Goal: Task Accomplishment & Management: Manage account settings

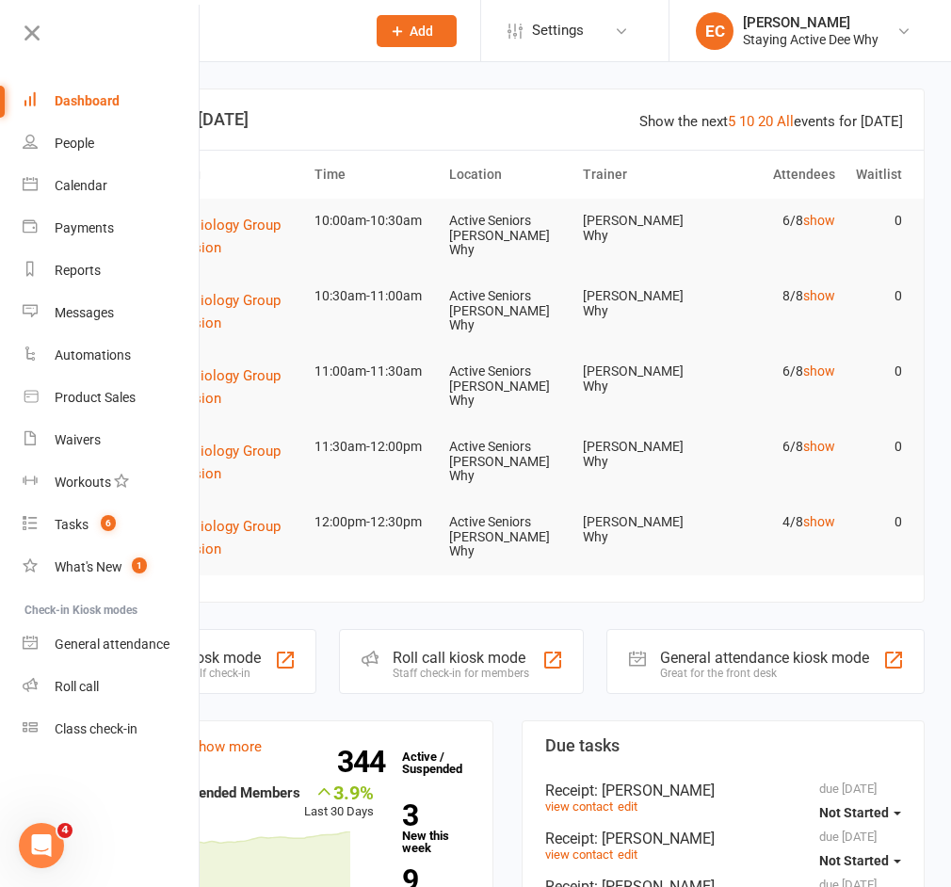
click at [212, 40] on input "text" at bounding box center [231, 31] width 241 height 26
click at [52, 38] on link at bounding box center [110, 40] width 182 height 42
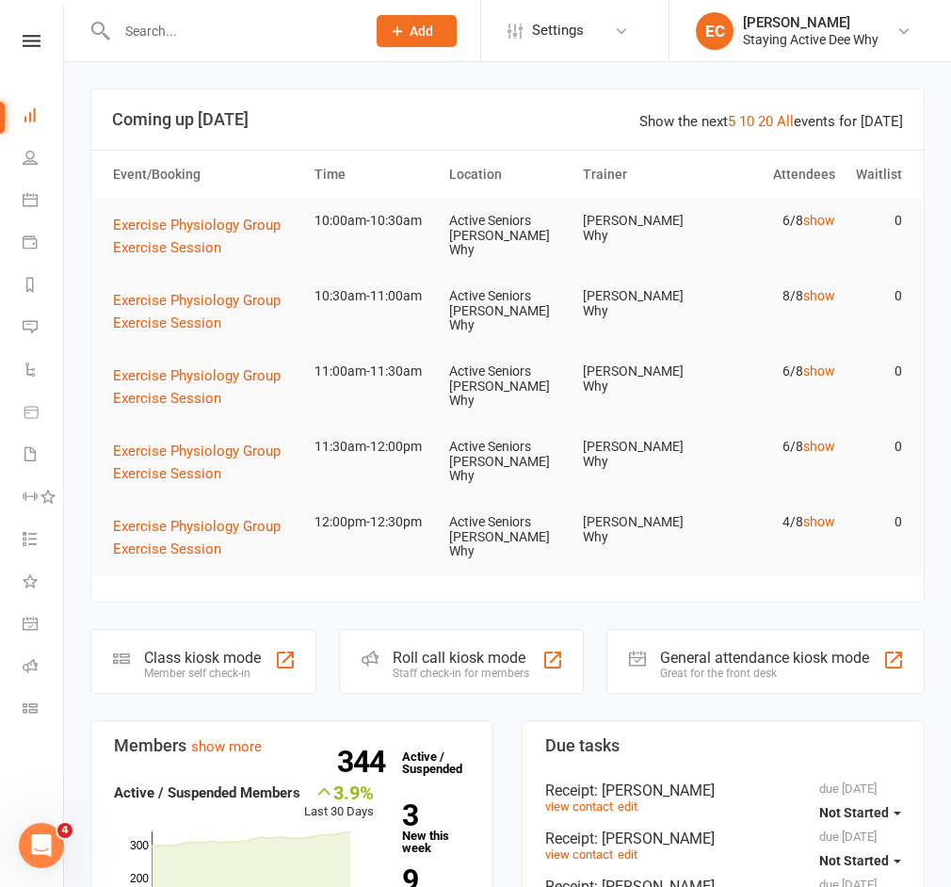
click at [159, 24] on input "text" at bounding box center [231, 31] width 241 height 26
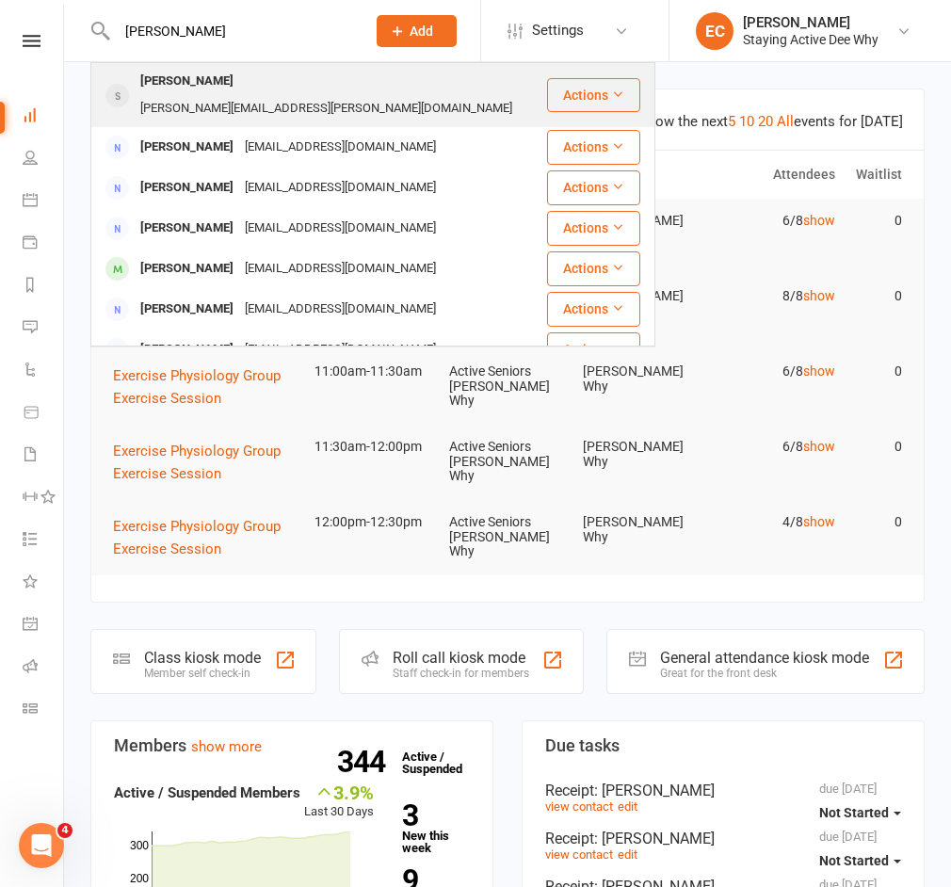
type input "lyn lan"
click at [153, 82] on div "Lyn Langbein" at bounding box center [187, 81] width 105 height 27
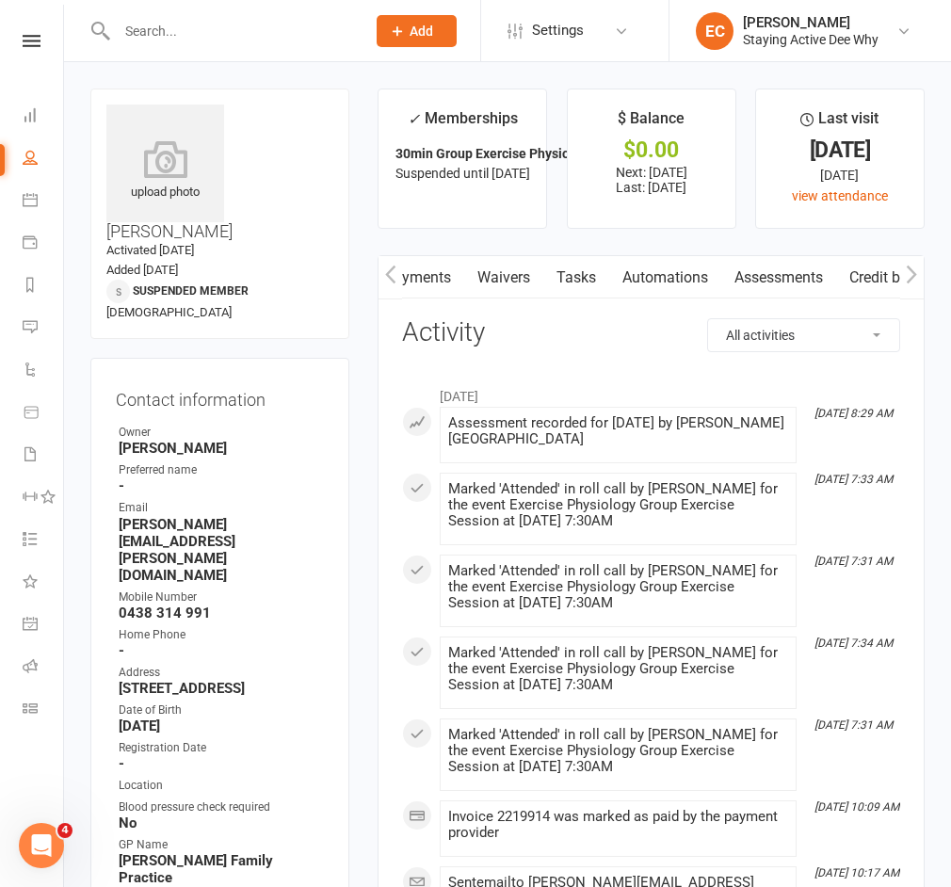
drag, startPoint x: 824, startPoint y: 281, endPoint x: 507, endPoint y: 325, distance: 320.4
click at [735, 282] on link "Assessments" at bounding box center [759, 277] width 115 height 43
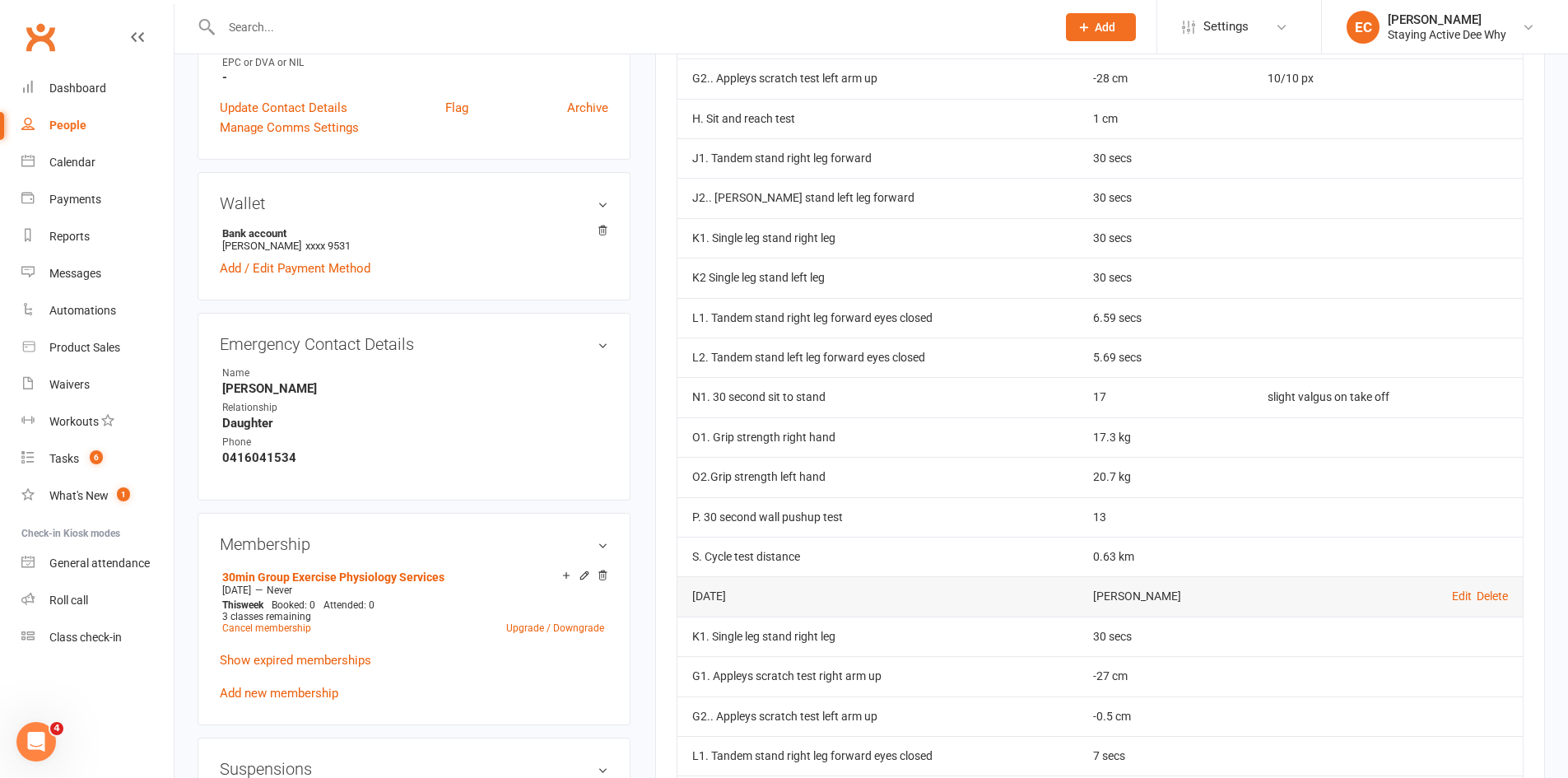
click at [298, 36] on input "text" at bounding box center [630, 27] width 828 height 23
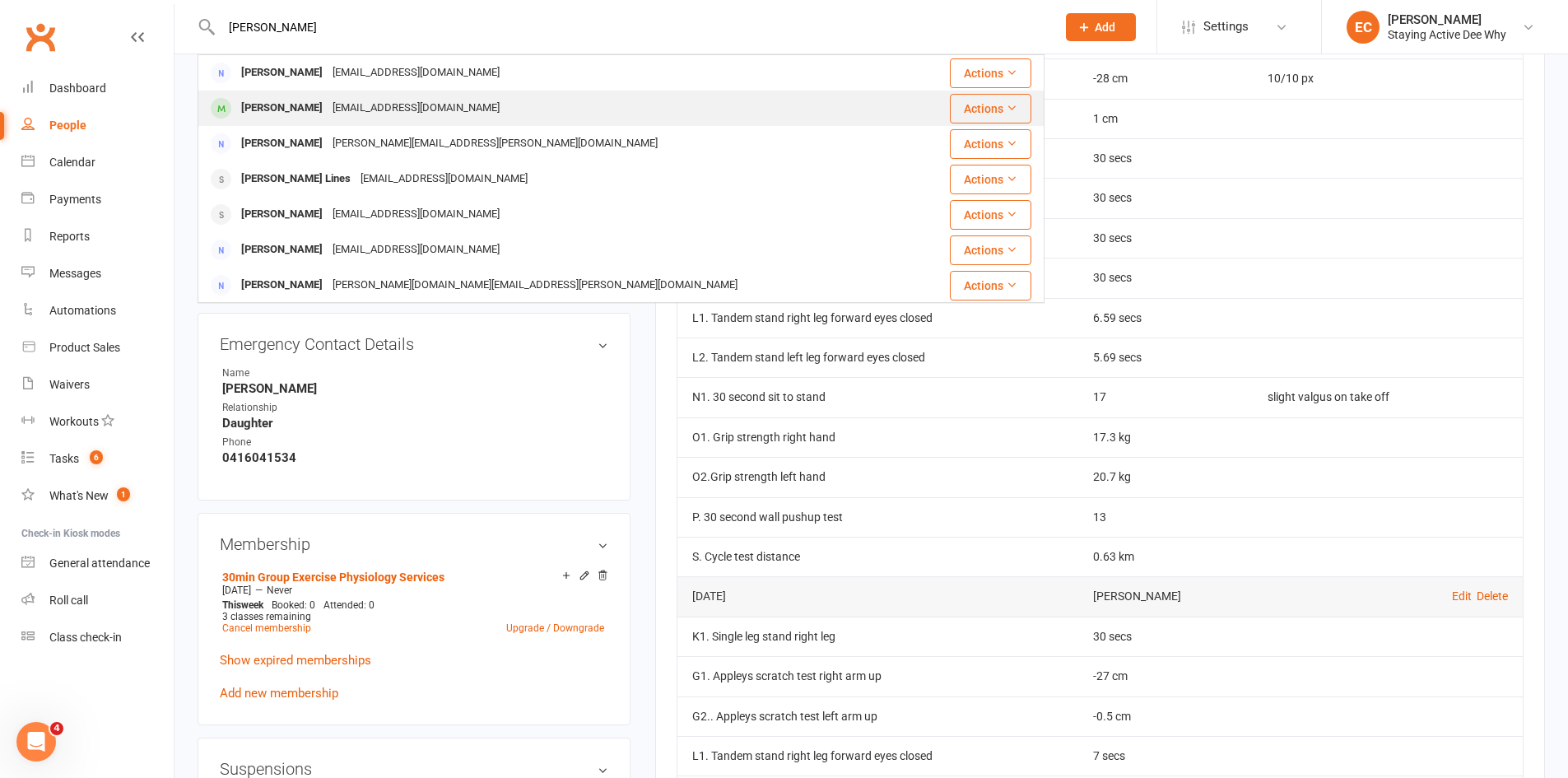
type input "kaye lewis"
click at [279, 98] on div "[PERSON_NAME]" at bounding box center [281, 108] width 92 height 24
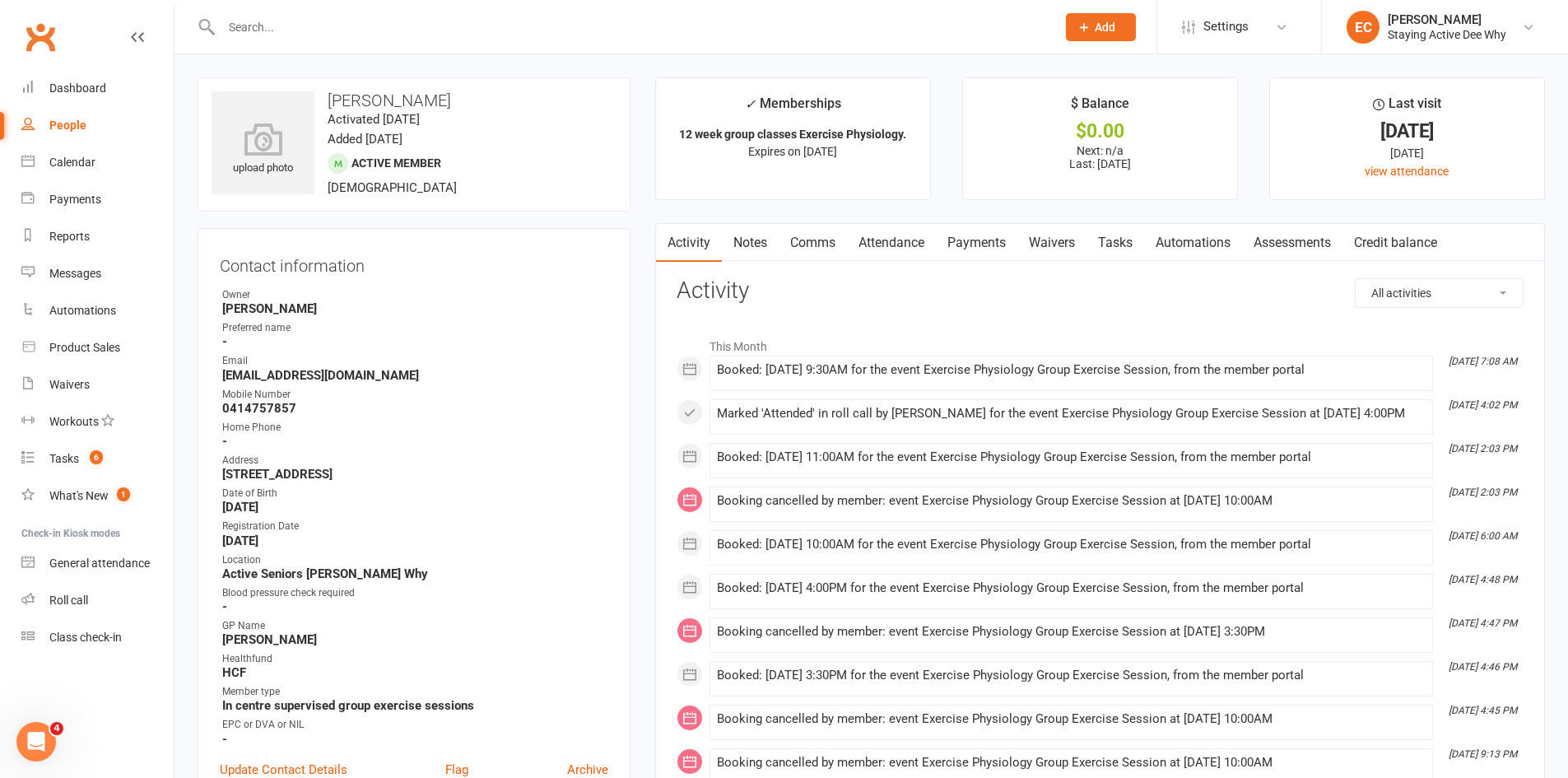
click at [262, 21] on input "text" at bounding box center [630, 27] width 828 height 23
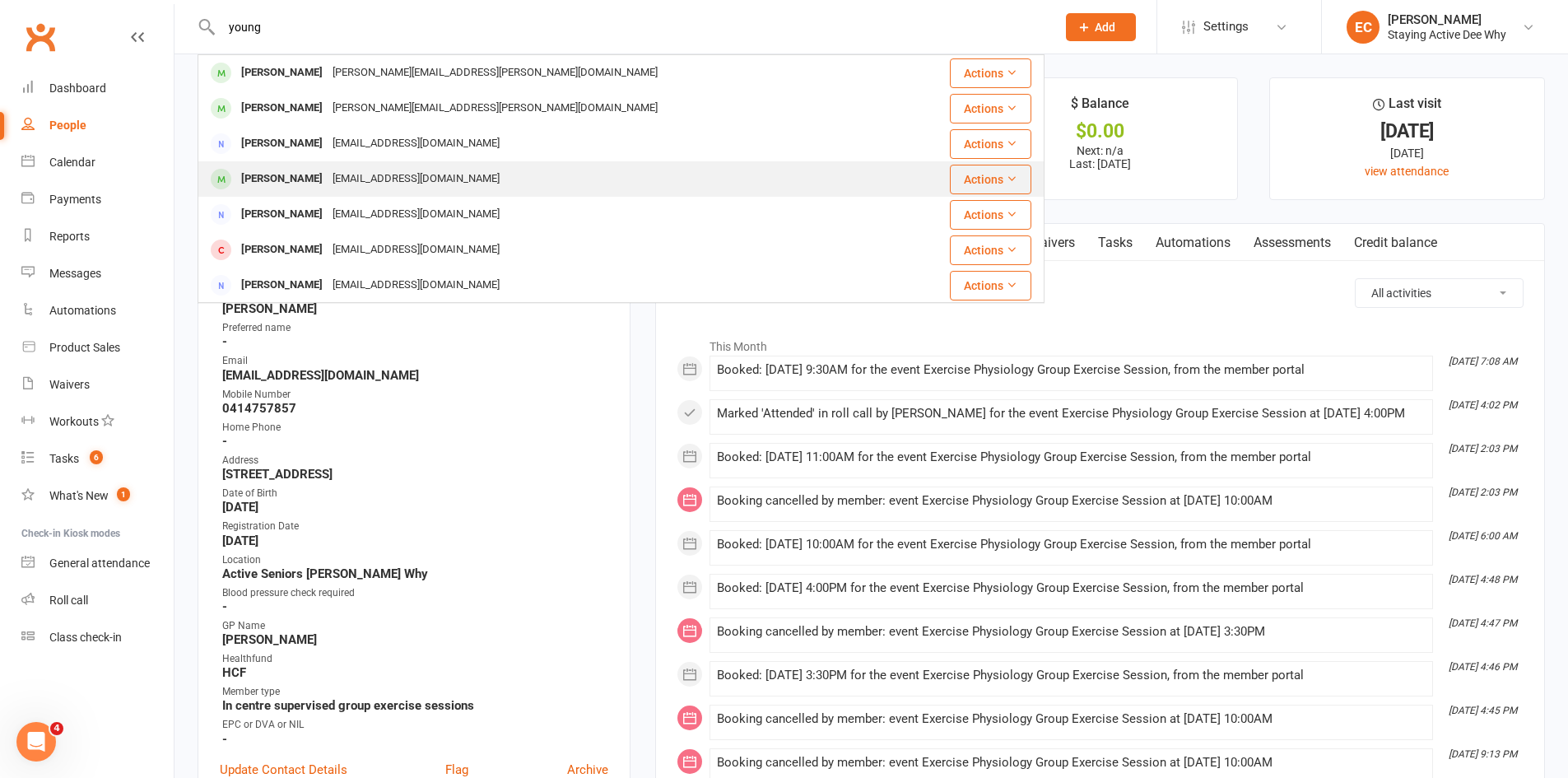
type input "young"
click at [274, 167] on div "James Young" at bounding box center [281, 178] width 92 height 24
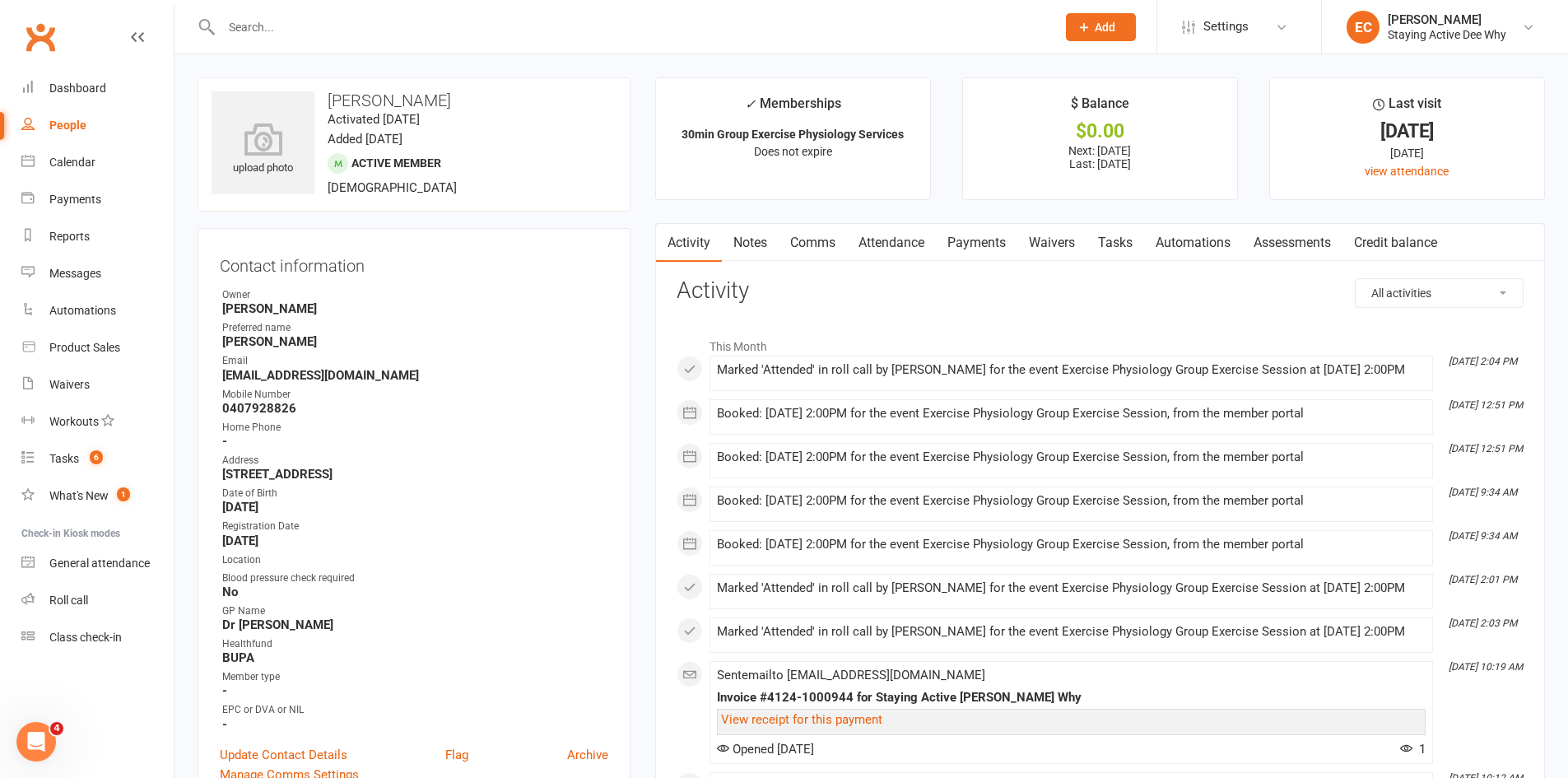
click at [258, 23] on input "text" at bounding box center [630, 27] width 828 height 23
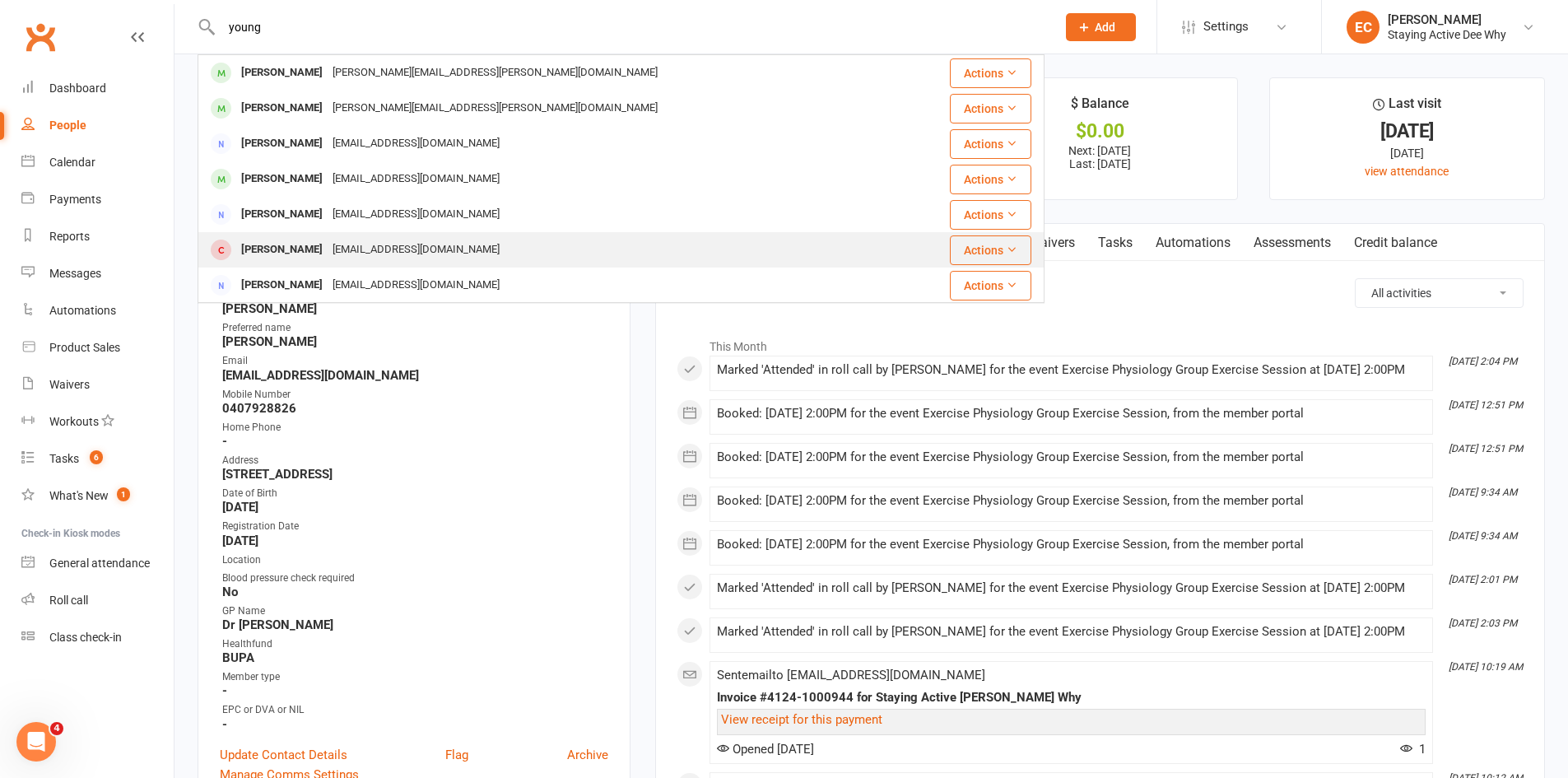
type input "young"
click at [269, 243] on div "James Young" at bounding box center [281, 249] width 92 height 24
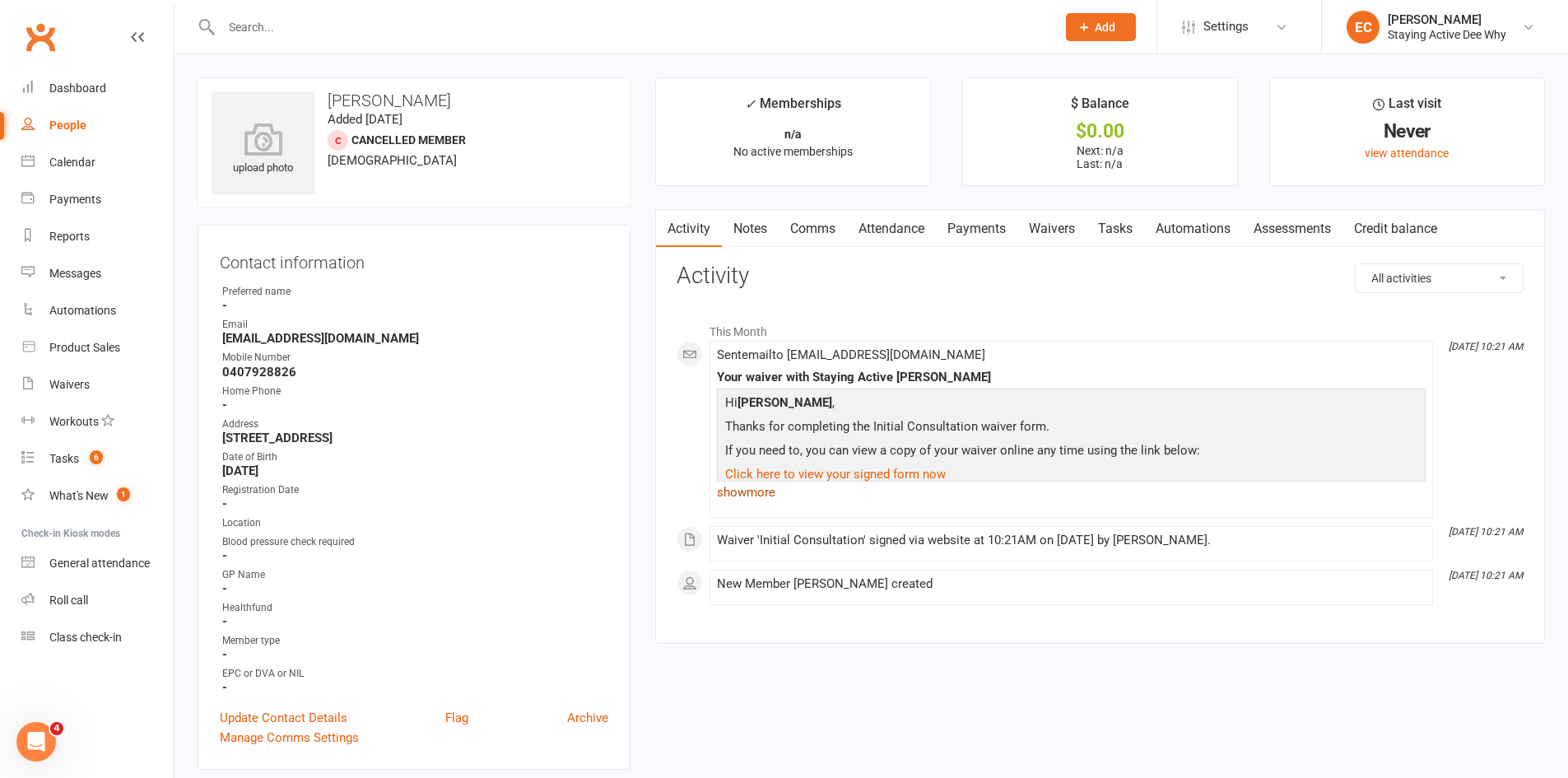
click at [749, 495] on link "show more" at bounding box center [1071, 492] width 709 height 23
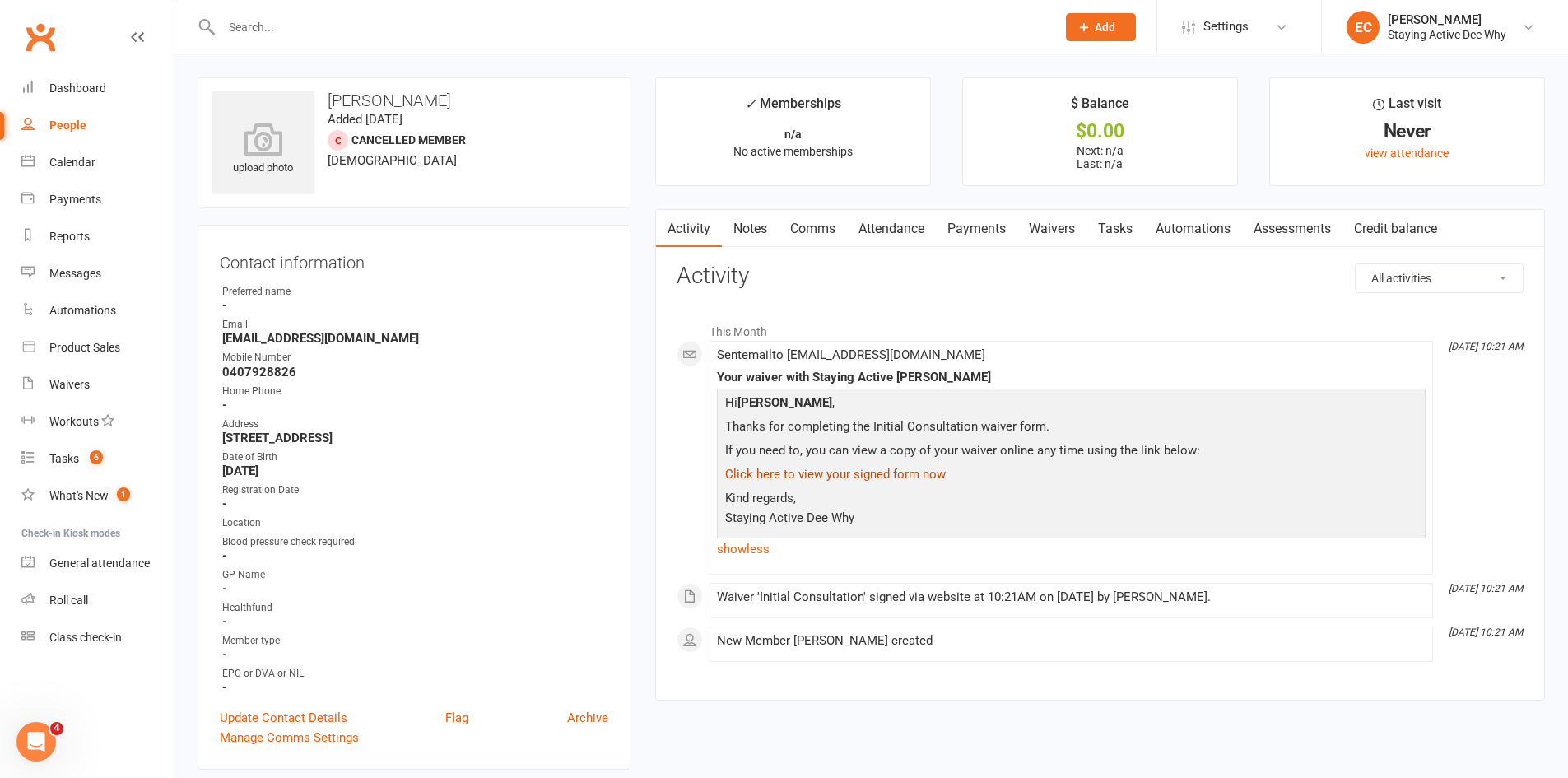
click at [799, 469] on link "Click here to view your signed form now" at bounding box center [836, 474] width 220 height 15
click at [1065, 224] on link "Waivers" at bounding box center [1051, 228] width 69 height 38
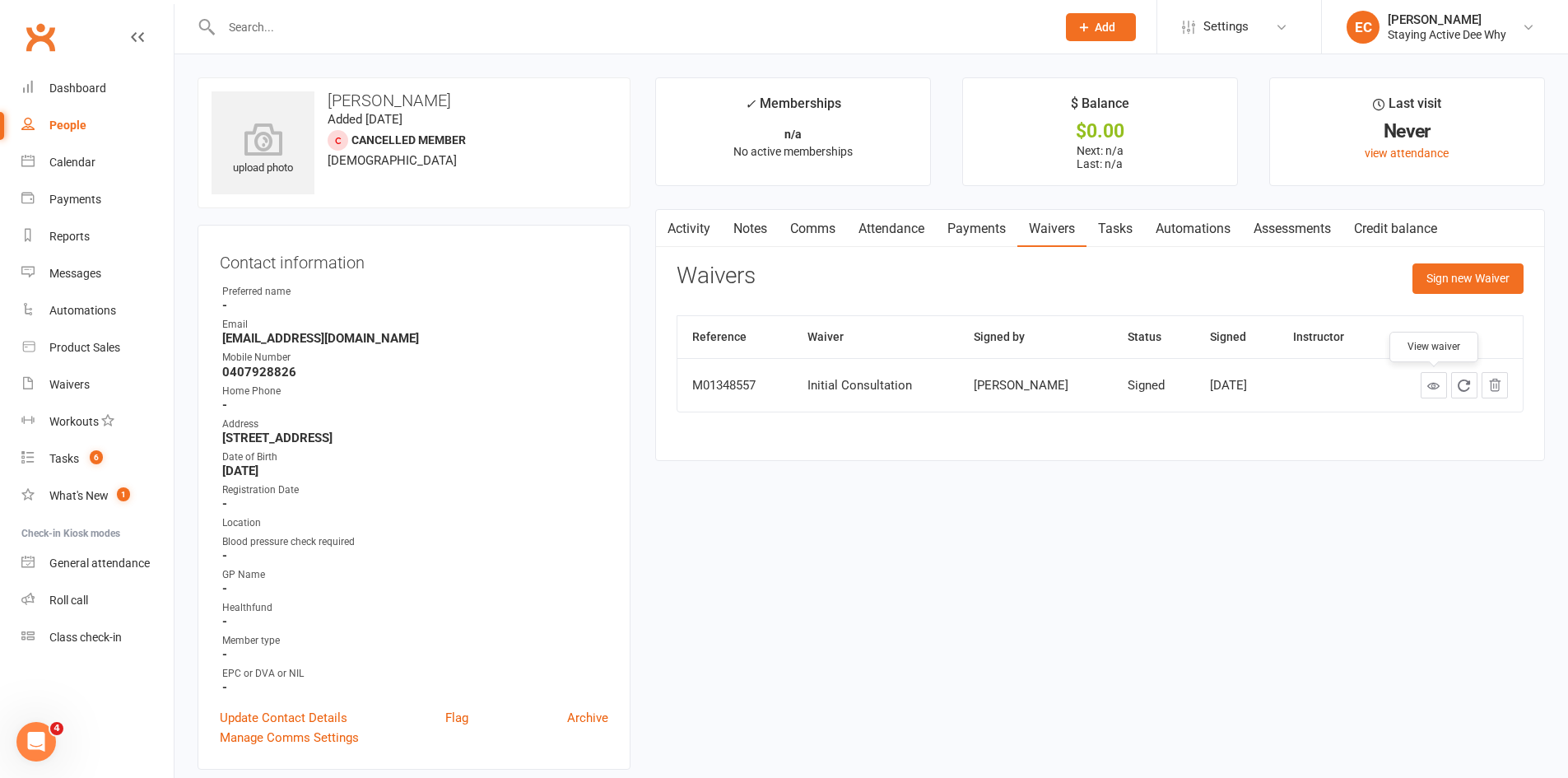
click at [1433, 375] on link at bounding box center [1433, 386] width 26 height 26
click at [698, 227] on link "Activity" at bounding box center [689, 228] width 66 height 38
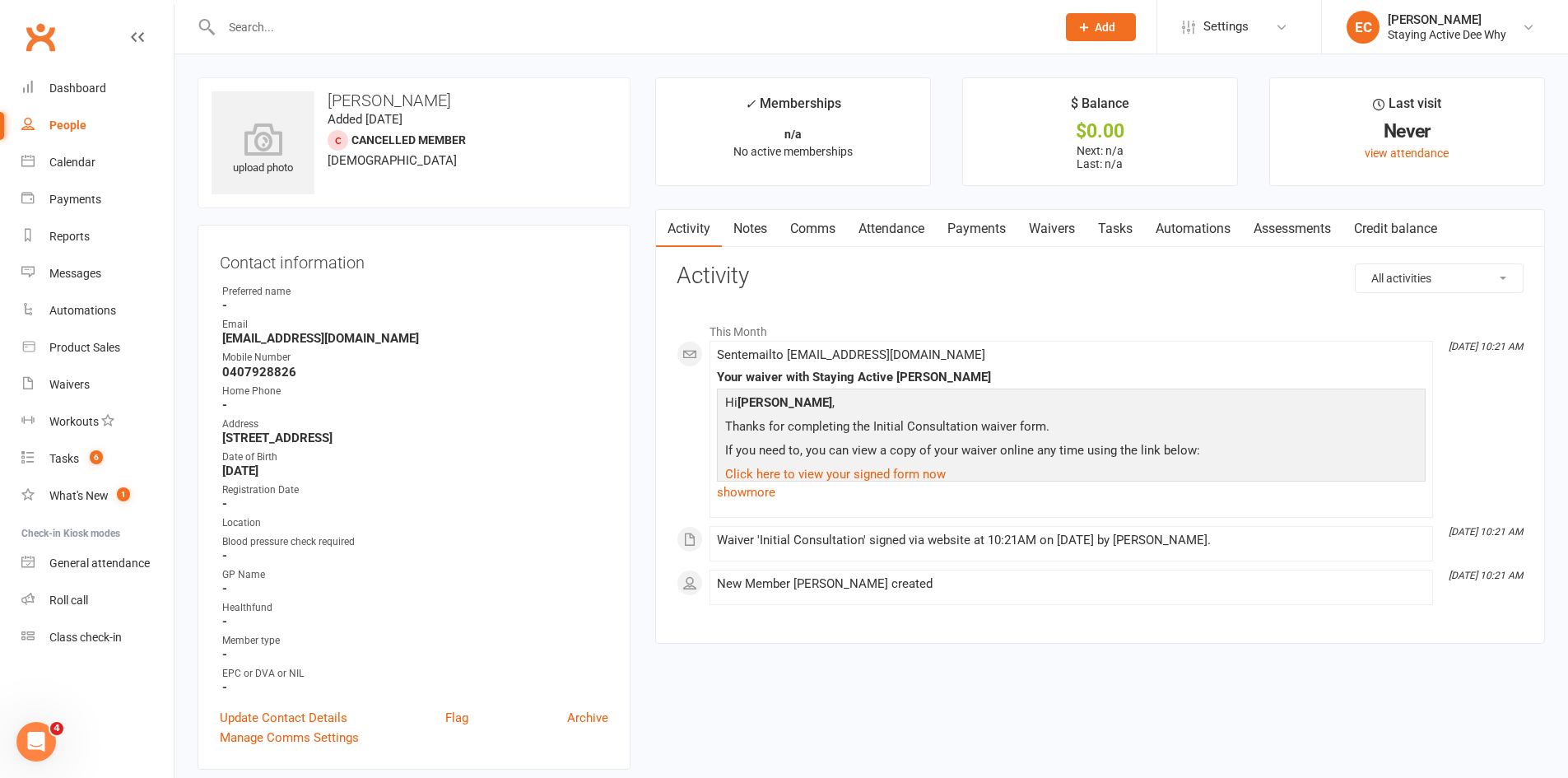
click at [232, 25] on input "text" at bounding box center [630, 27] width 828 height 23
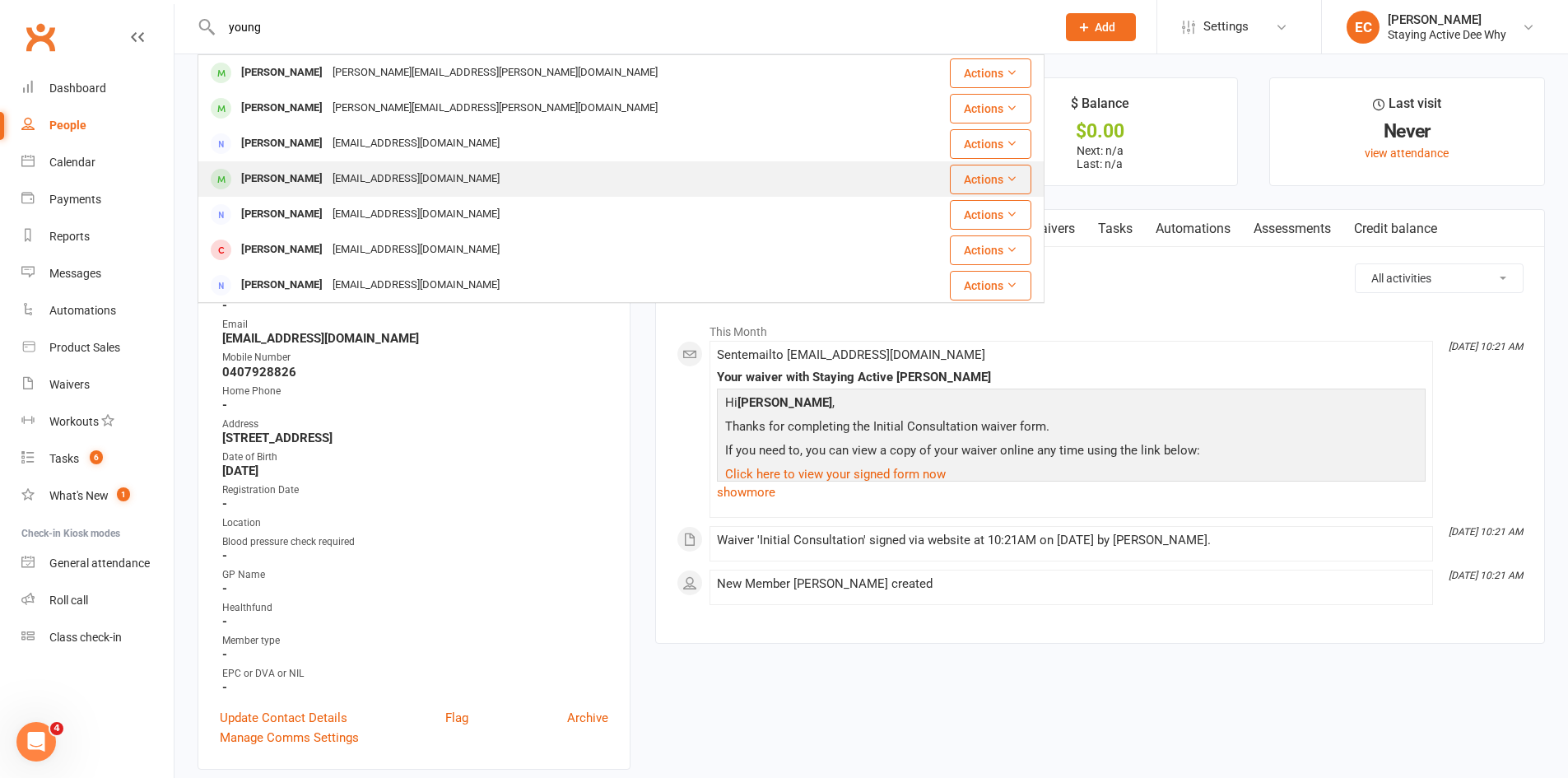
type input "young"
click at [260, 170] on div "James Young" at bounding box center [281, 178] width 92 height 24
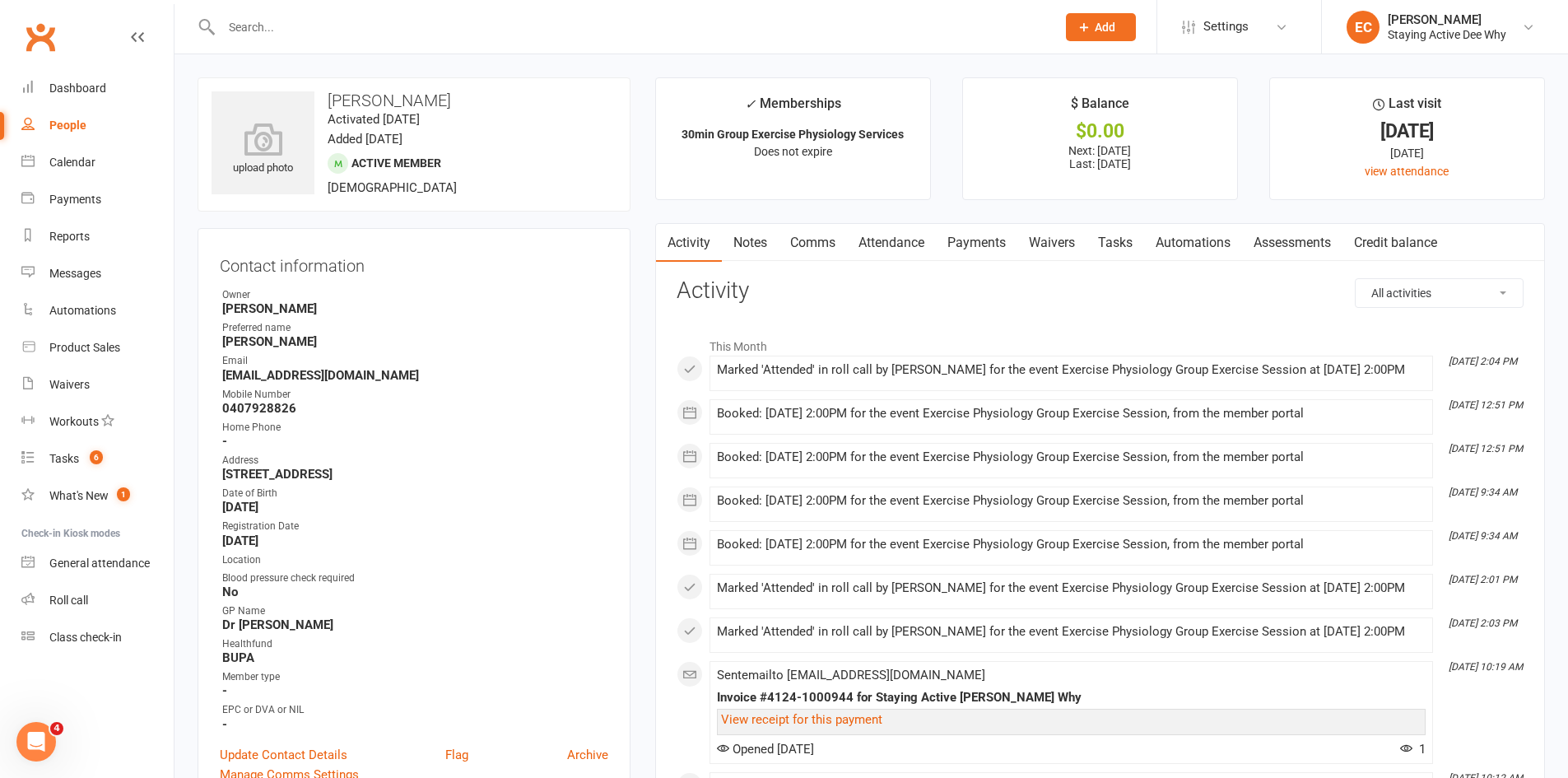
click at [763, 237] on link "Notes" at bounding box center [750, 242] width 57 height 38
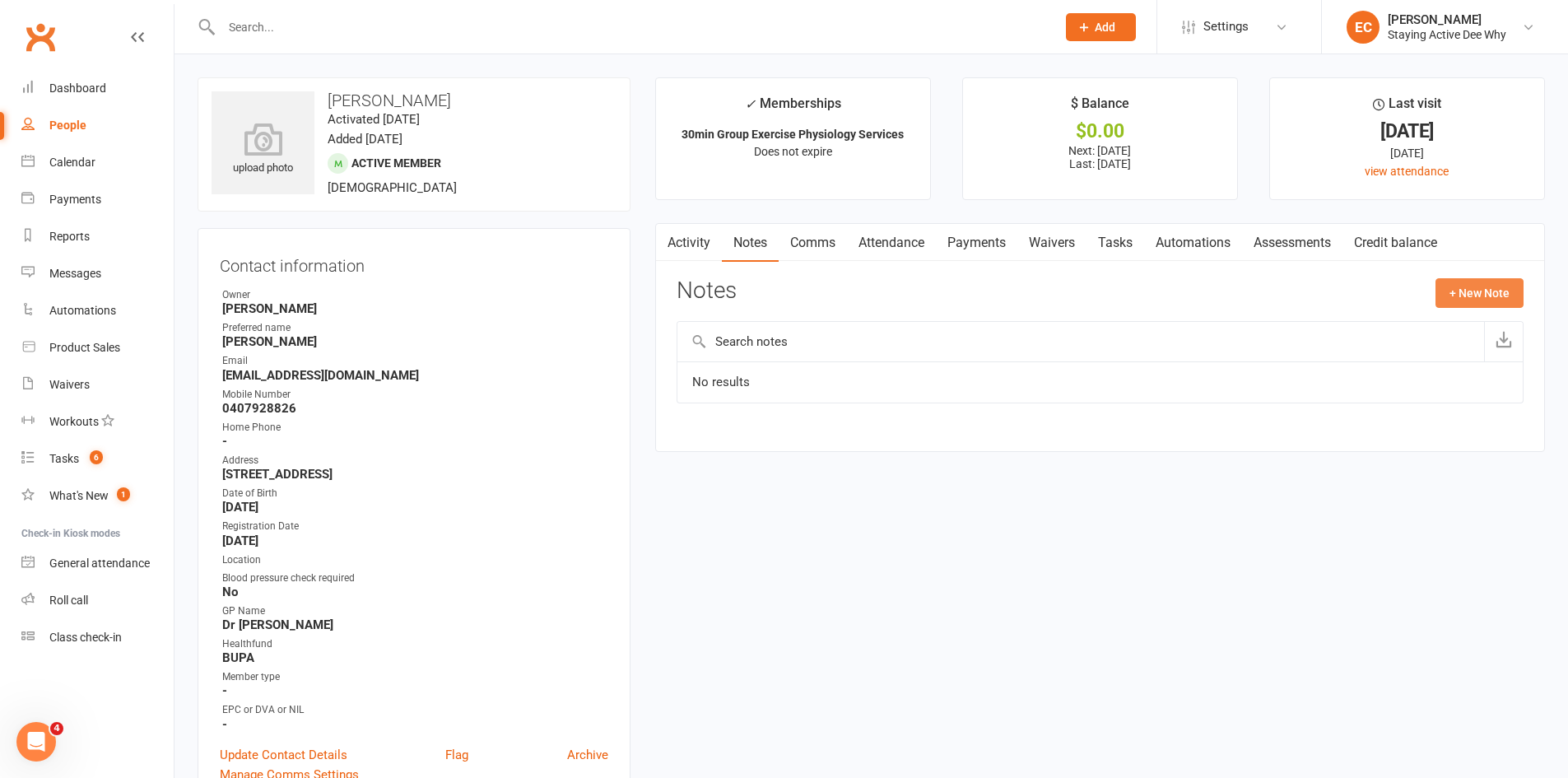
click at [1456, 297] on button "+ New Note" at bounding box center [1479, 293] width 88 height 30
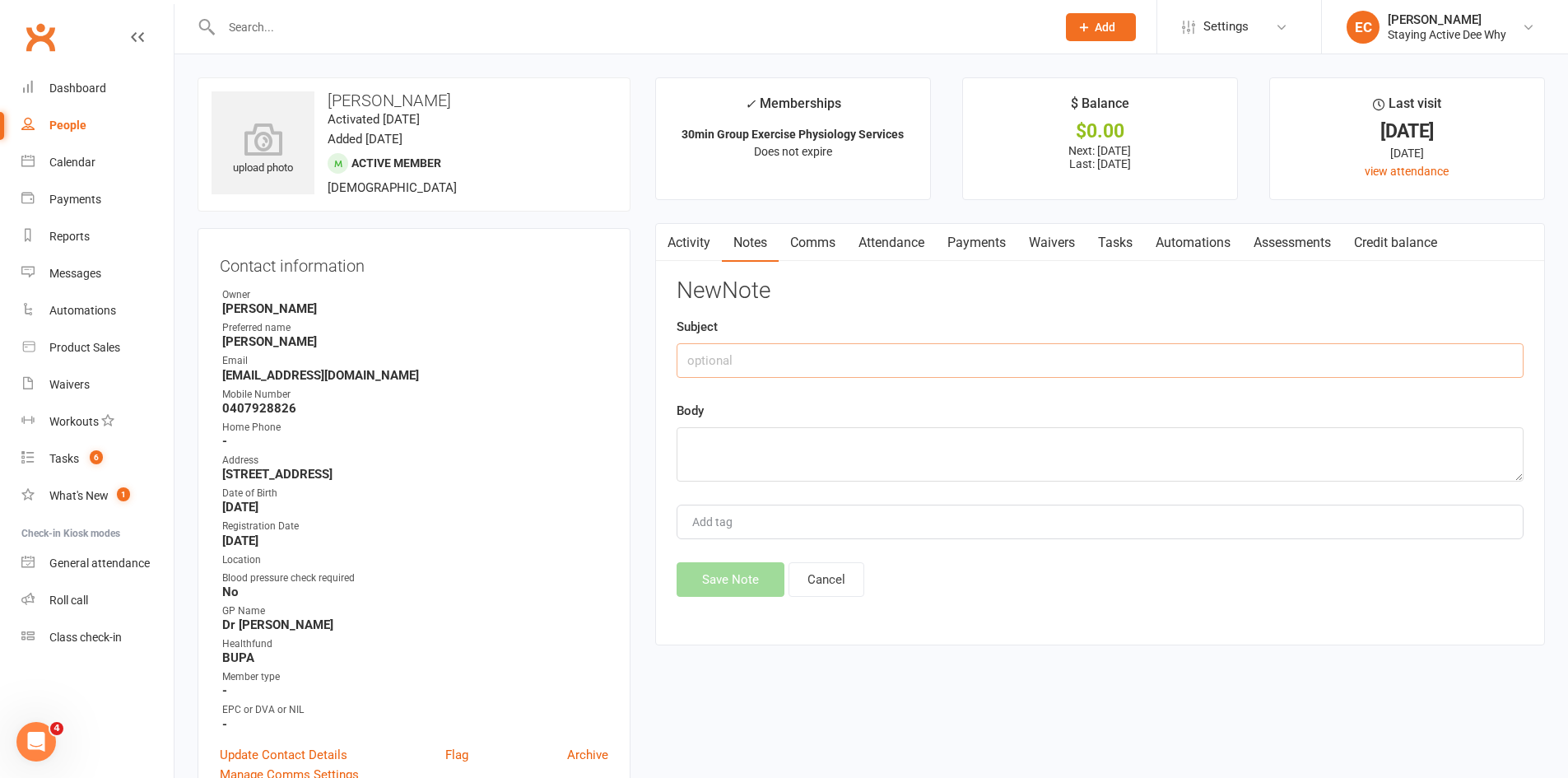
click at [860, 376] on input "text" at bounding box center [1100, 361] width 847 height 35
type input "New waiver"
click at [803, 448] on textarea at bounding box center [1100, 455] width 847 height 54
type textarea "Submitted a new"
click at [830, 581] on button "Cancel" at bounding box center [826, 580] width 76 height 35
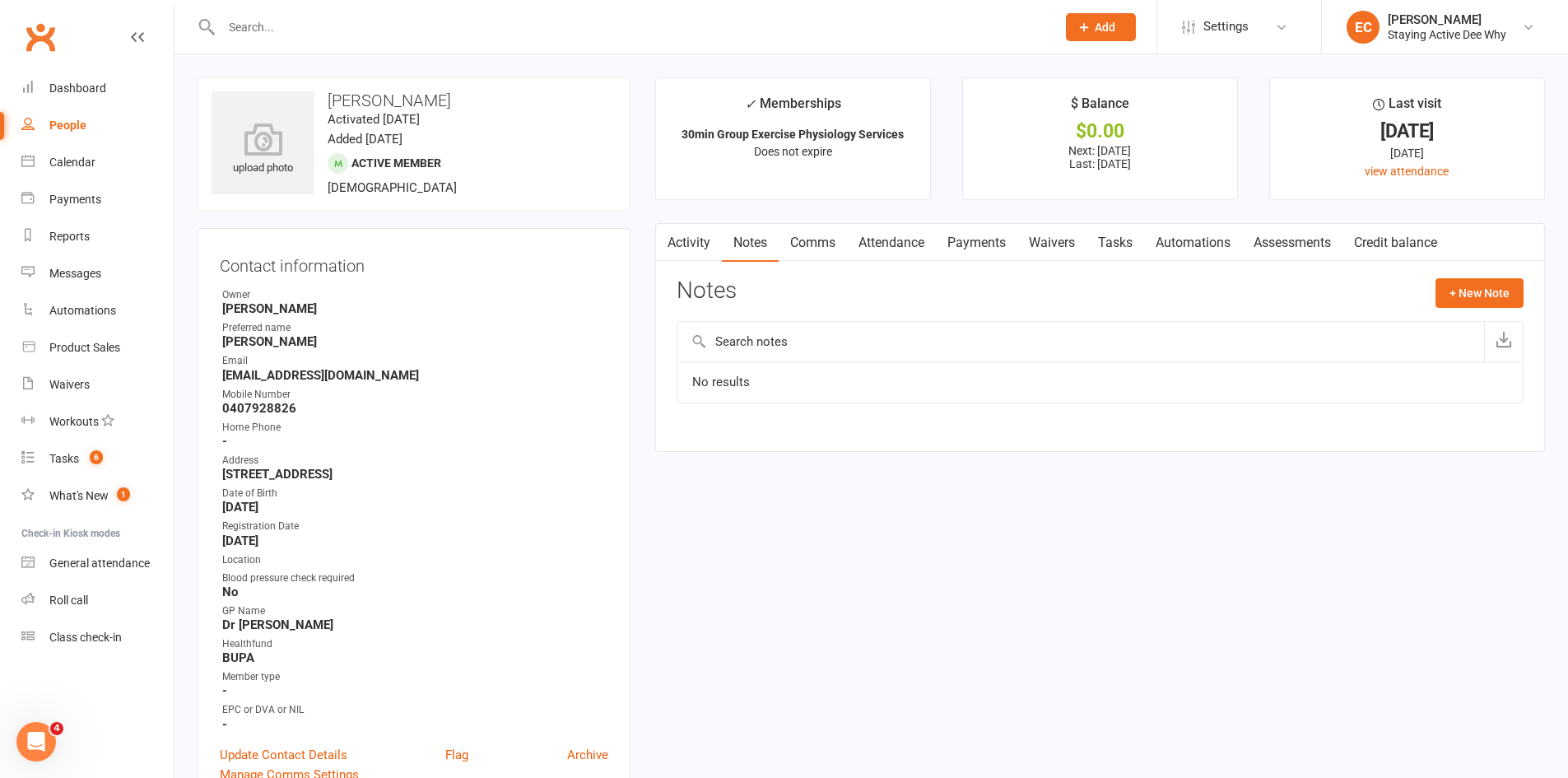
click at [290, 30] on input "text" at bounding box center [630, 27] width 828 height 23
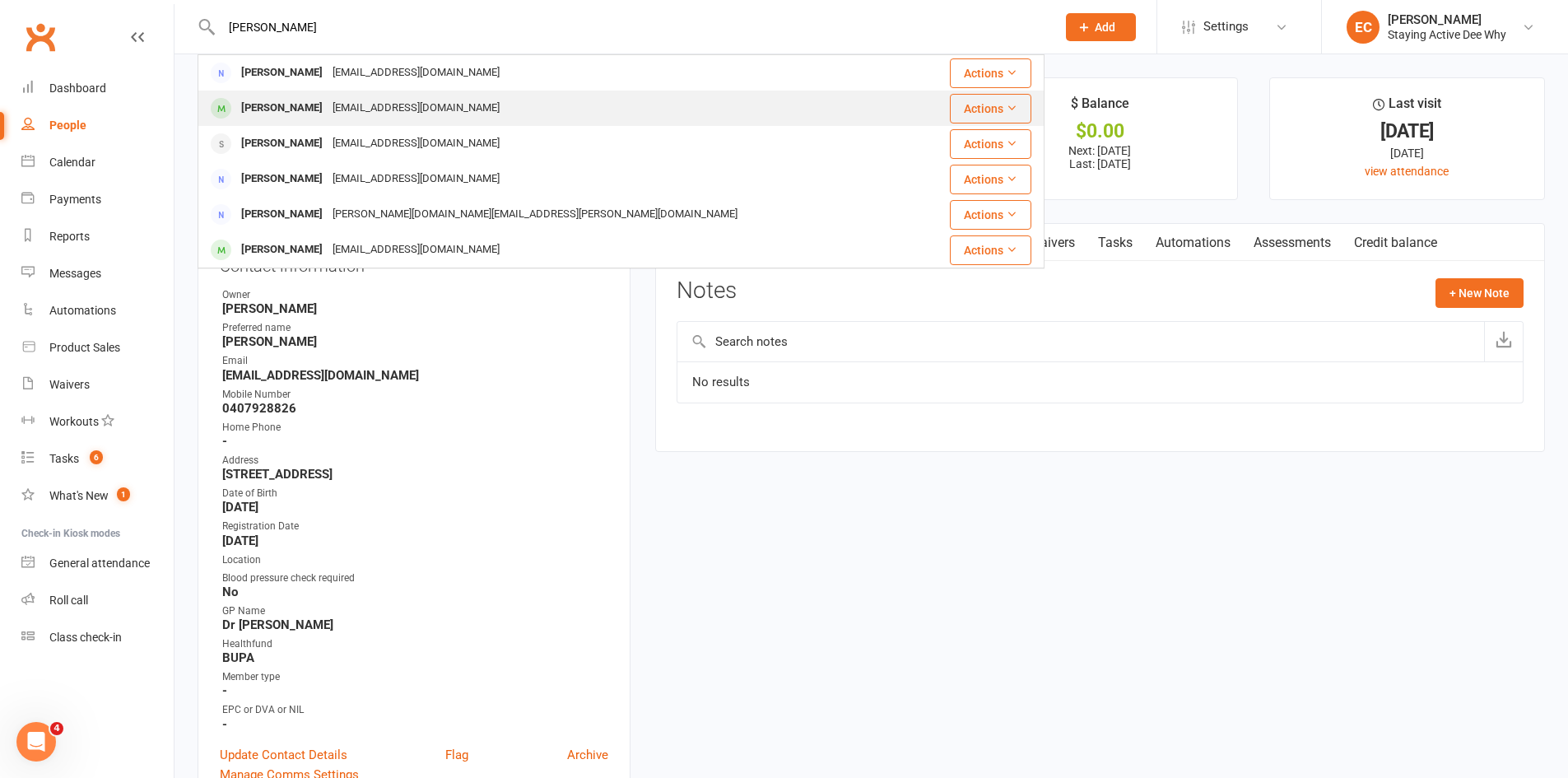
type input "lewis"
click at [299, 100] on div "[PERSON_NAME]" at bounding box center [281, 108] width 92 height 24
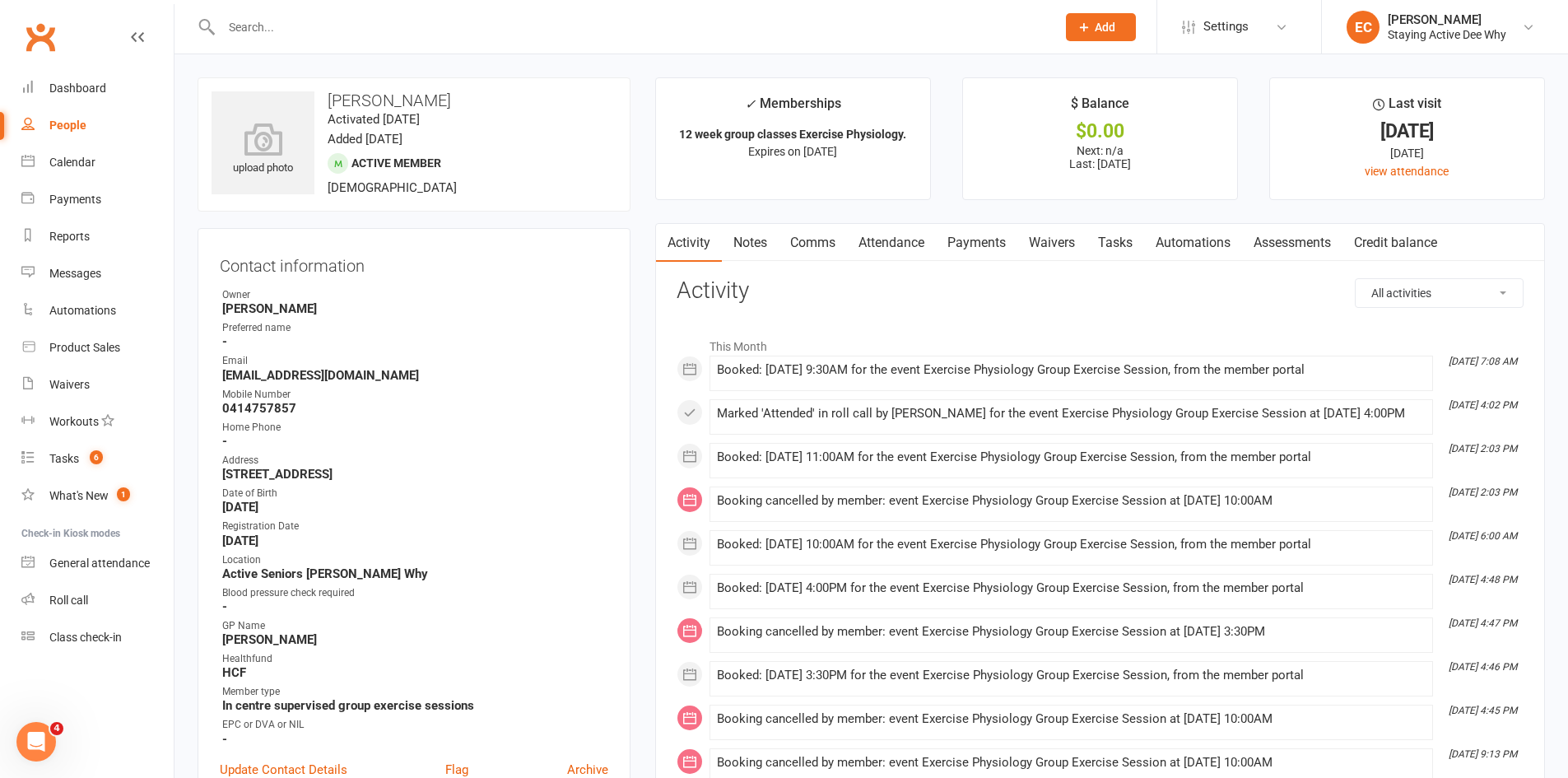
click at [1295, 236] on link "Assessments" at bounding box center [1292, 242] width 101 height 38
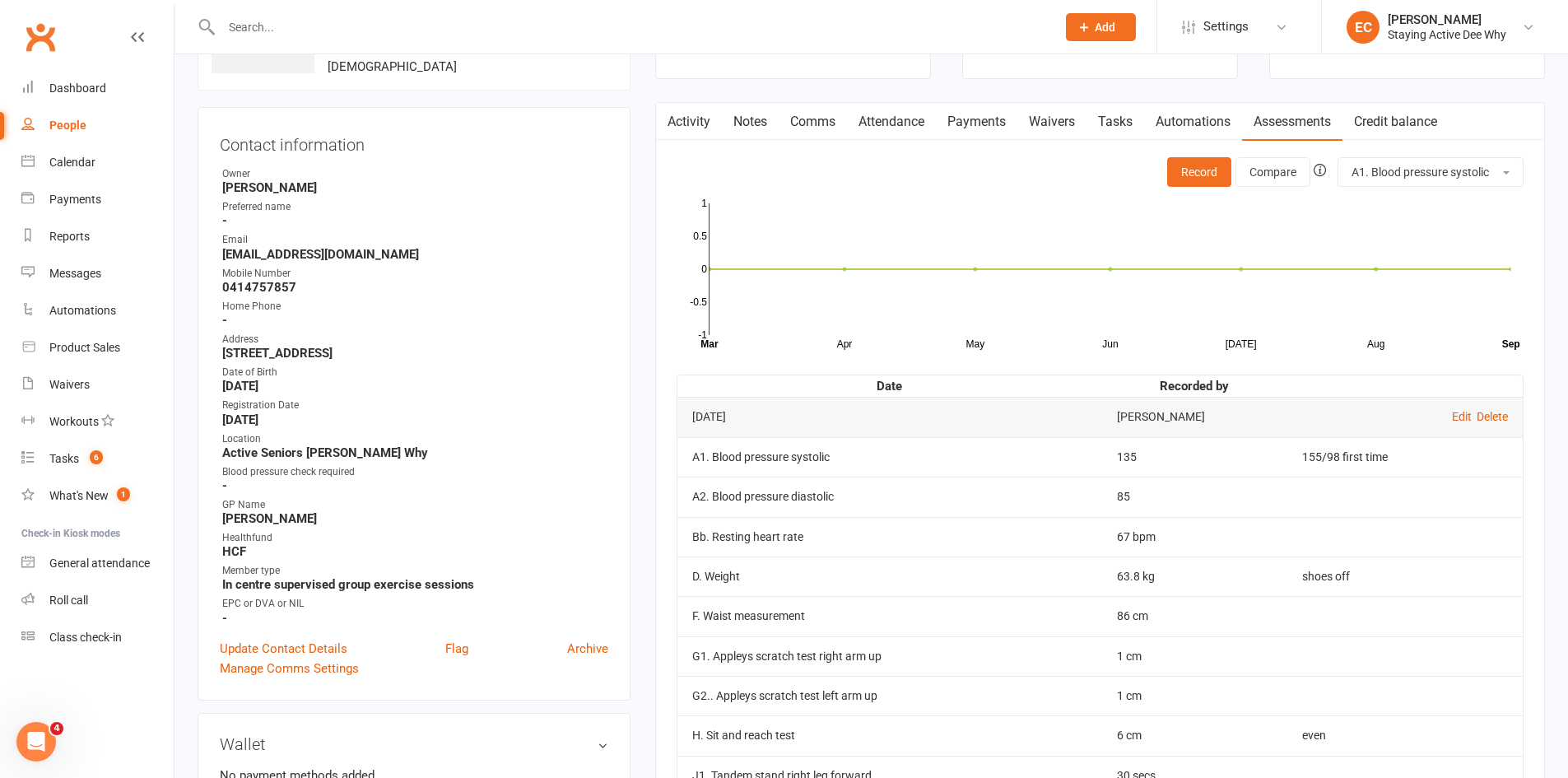
scroll to position [82, 0]
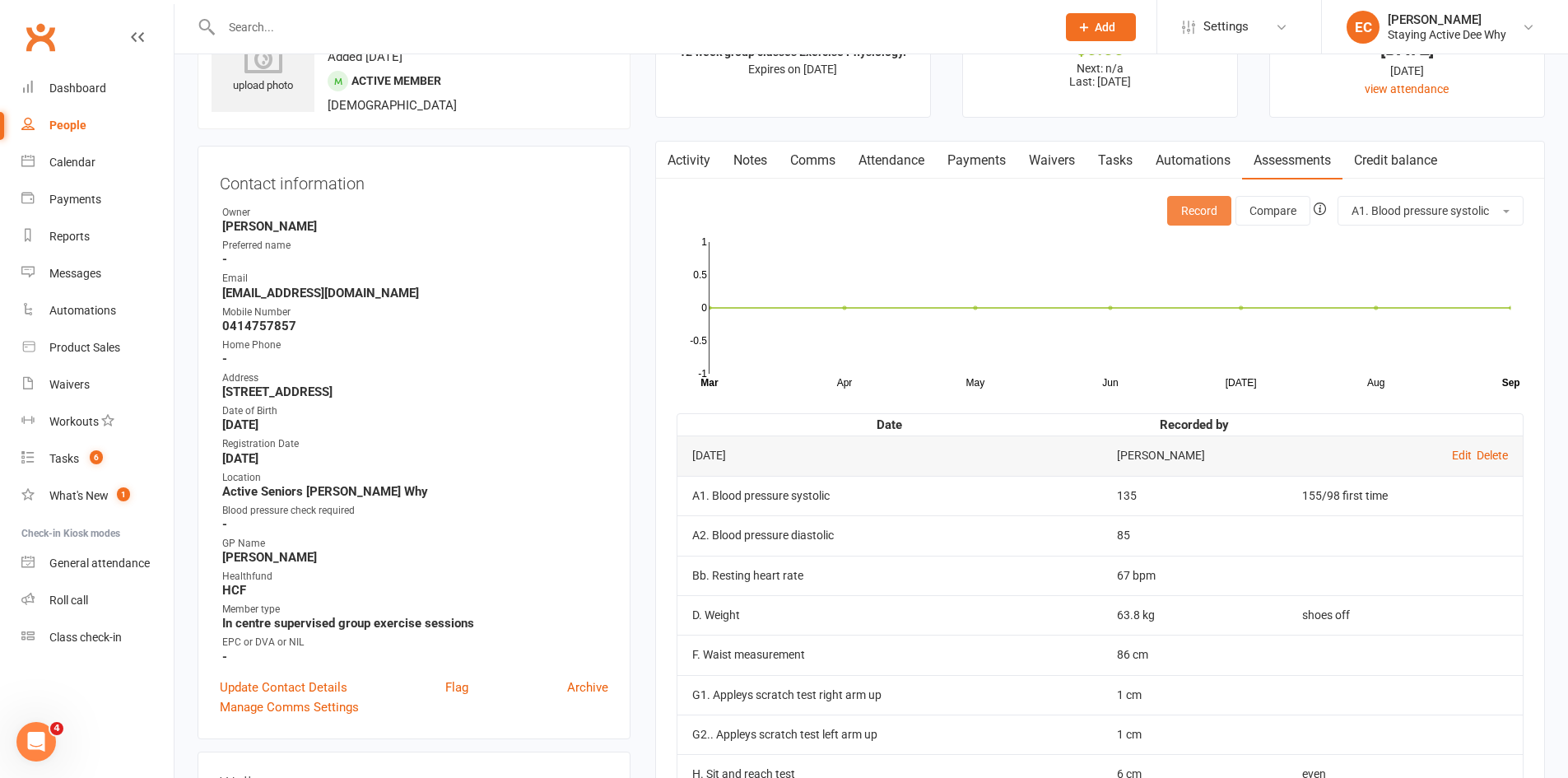
click at [1179, 213] on button "Record" at bounding box center [1198, 211] width 64 height 30
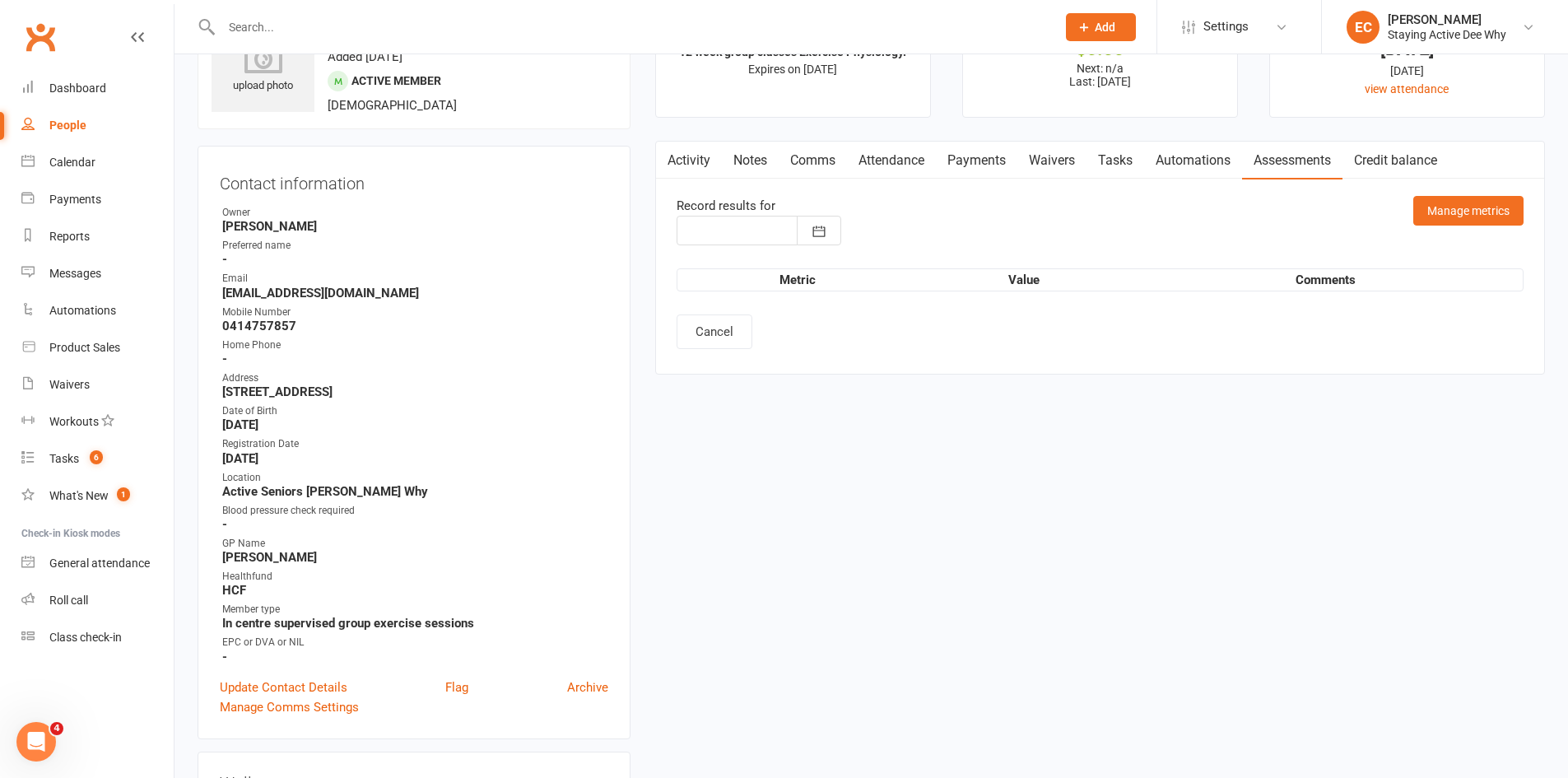
type input "[DATE]"
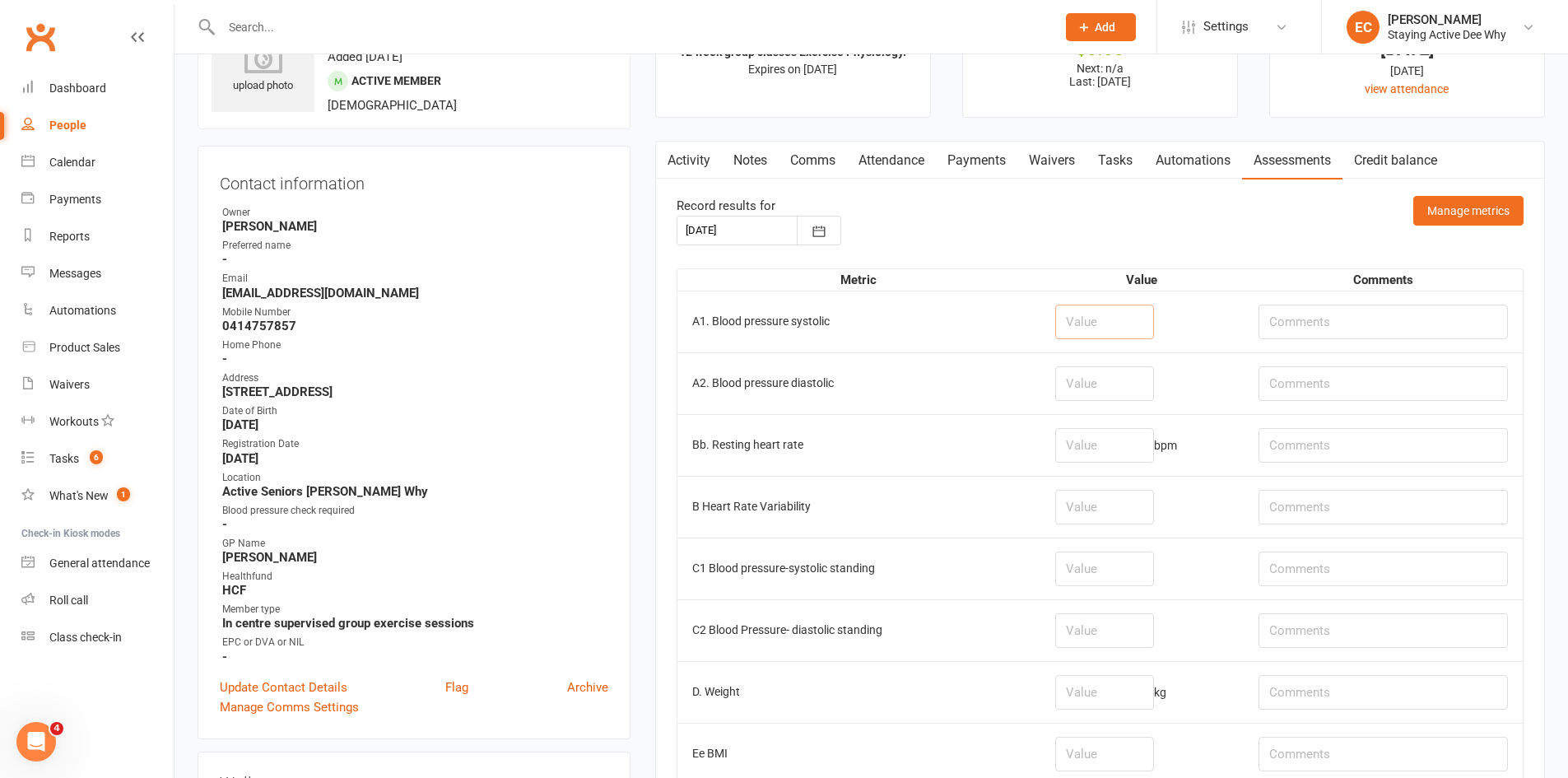
click at [1077, 327] on input "number" at bounding box center [1104, 322] width 99 height 35
type input "136"
click at [1124, 392] on input "number" at bounding box center [1104, 384] width 99 height 35
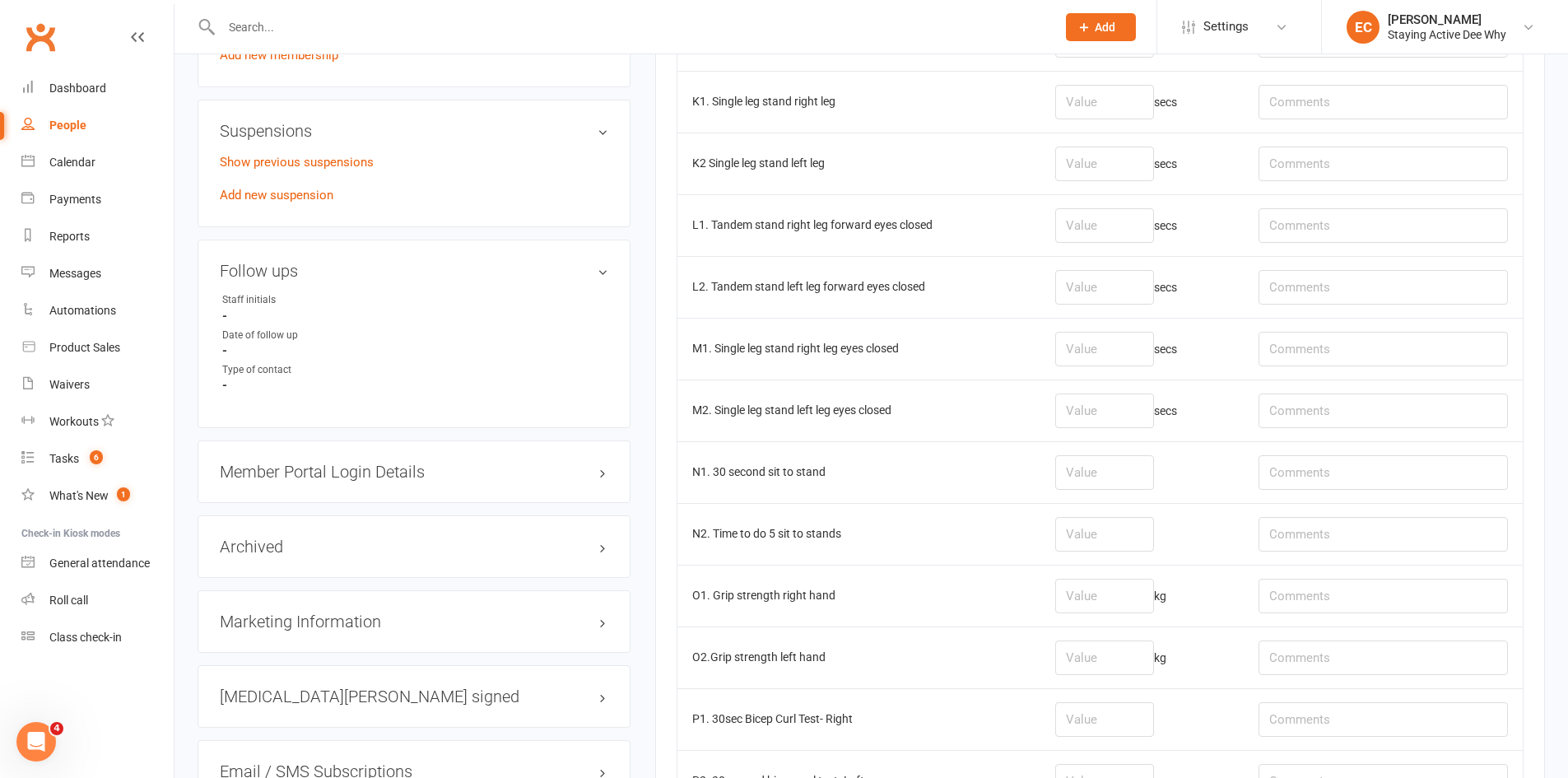
scroll to position [988, 0]
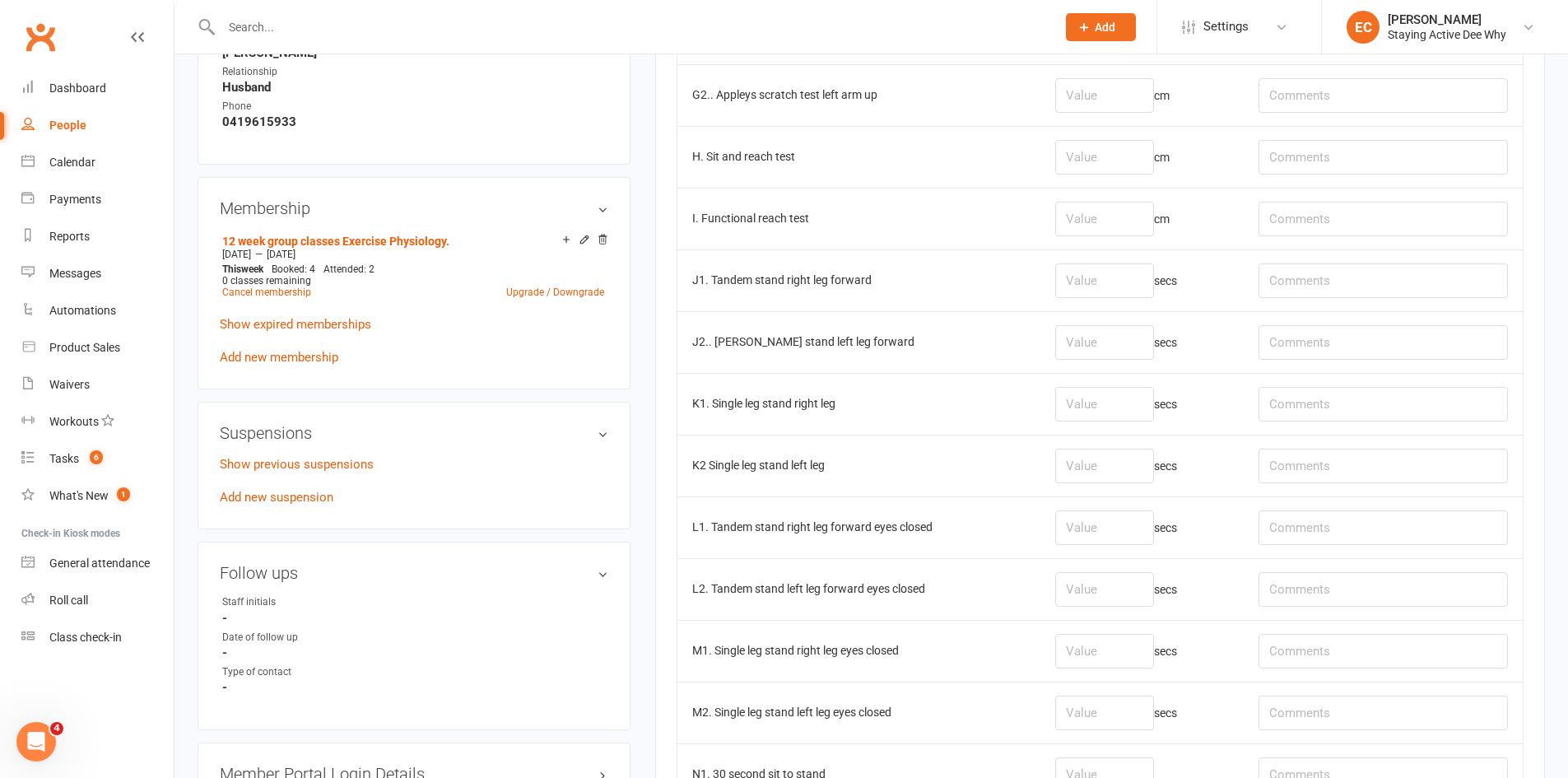
type input "84"
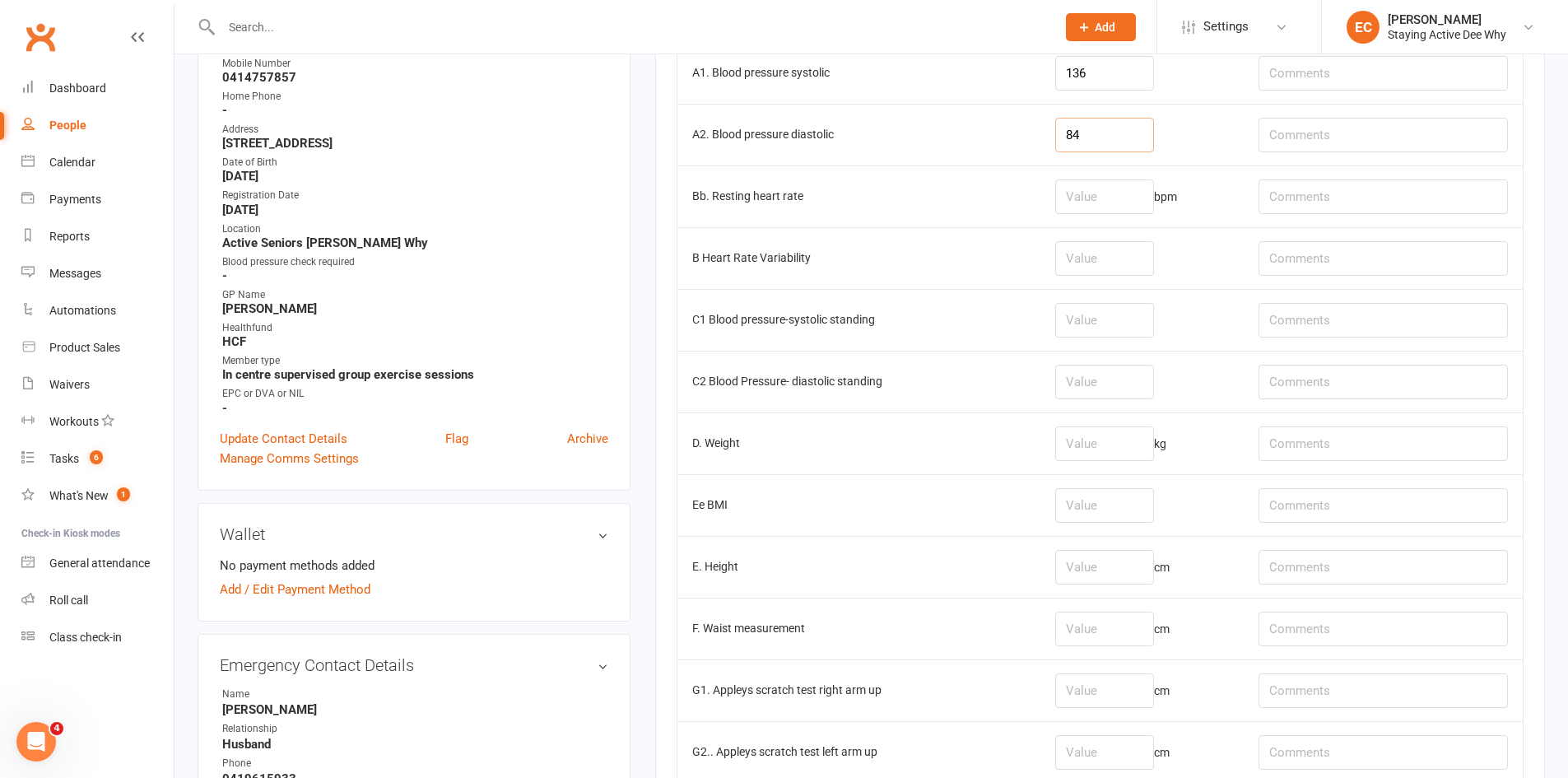
scroll to position [330, 0]
click at [1095, 204] on input "number" at bounding box center [1104, 198] width 99 height 35
type input "69"
click at [1128, 448] on input "number" at bounding box center [1104, 446] width 99 height 35
type input "64.6"
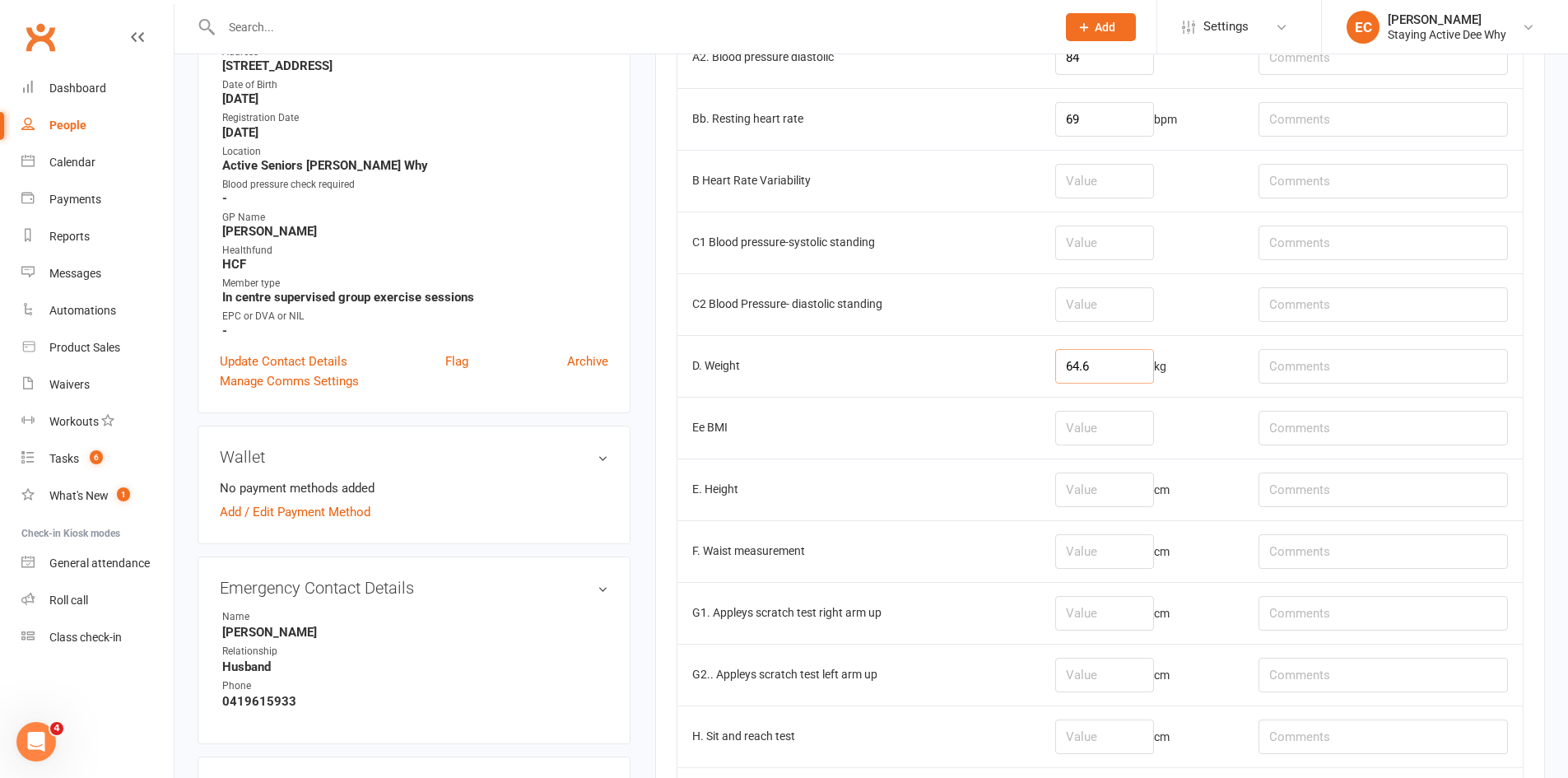
scroll to position [494, 0]
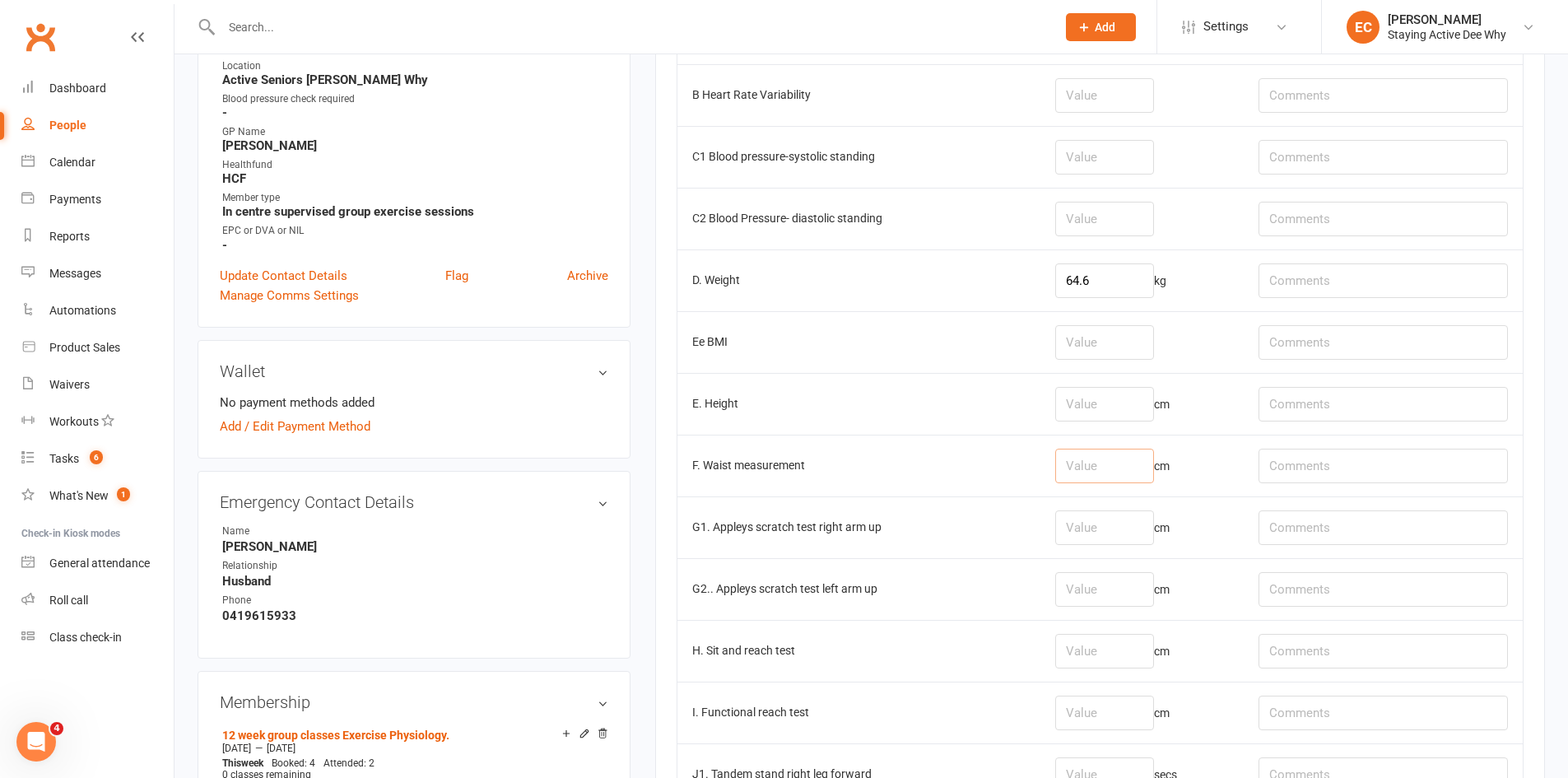
click at [1107, 476] on input "number" at bounding box center [1104, 466] width 99 height 35
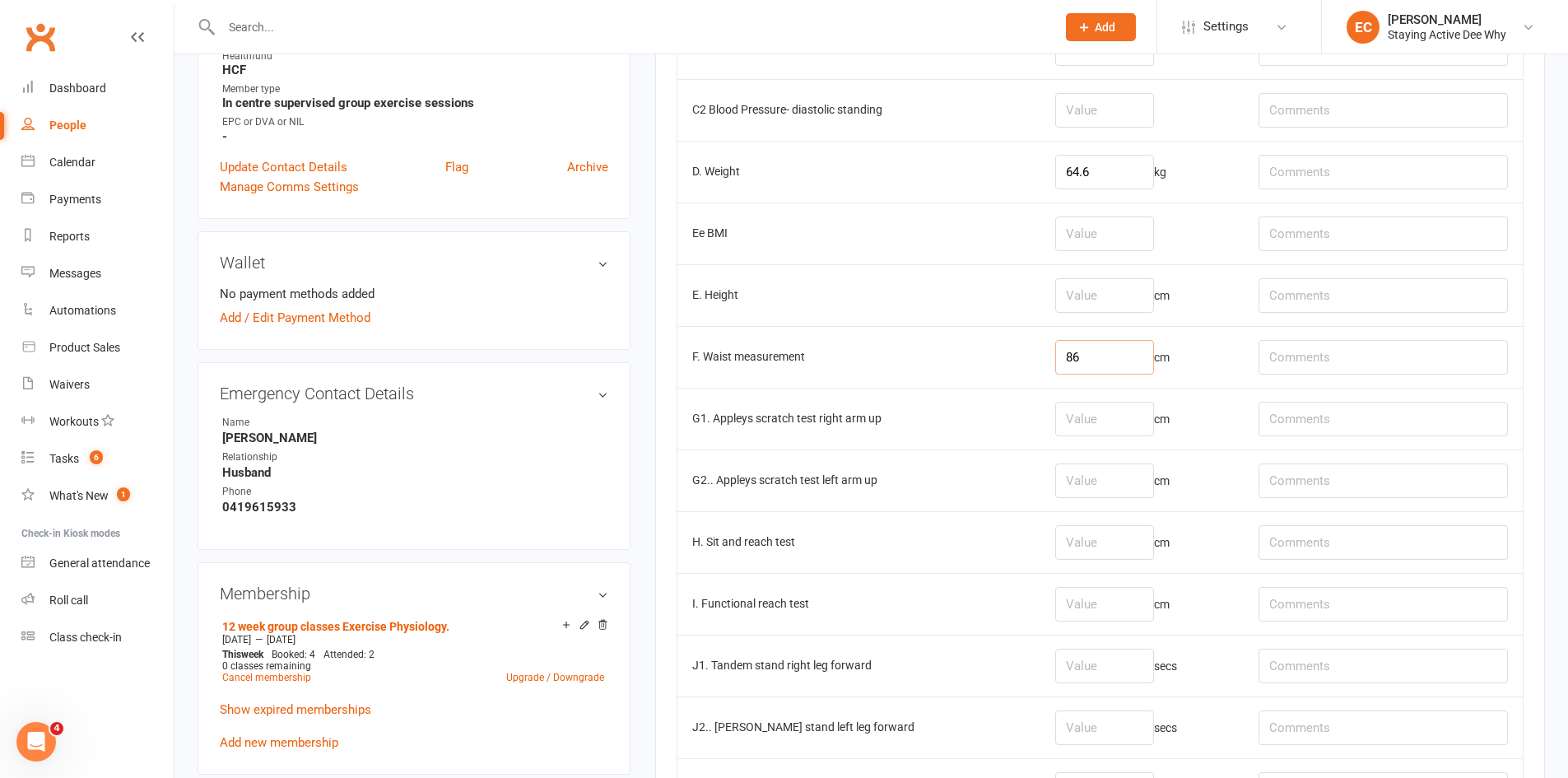
scroll to position [658, 0]
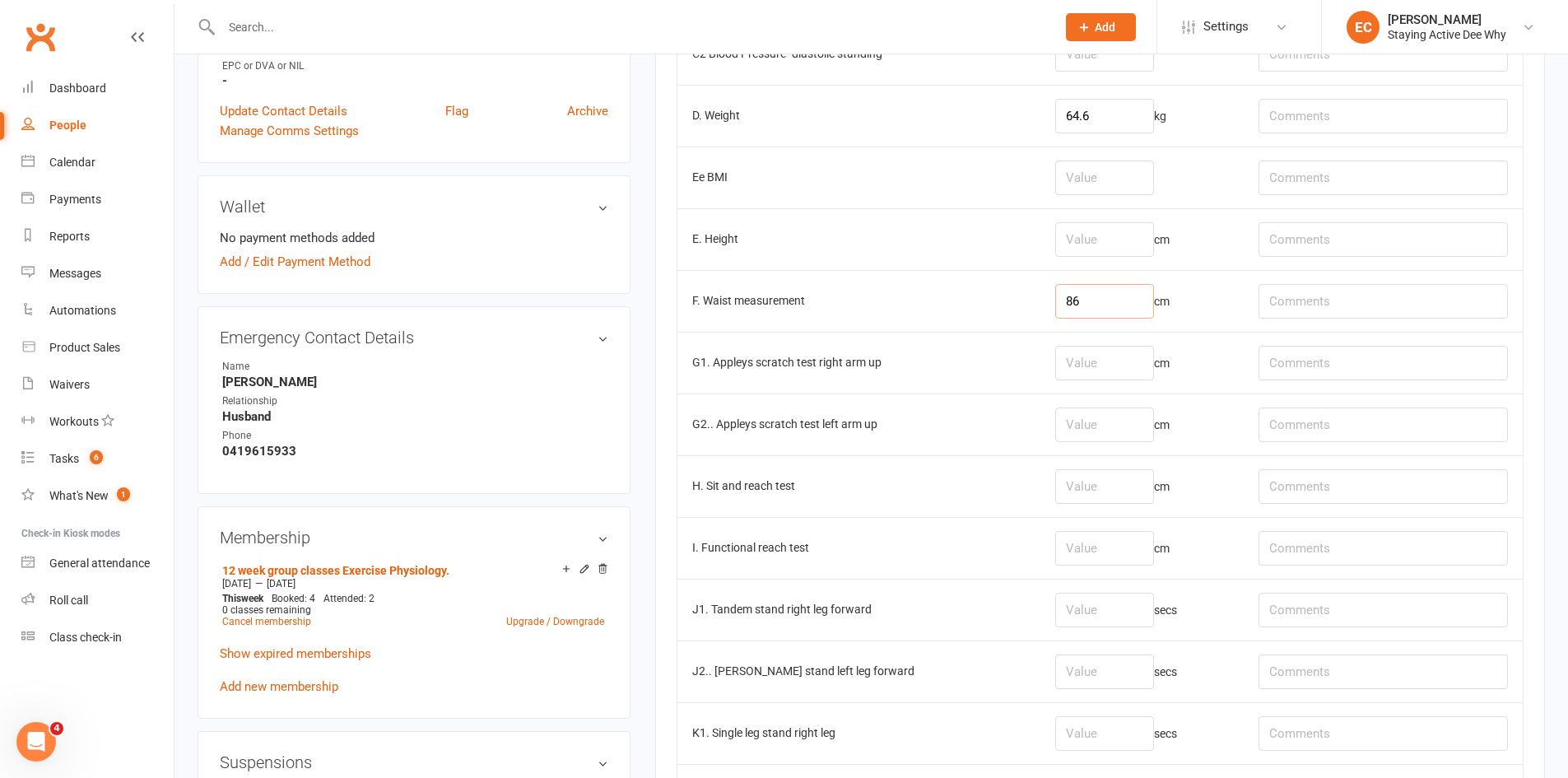
type input "86"
click at [1105, 484] on input "number" at bounding box center [1104, 487] width 99 height 35
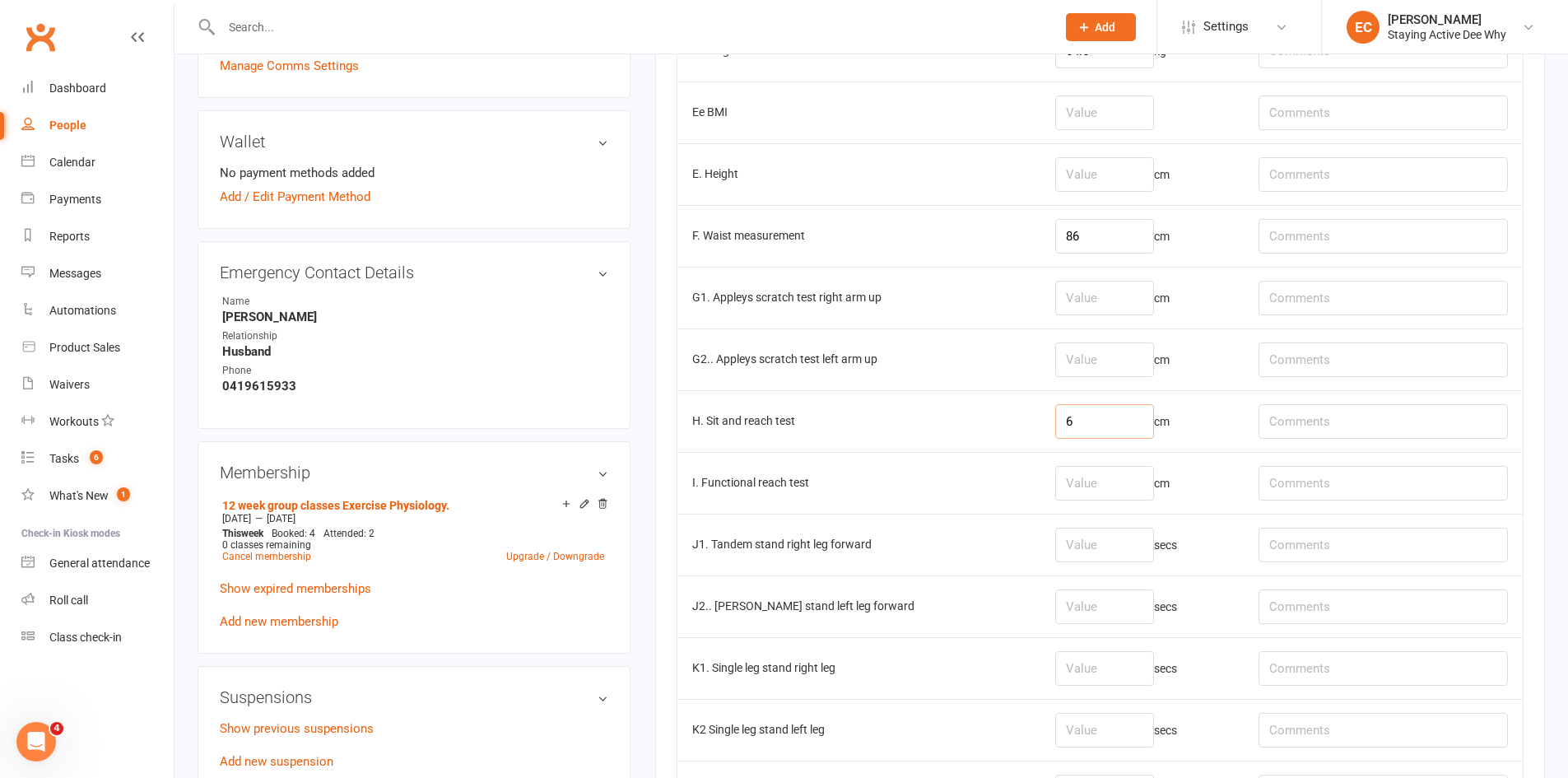
scroll to position [823, 0]
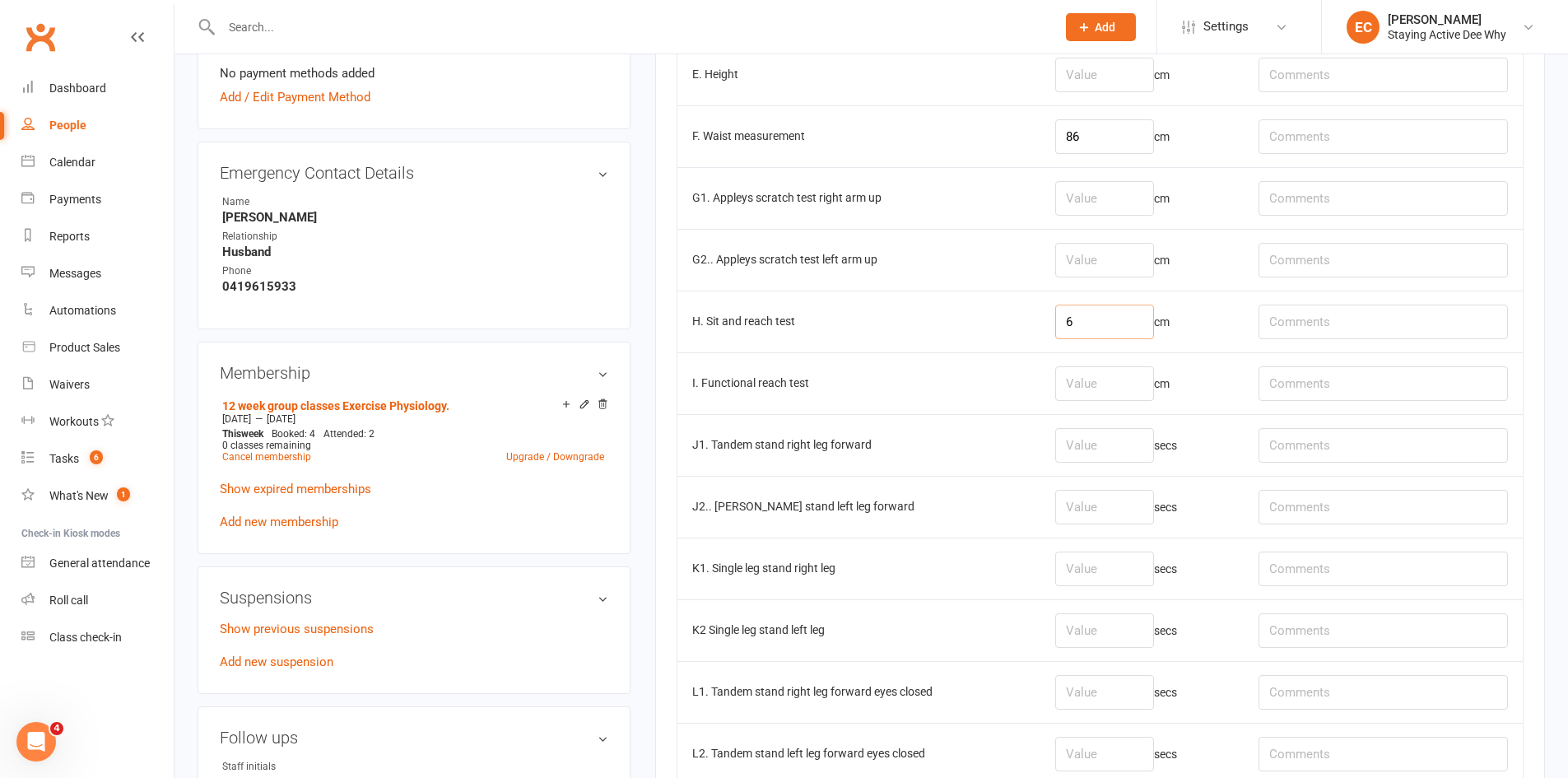
type input "6"
click at [1128, 205] on input "number" at bounding box center [1104, 198] width 99 height 35
type input "0"
click at [1153, 261] on input "number" at bounding box center [1104, 260] width 99 height 35
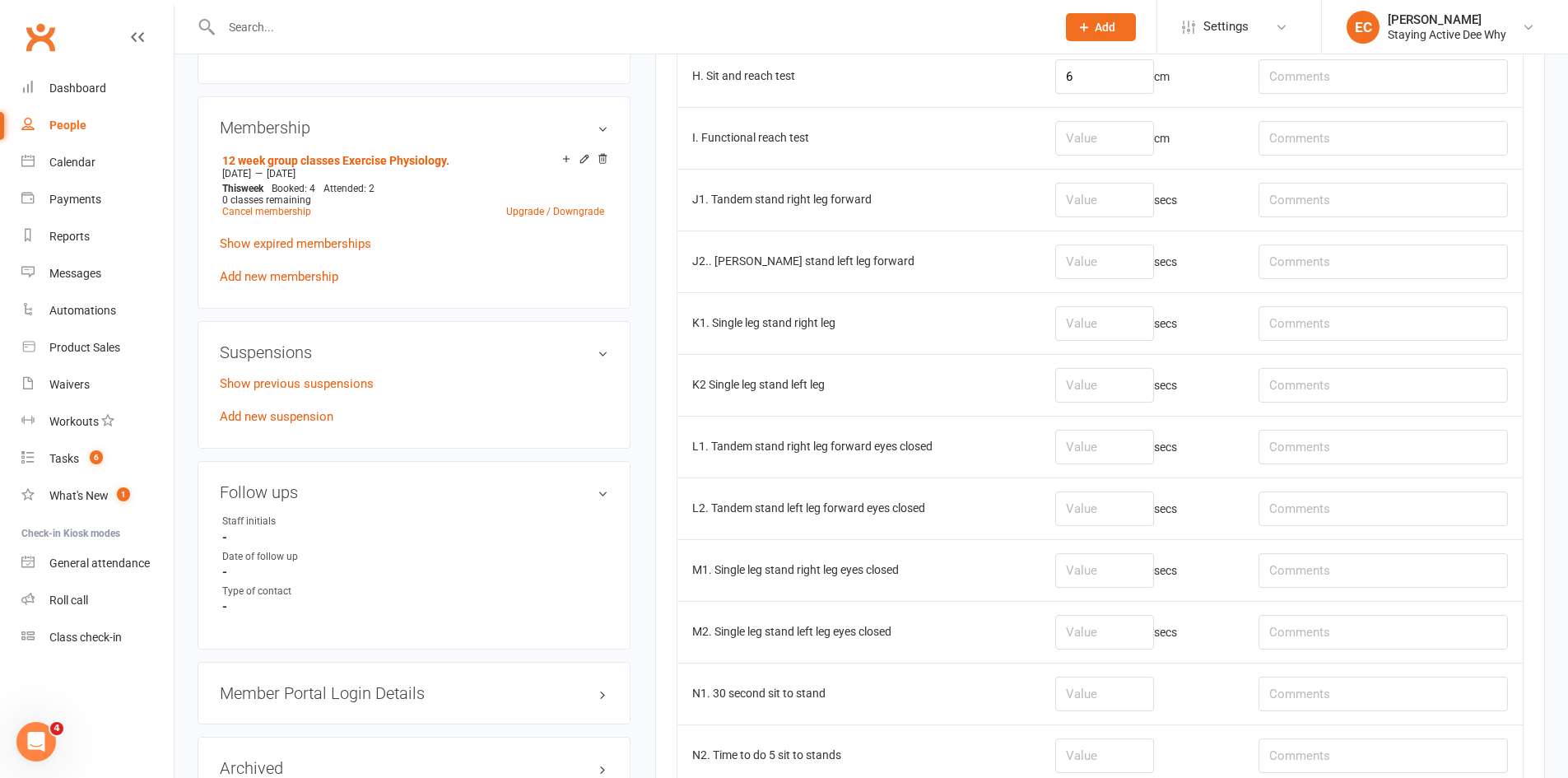
scroll to position [1070, 0]
type input "2"
click at [1080, 197] on input "number" at bounding box center [1104, 198] width 99 height 35
type input "30"
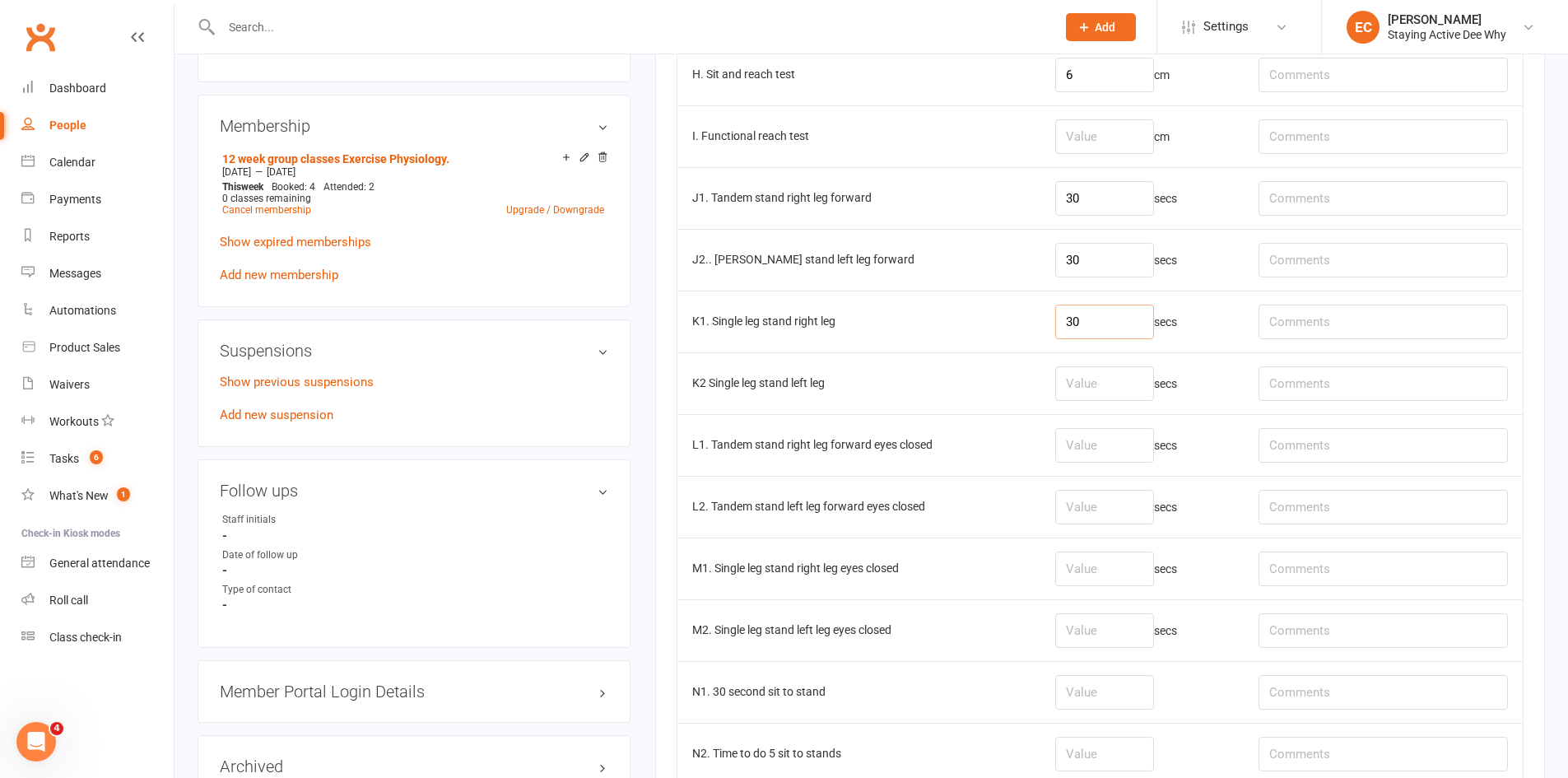
type input "30"
type input "3"
type input "30"
click at [1111, 458] on input "number" at bounding box center [1104, 446] width 99 height 35
type input "30"
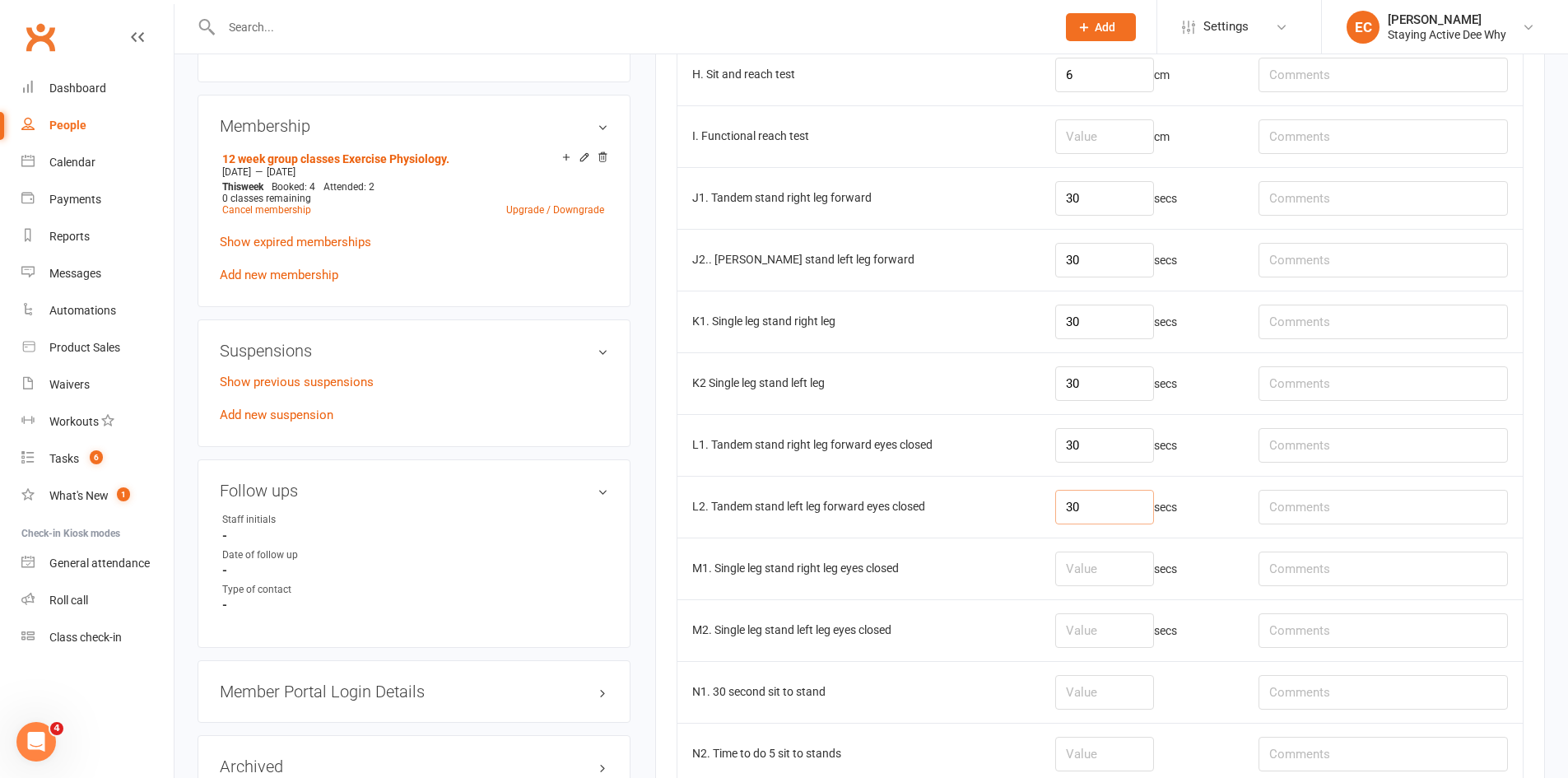
type input "30"
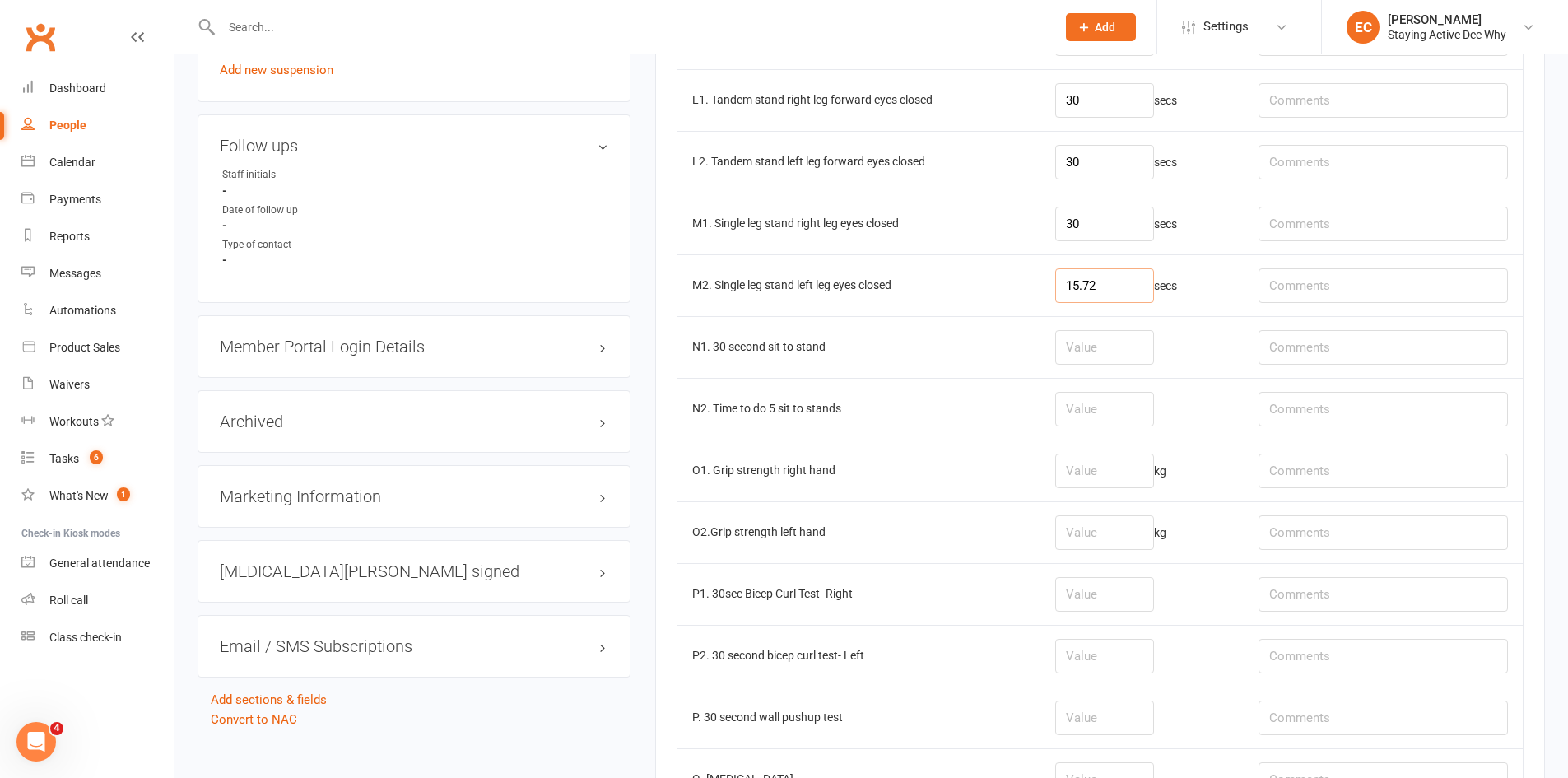
scroll to position [1564, 0]
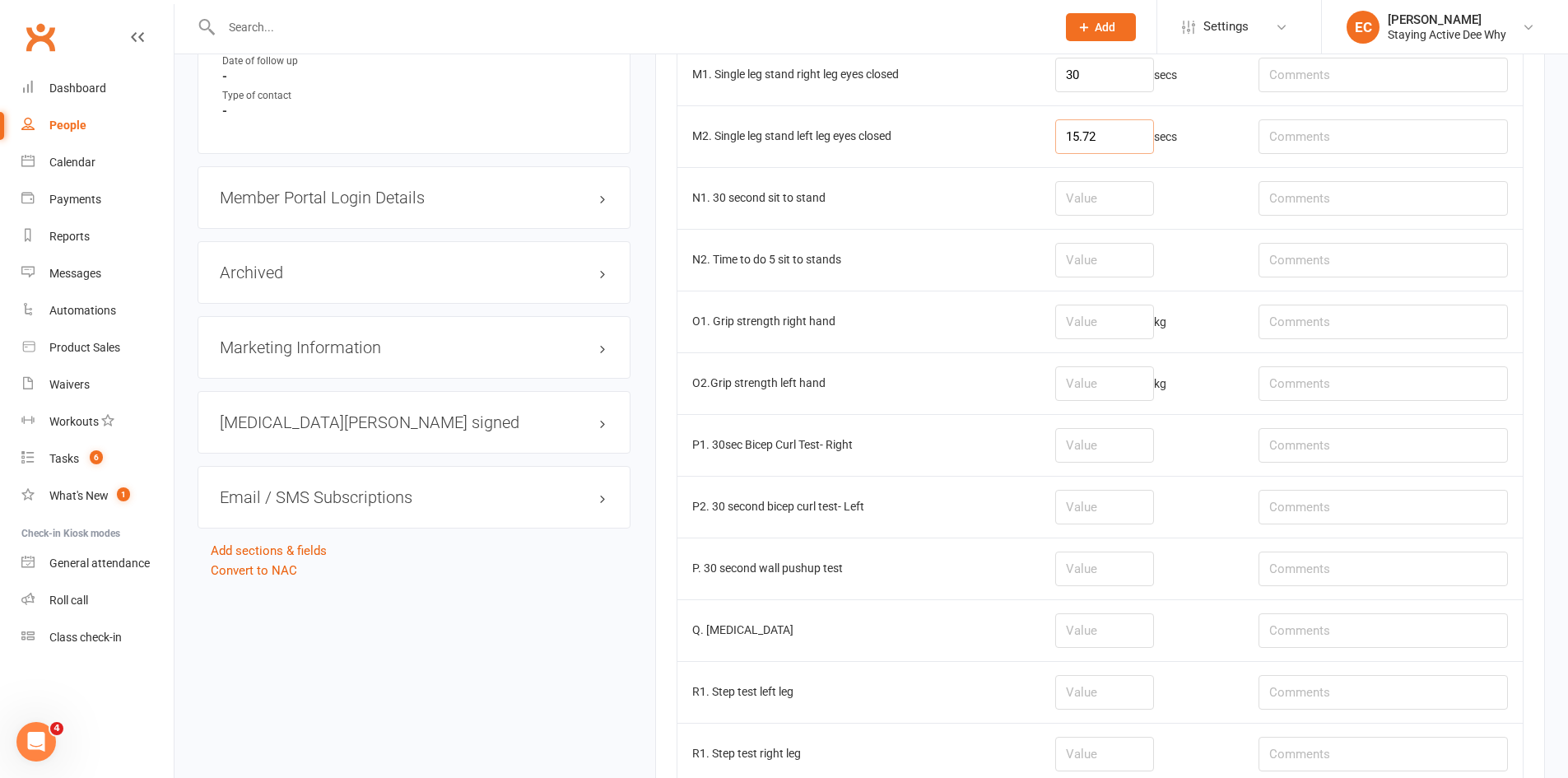
type input "15.72"
click at [1095, 205] on input "number" at bounding box center [1104, 198] width 99 height 35
type input "23"
click at [1093, 326] on input "number" at bounding box center [1104, 322] width 99 height 35
click at [1079, 387] on input "number" at bounding box center [1104, 384] width 99 height 35
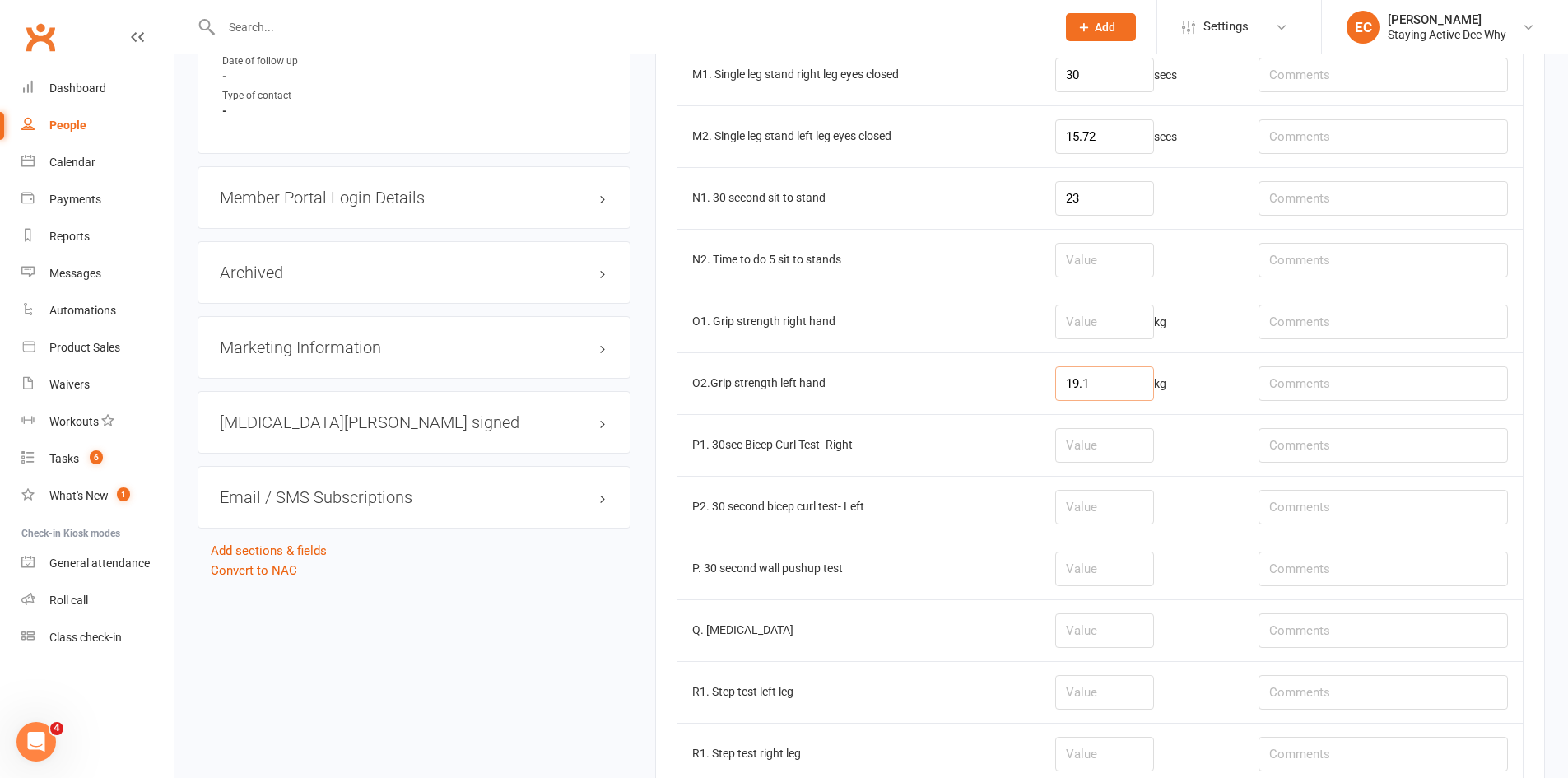
type input "19.1"
click at [1078, 328] on input "number" at bounding box center [1104, 322] width 99 height 35
type input "17.3"
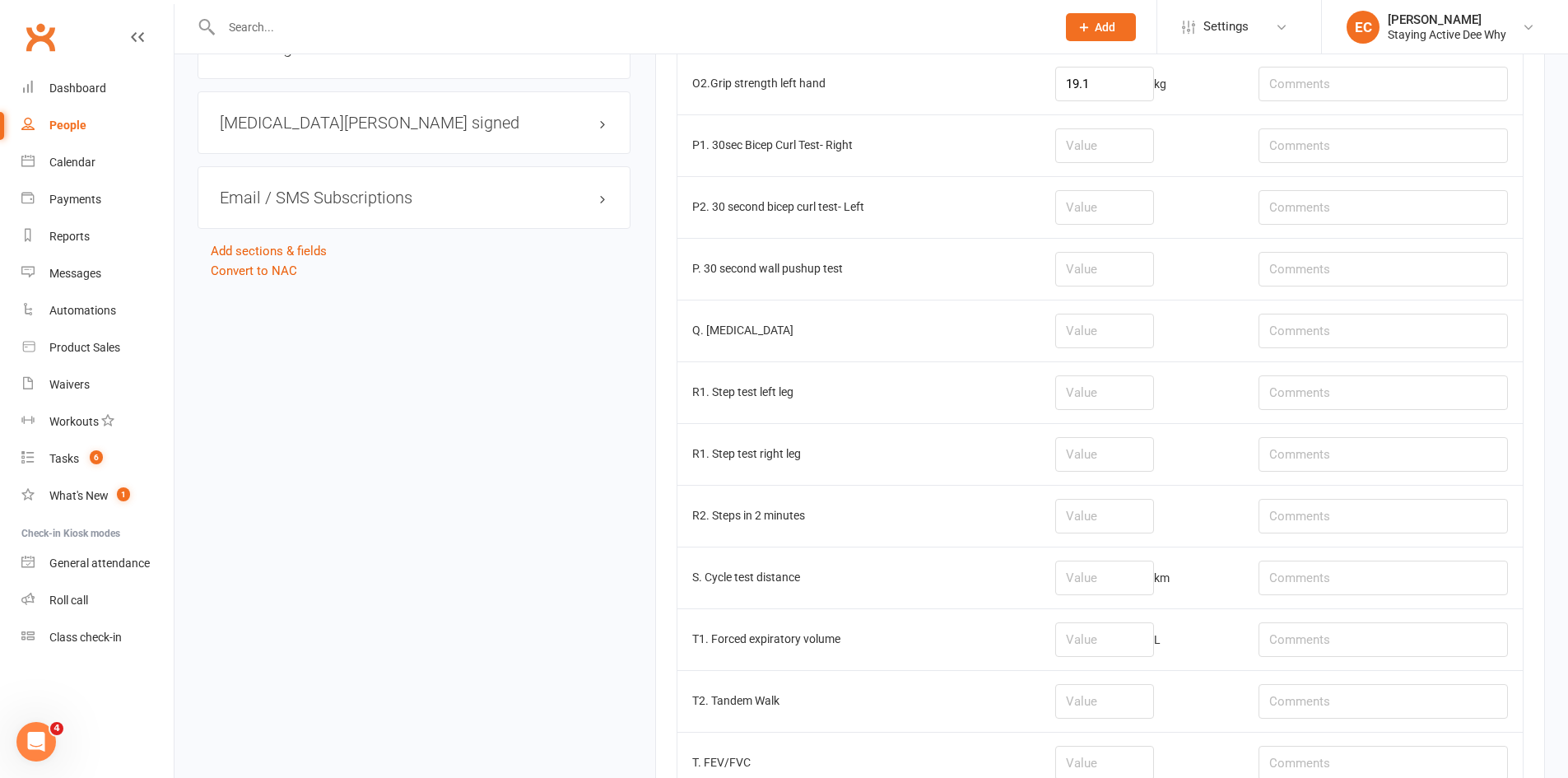
scroll to position [1893, 0]
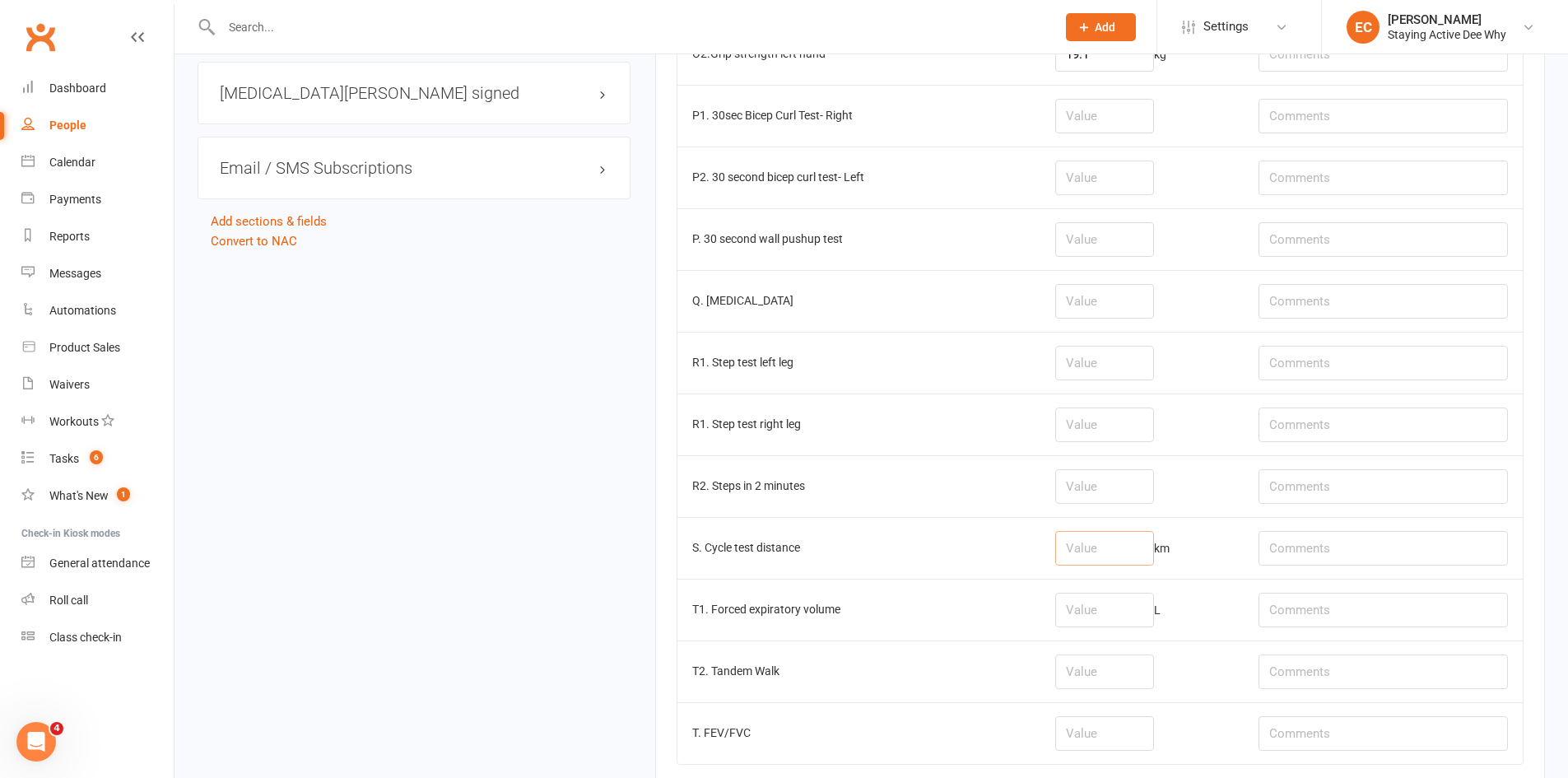
click at [1110, 542] on input "number" at bounding box center [1104, 548] width 99 height 35
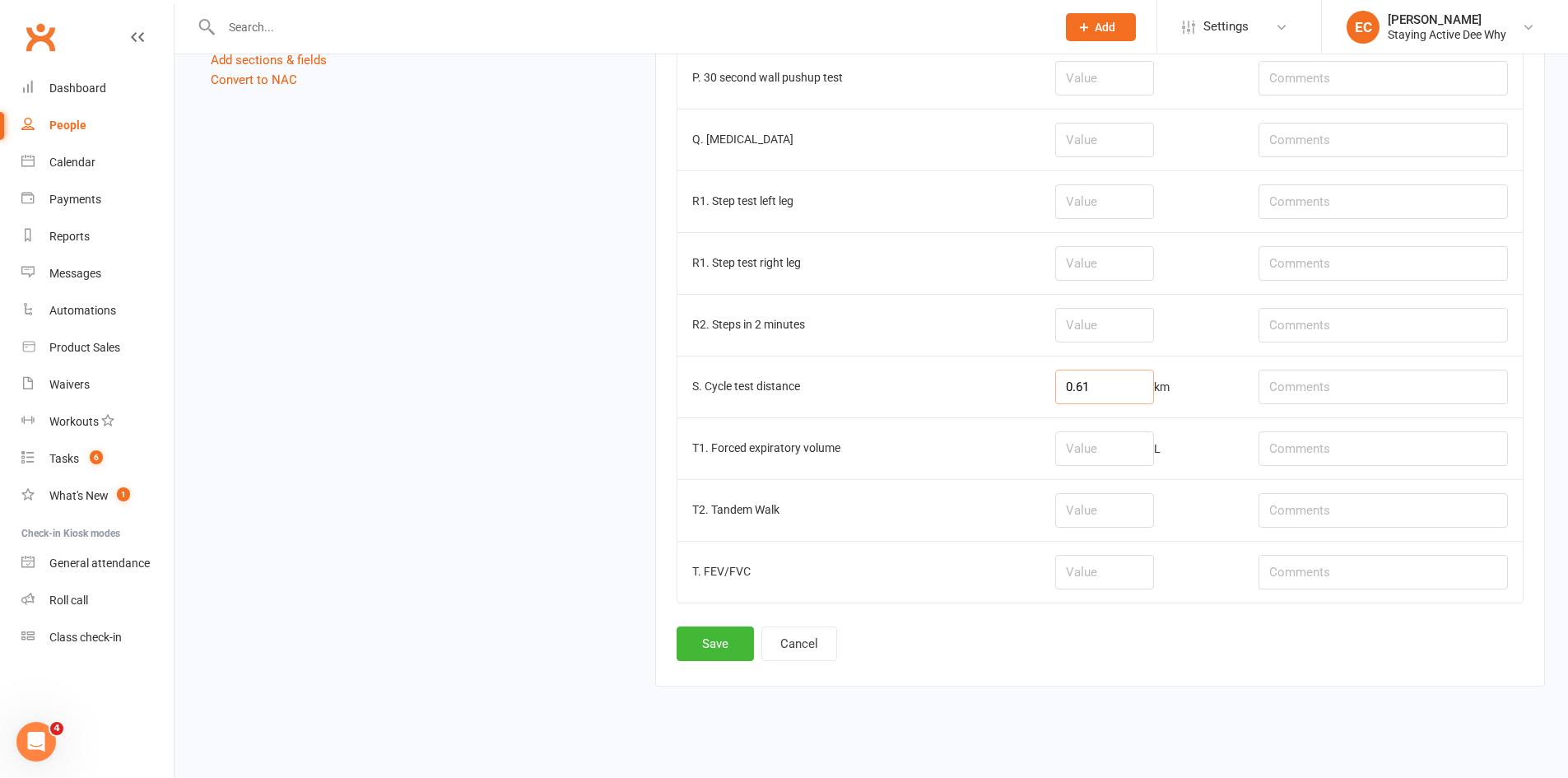
scroll to position [2067, 0]
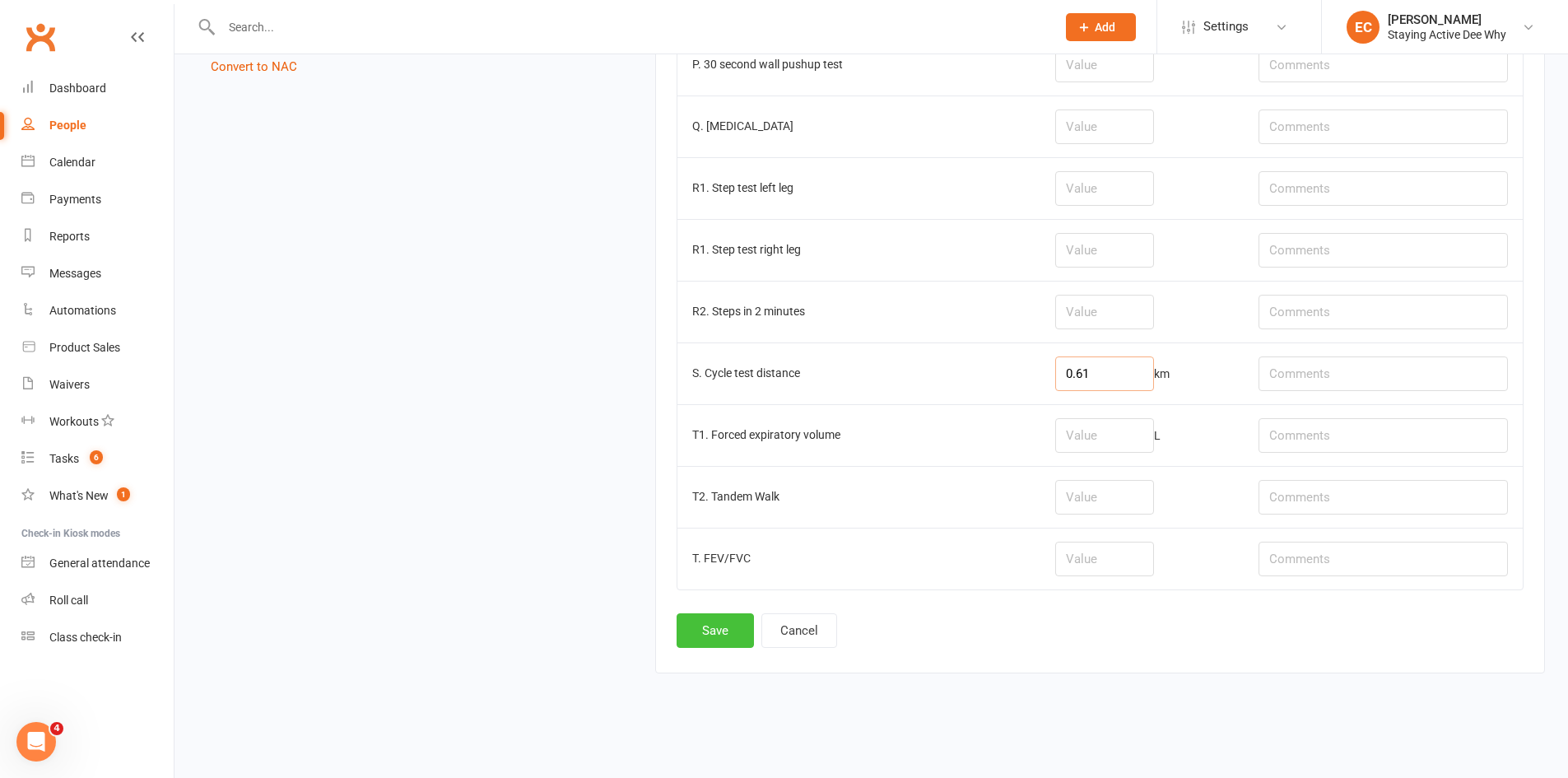
type input "0.61"
click at [699, 634] on button "Save" at bounding box center [715, 631] width 78 height 35
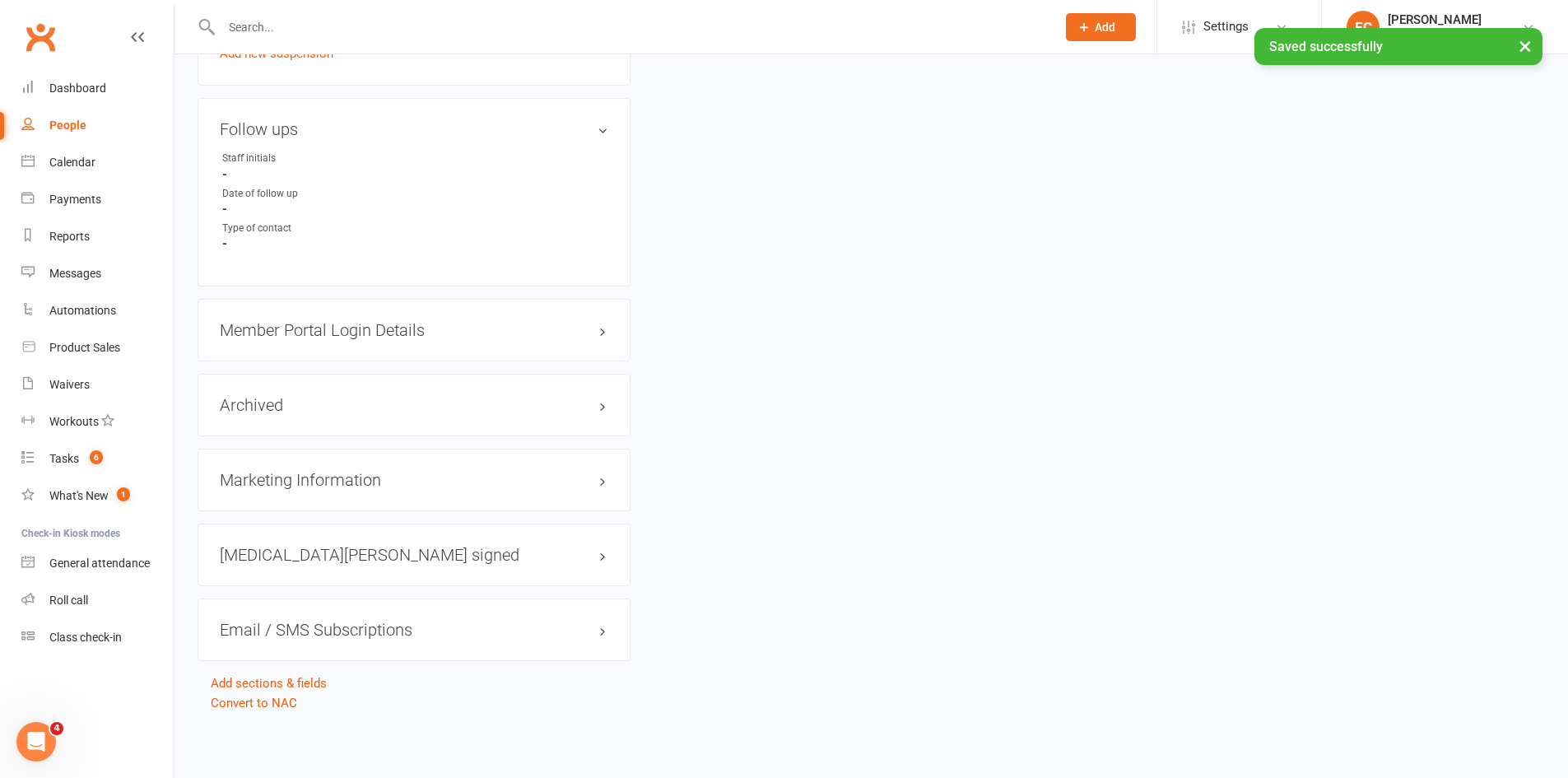
scroll to position [0, 0]
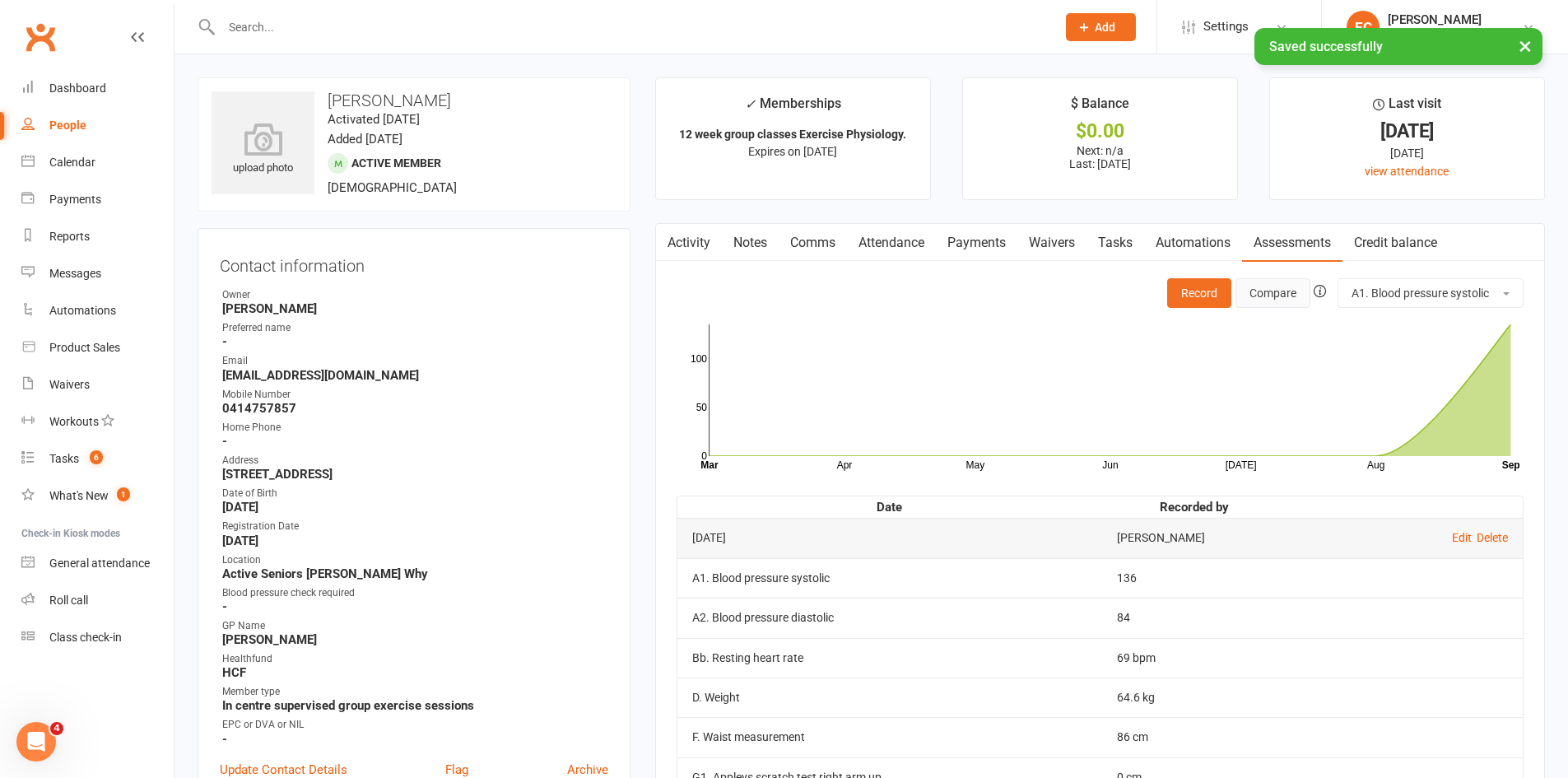
click at [1269, 292] on button "Compare" at bounding box center [1273, 293] width 75 height 30
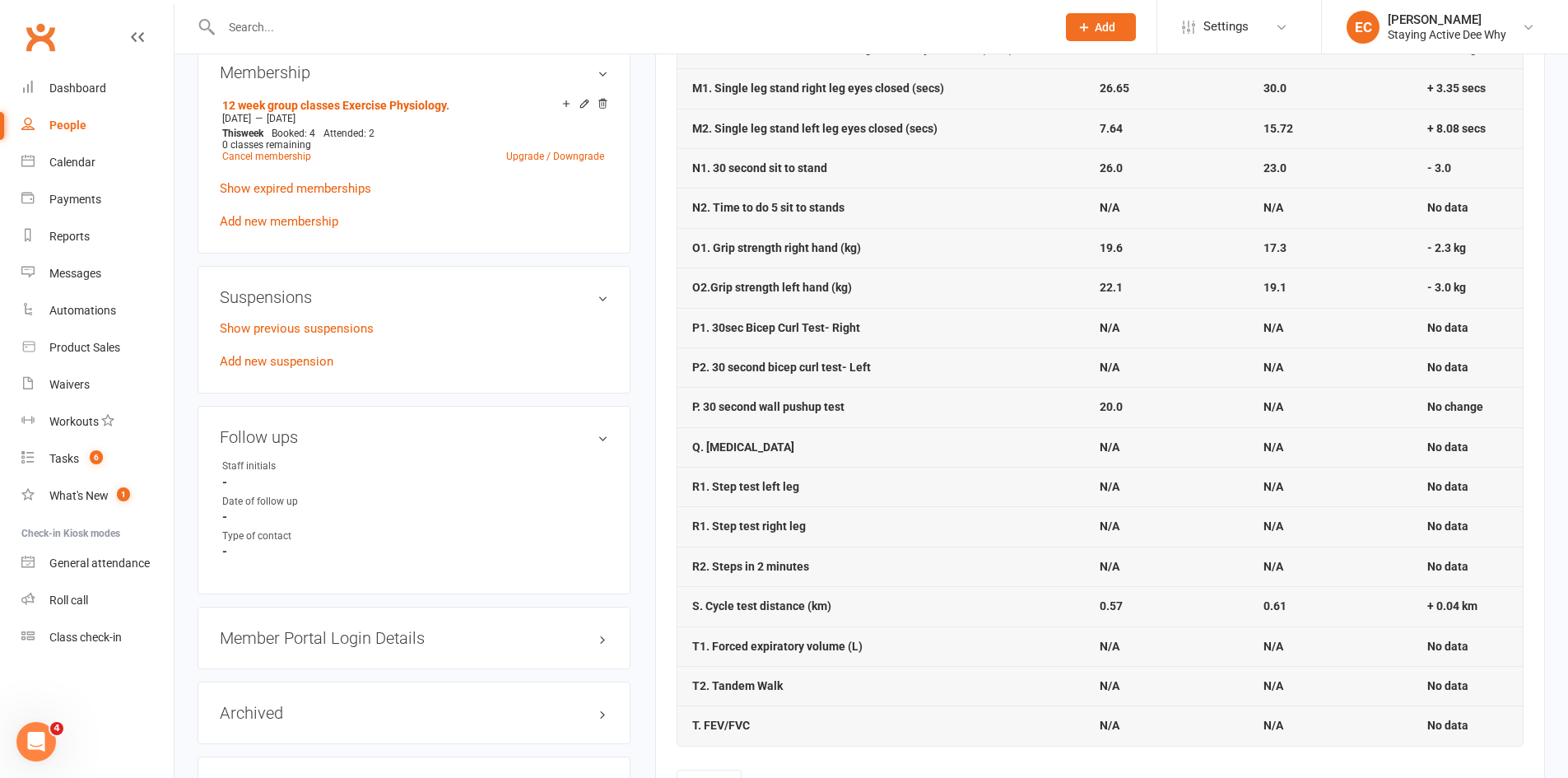
scroll to position [1152, 0]
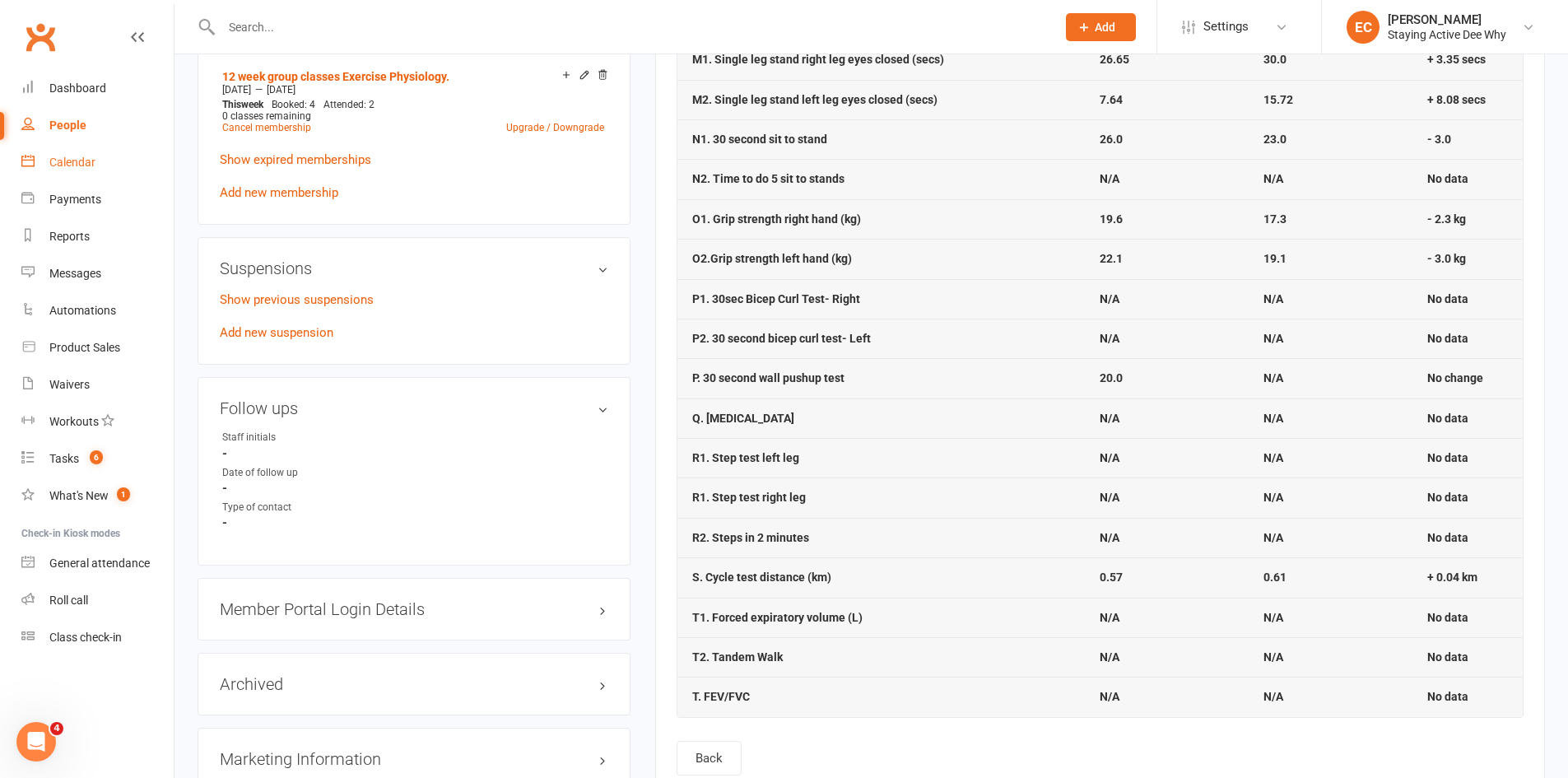
click at [76, 156] on div "Calendar" at bounding box center [73, 162] width 46 height 13
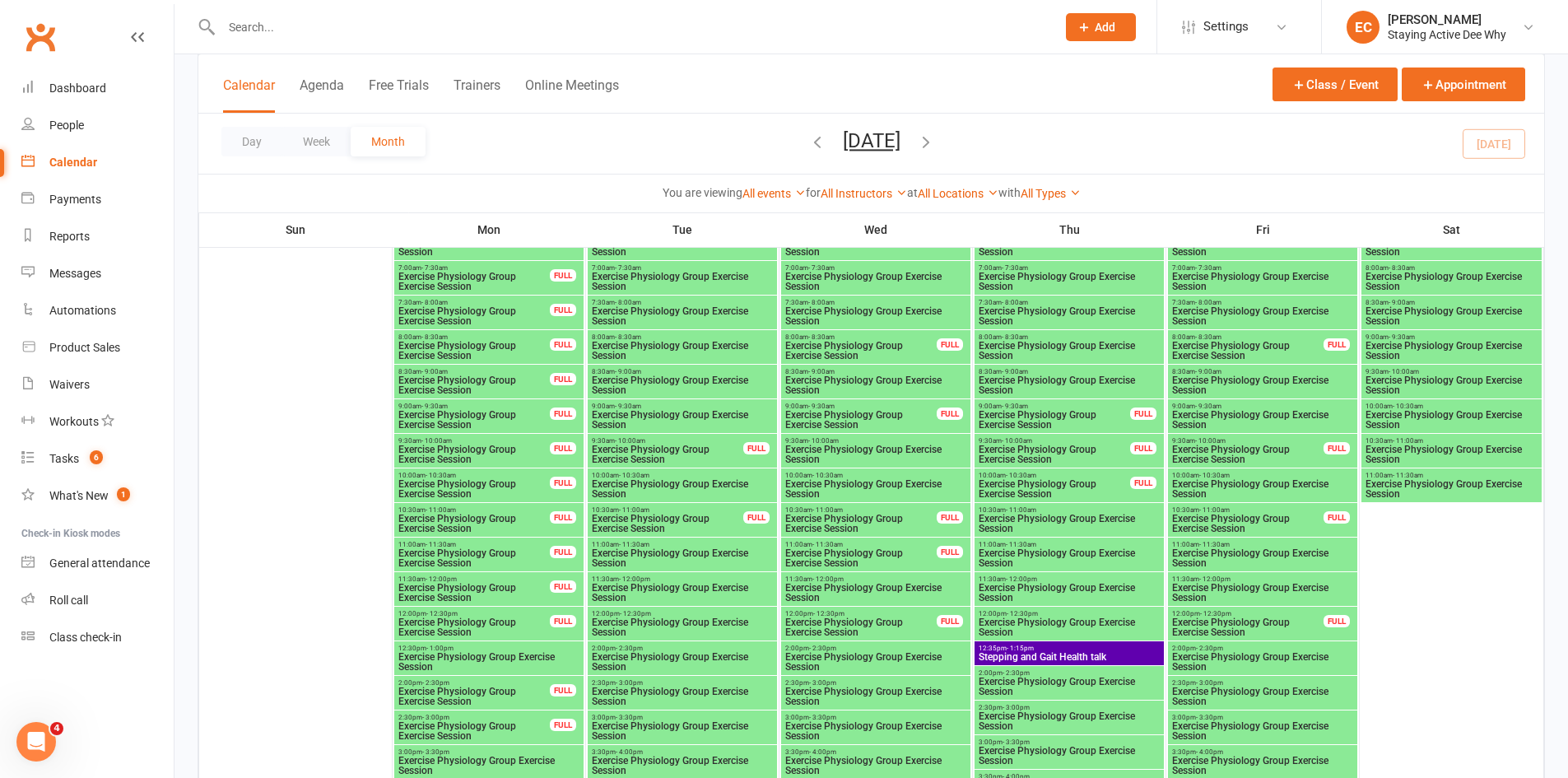
scroll to position [1482, 0]
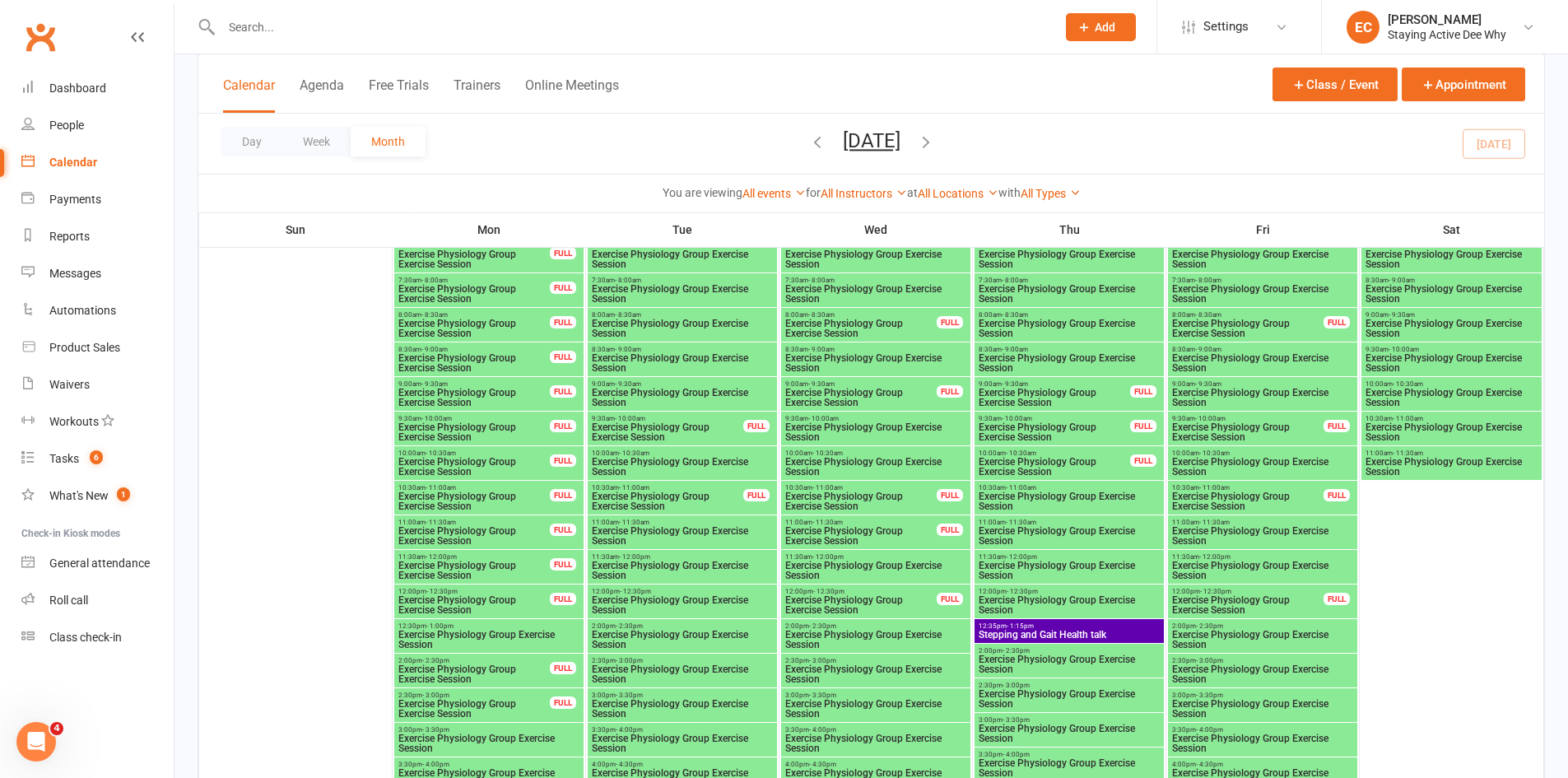
click at [1043, 457] on span "Exercise Physiology Group Exercise Session" at bounding box center [1054, 467] width 153 height 20
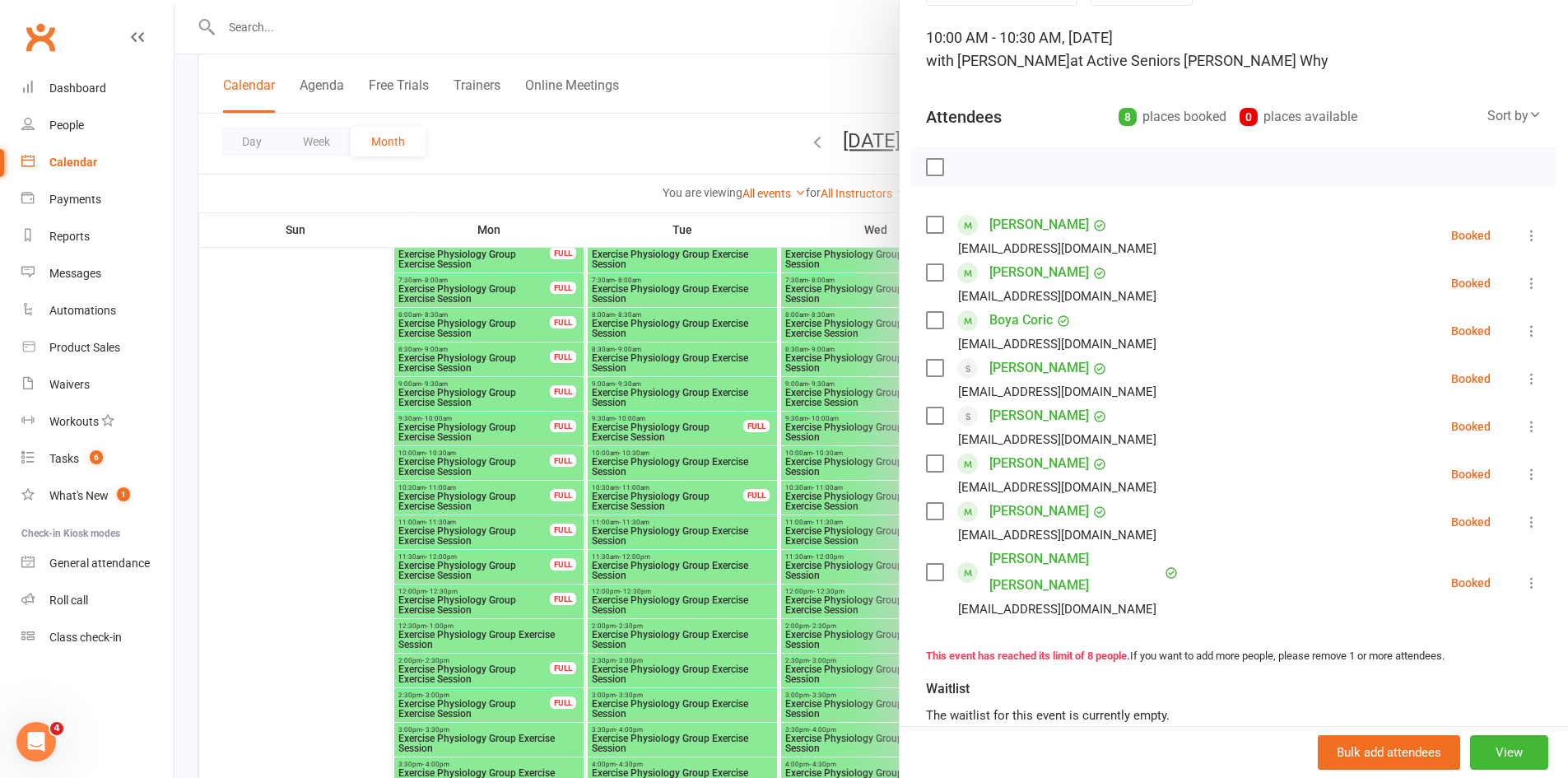
scroll to position [0, 0]
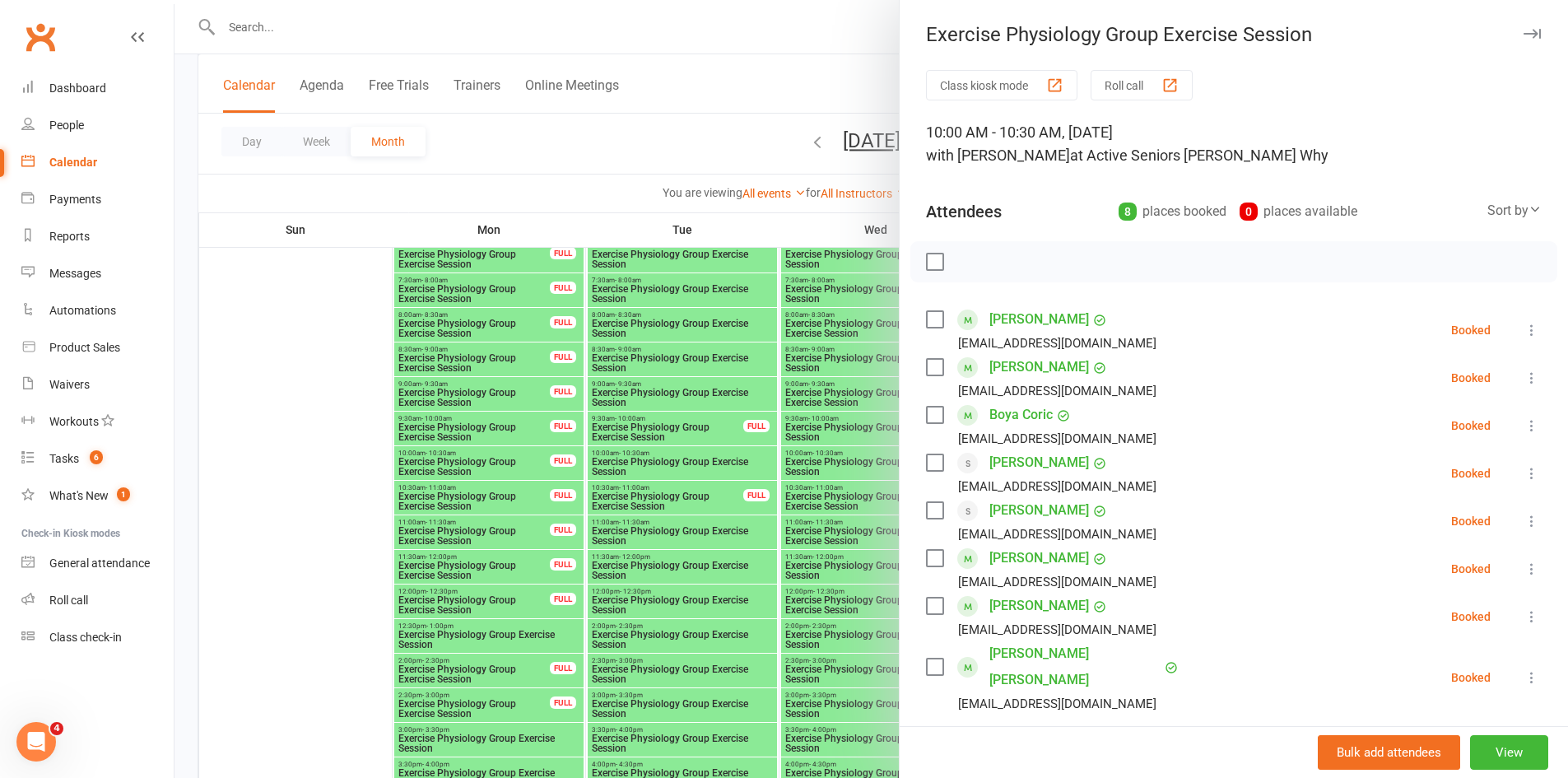
click at [579, 142] on div at bounding box center [871, 389] width 1393 height 778
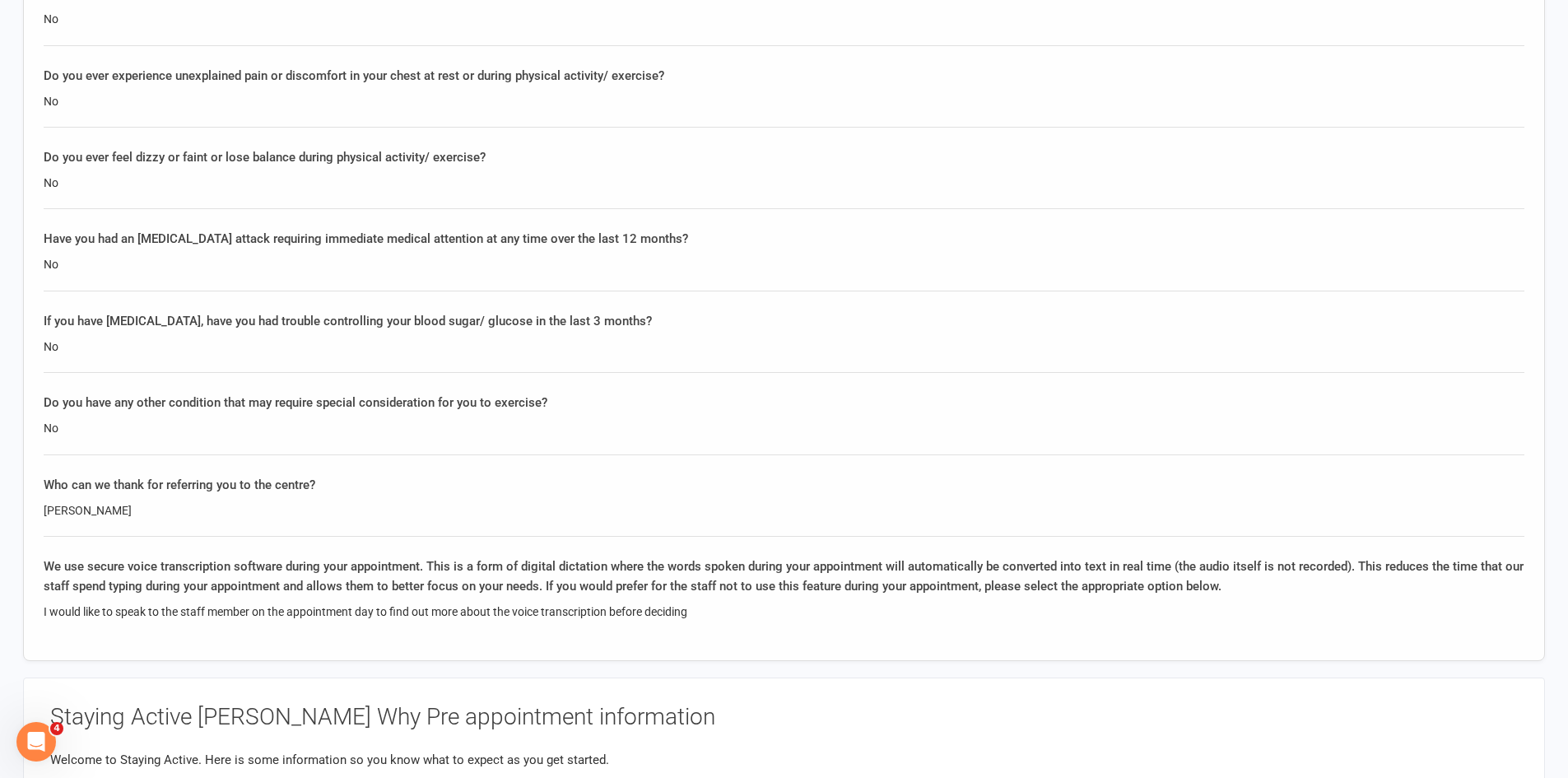
scroll to position [2717, 0]
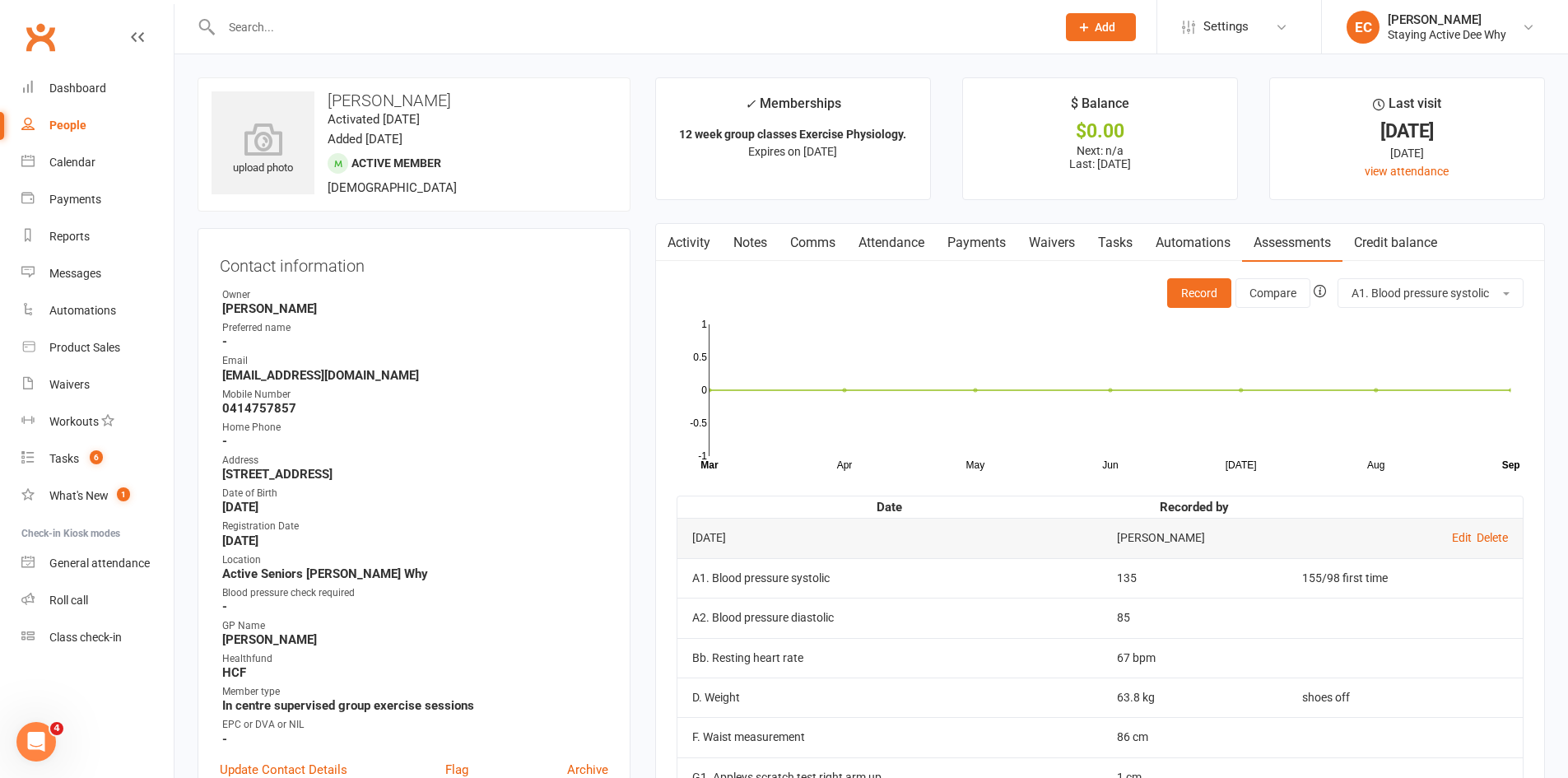
click at [923, 243] on link "Attendance" at bounding box center [892, 242] width 89 height 38
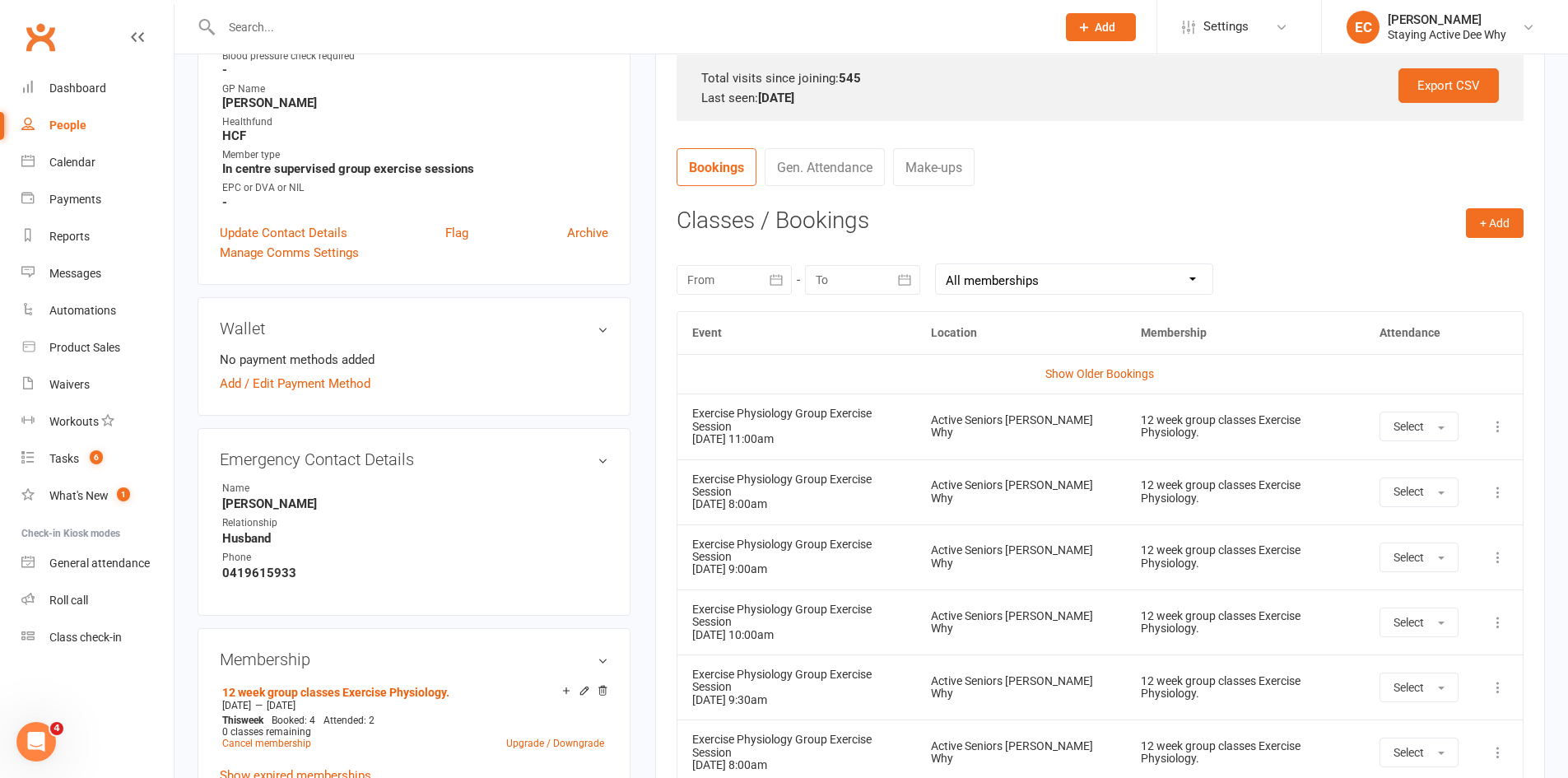
scroll to position [576, 0]
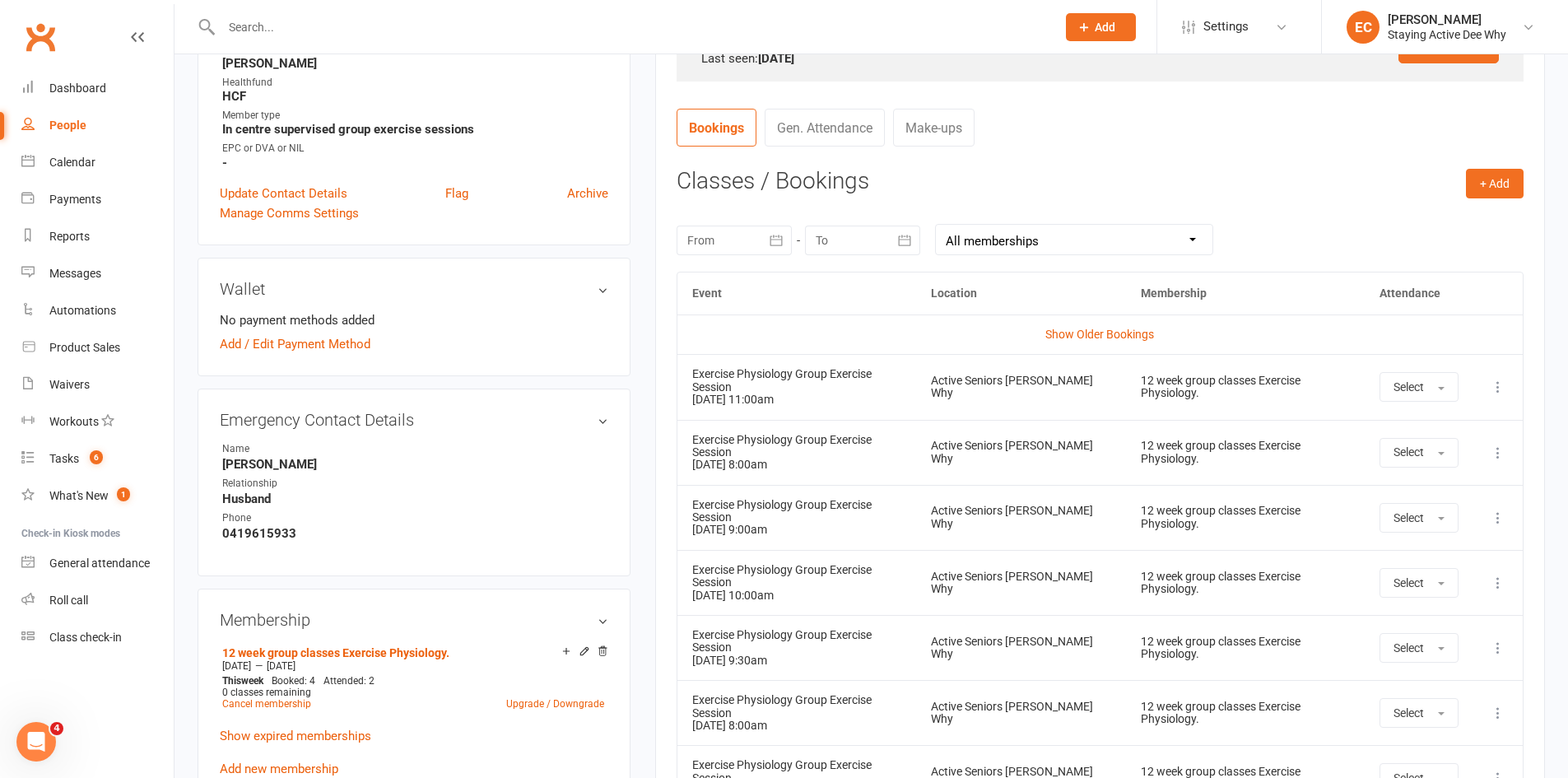
drag, startPoint x: 928, startPoint y: 599, endPoint x: 1197, endPoint y: 599, distance: 269.0
click at [917, 615] on td "Exercise Physiology Group Exercise Session [DATE] 9:30am" at bounding box center [797, 647] width 239 height 65
click at [1498, 640] on icon at bounding box center [1497, 648] width 17 height 17
click at [1363, 729] on link "Remove booking" at bounding box center [1426, 746] width 163 height 33
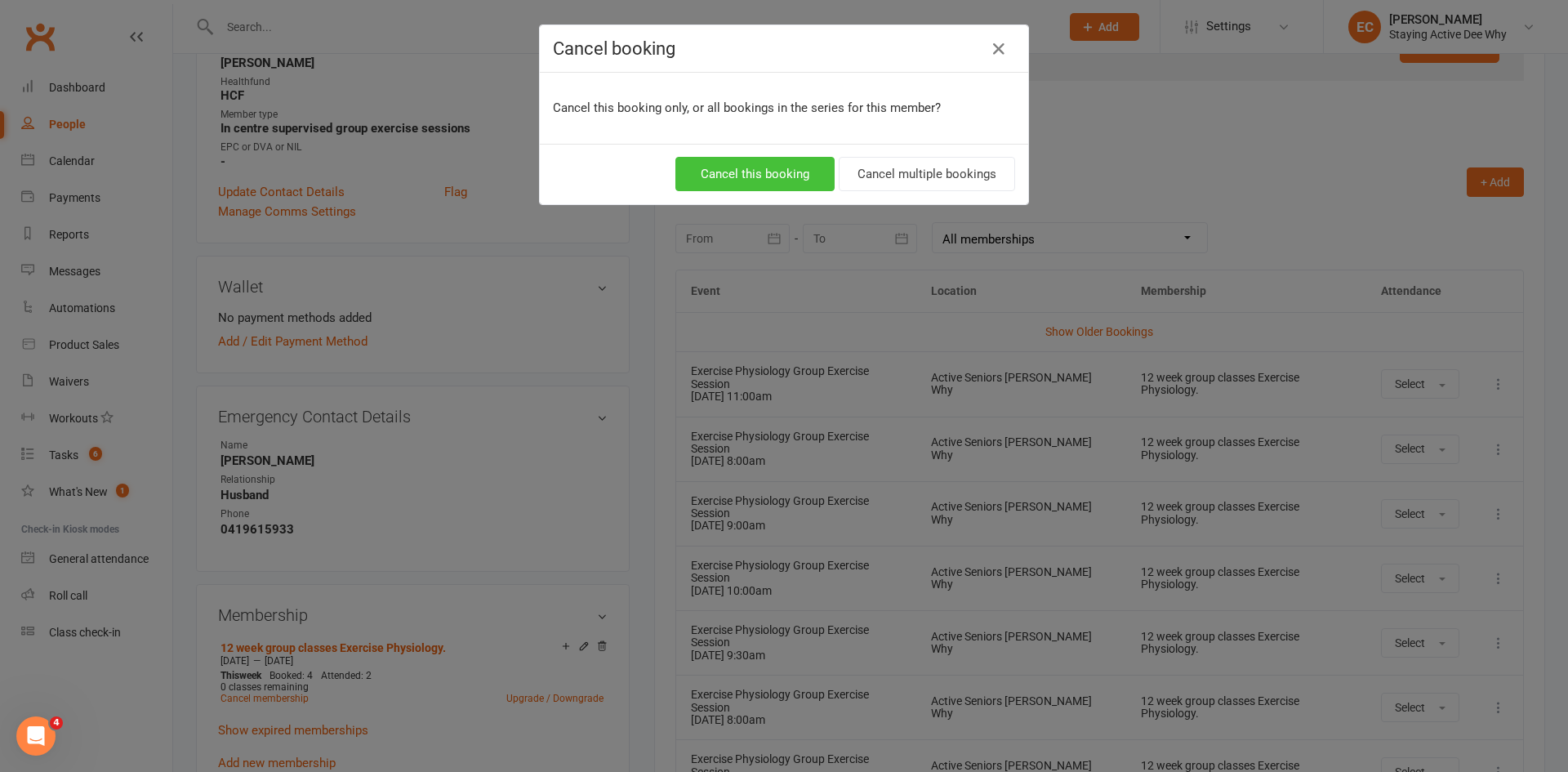
click at [776, 161] on button "Cancel this booking" at bounding box center [755, 174] width 160 height 35
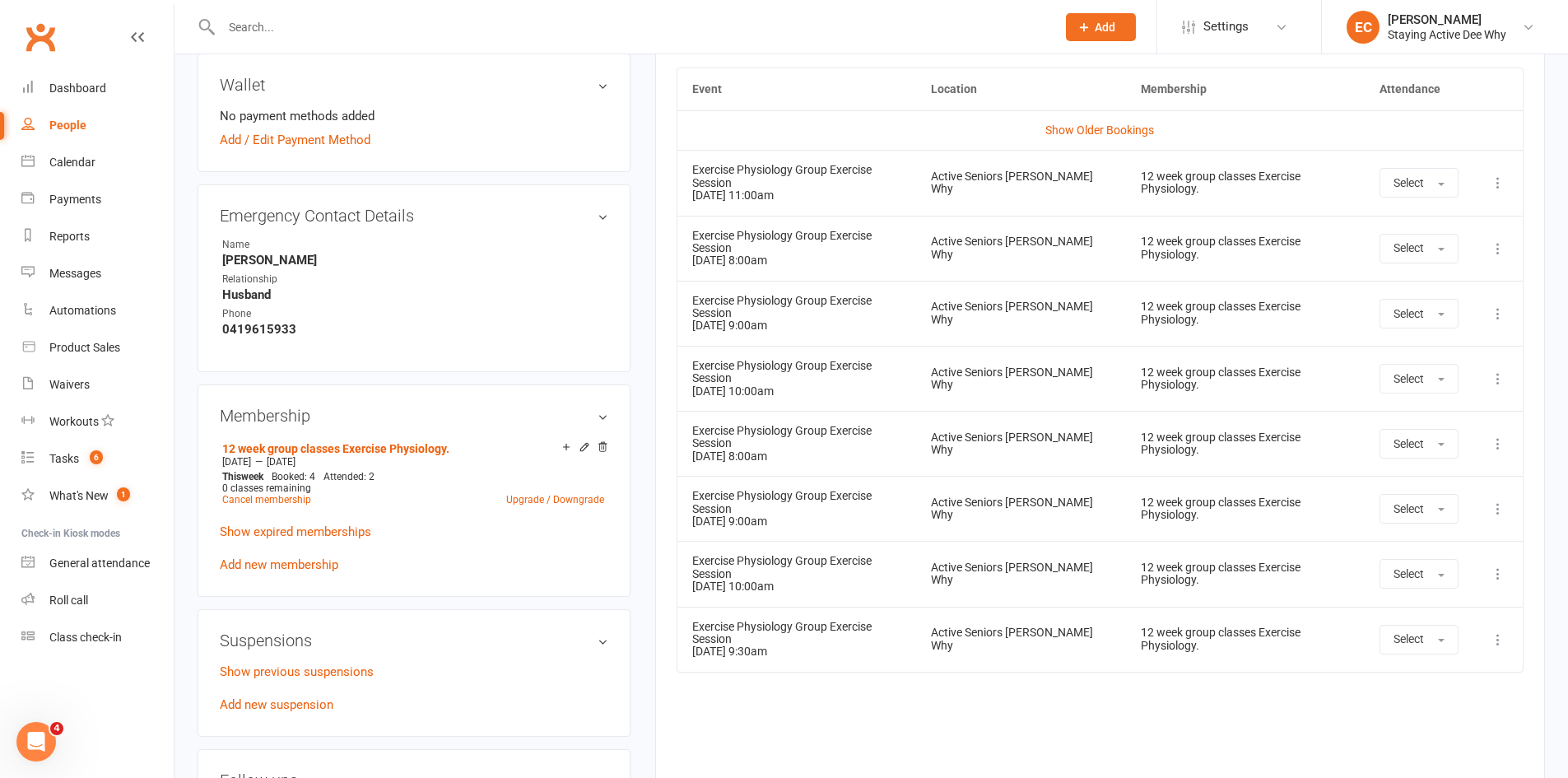
scroll to position [741, 0]
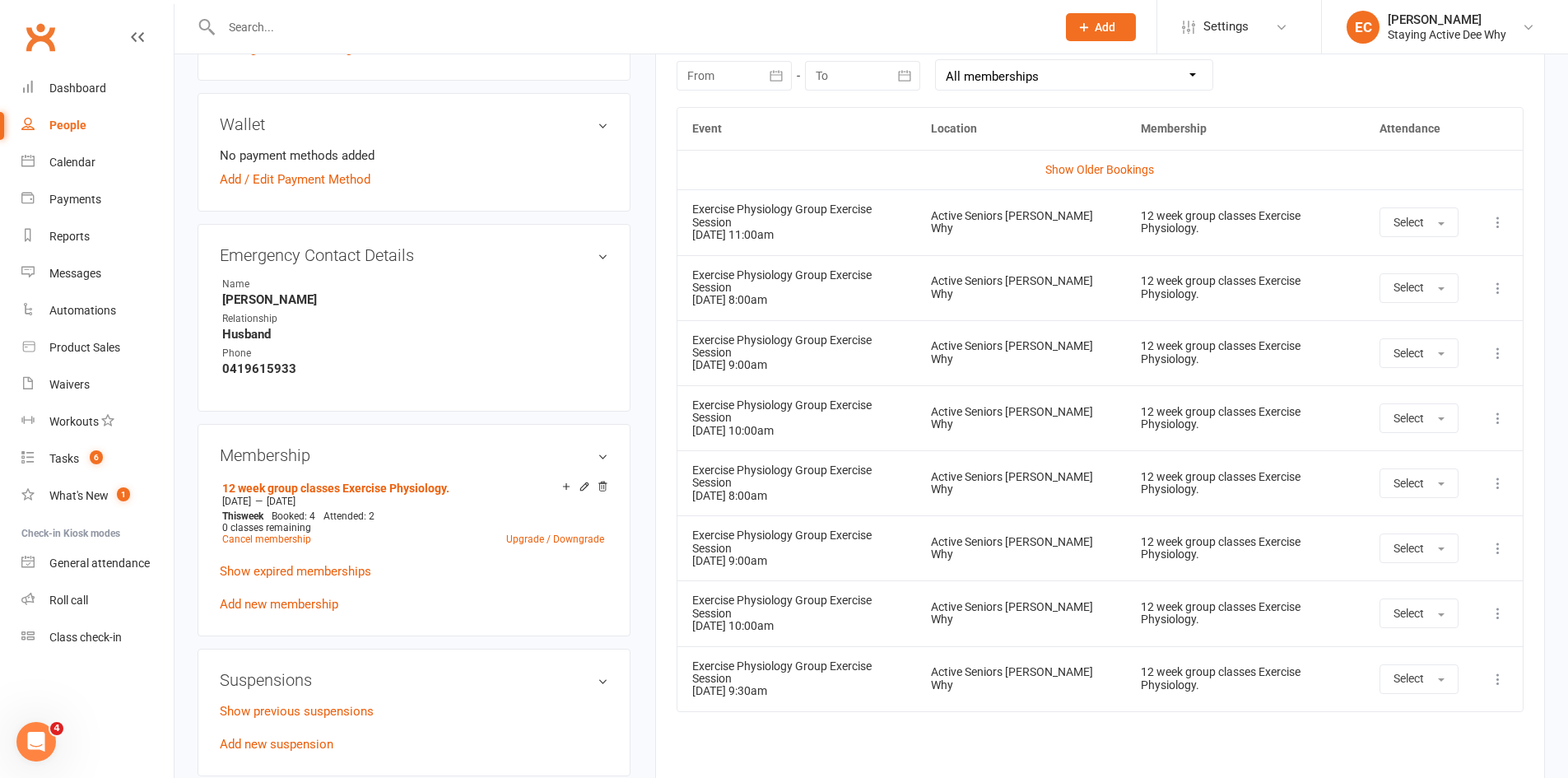
click at [638, 516] on div "upload photo [PERSON_NAME] Activated [DATE] Added [DATE] Active member [DEMOGRA…" at bounding box center [414, 370] width 458 height 2067
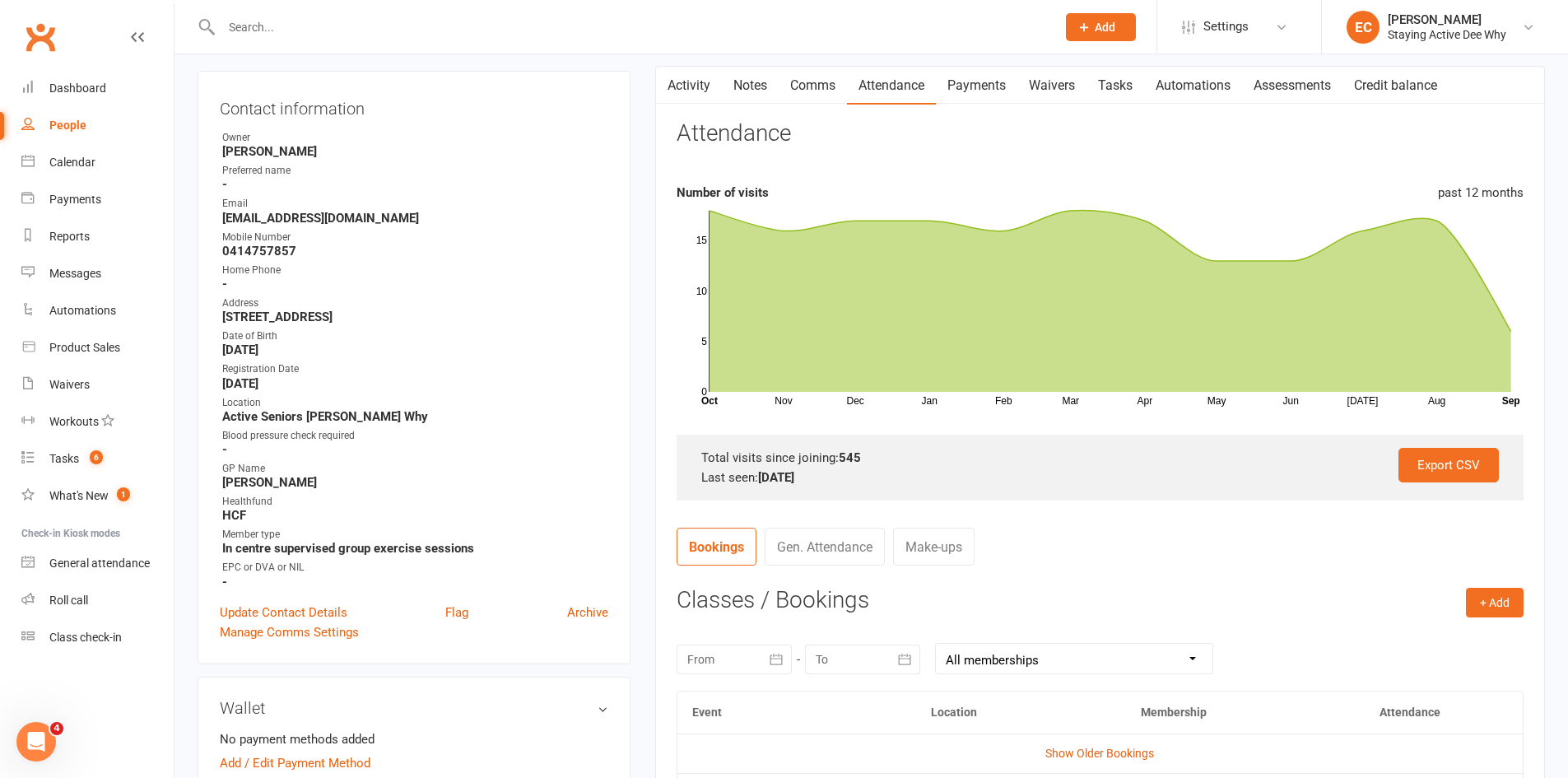
scroll to position [0, 0]
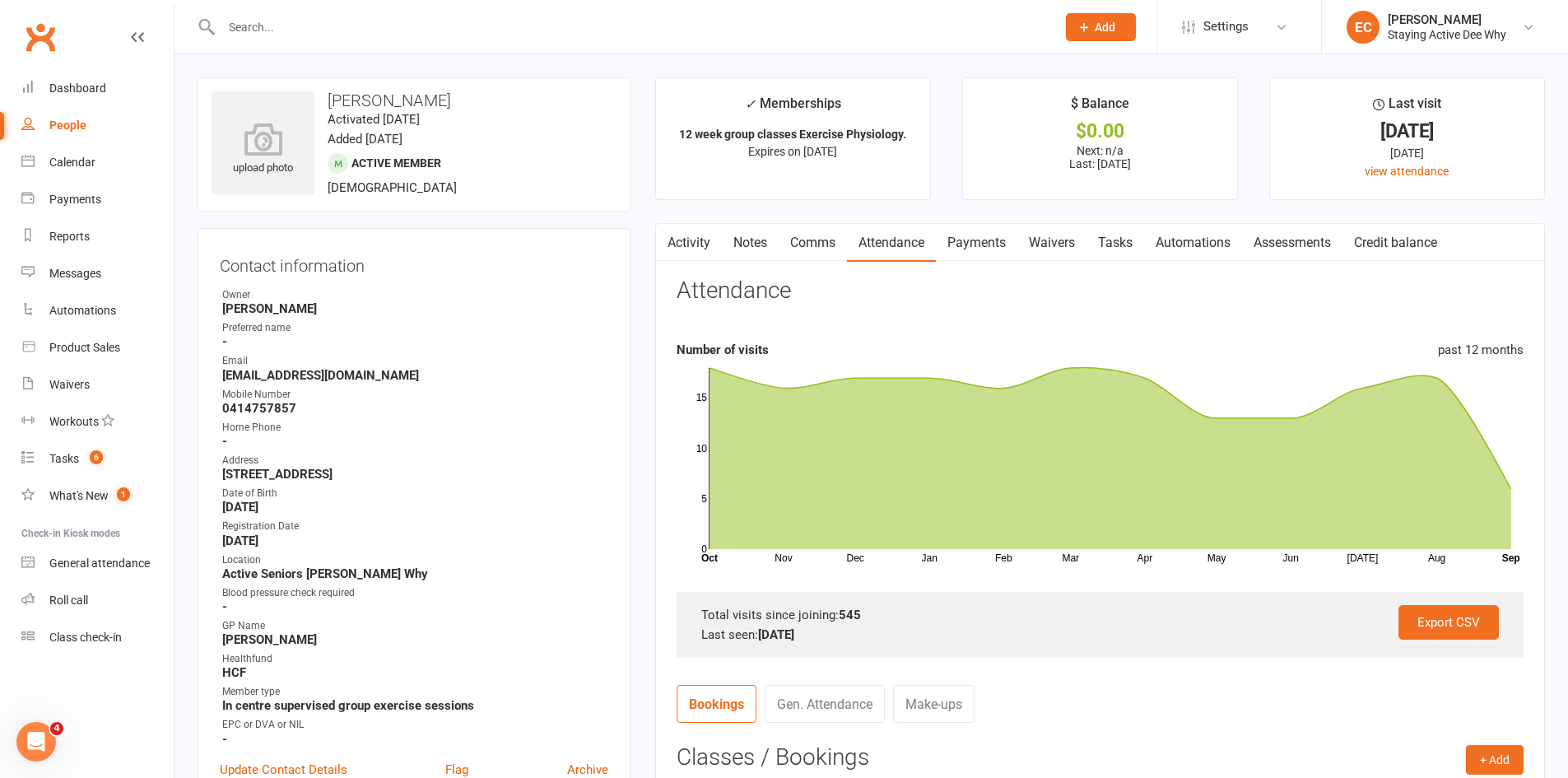
drag, startPoint x: 656, startPoint y: 501, endPoint x: 634, endPoint y: 496, distance: 22.6
